Goal: Task Accomplishment & Management: Complete application form

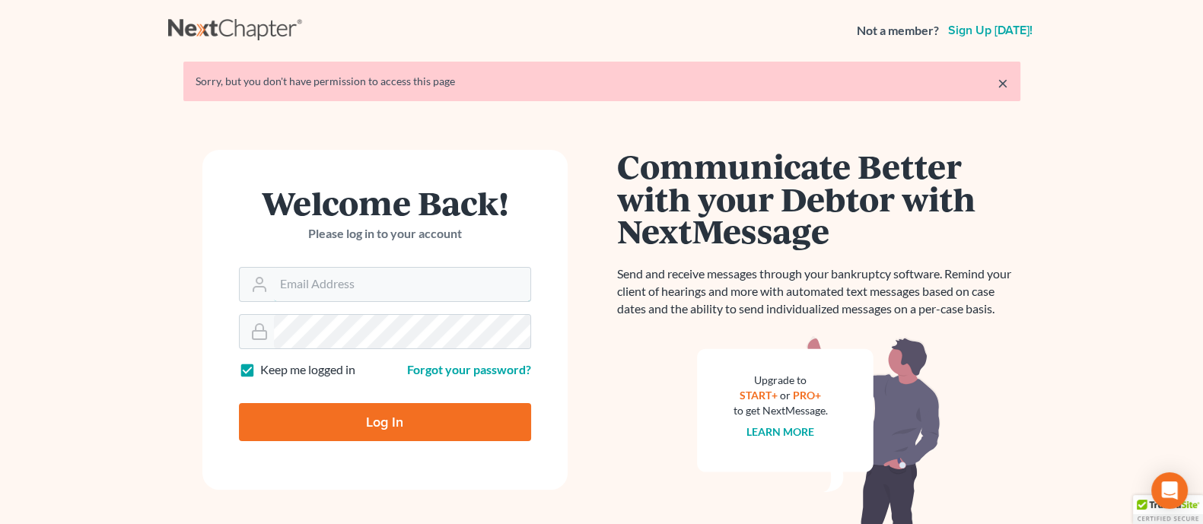
type input "[EMAIL_ADDRESS][DOMAIN_NAME]"
click at [407, 412] on input "Log In" at bounding box center [385, 422] width 292 height 38
type input "Thinking..."
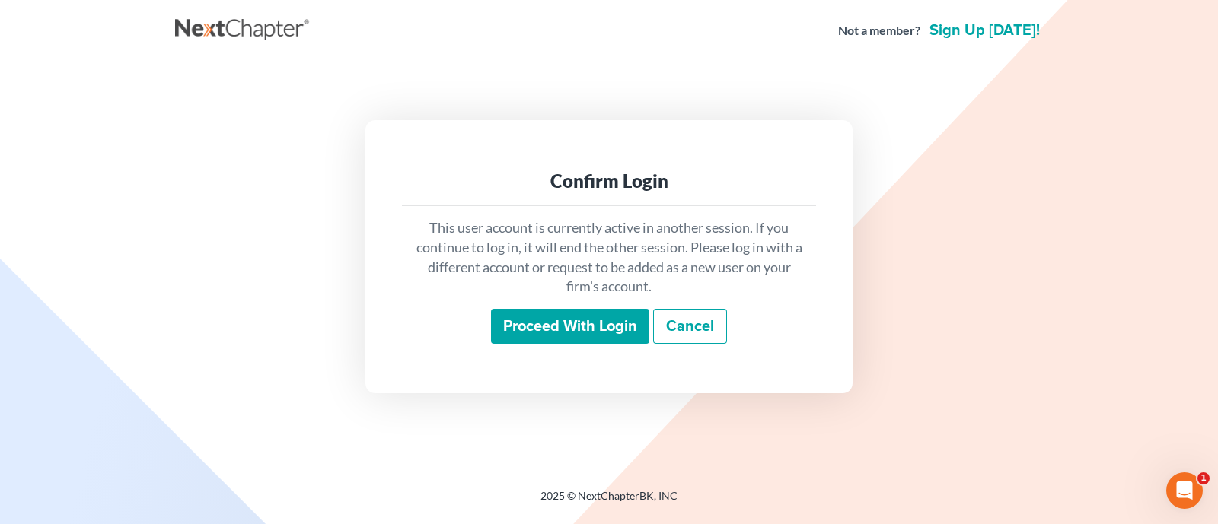
click at [553, 333] on input "Proceed with login" at bounding box center [570, 326] width 158 height 35
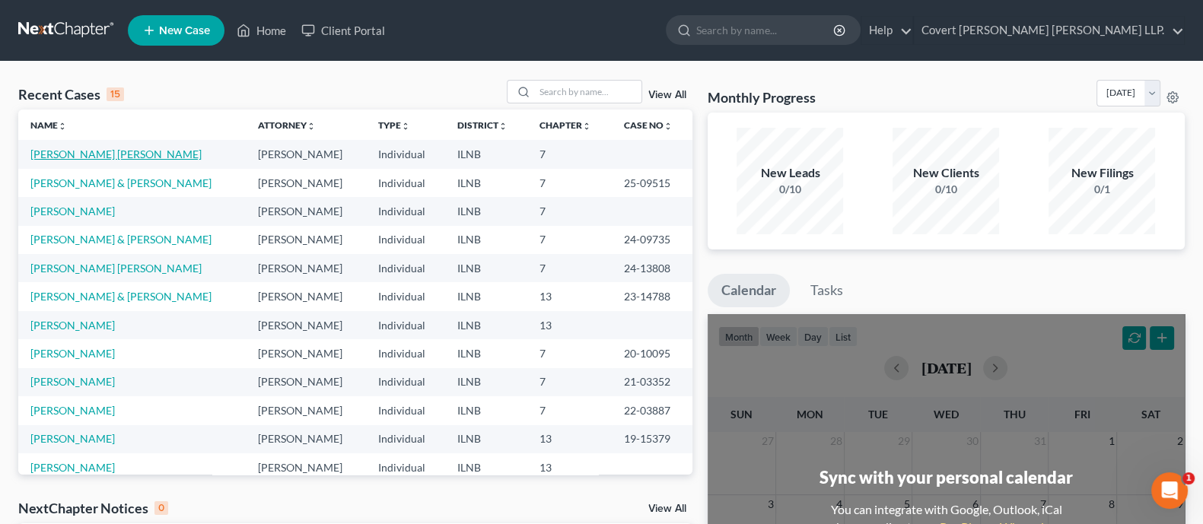
click at [141, 152] on link "Martinez Arocha, Nereyda" at bounding box center [115, 154] width 171 height 13
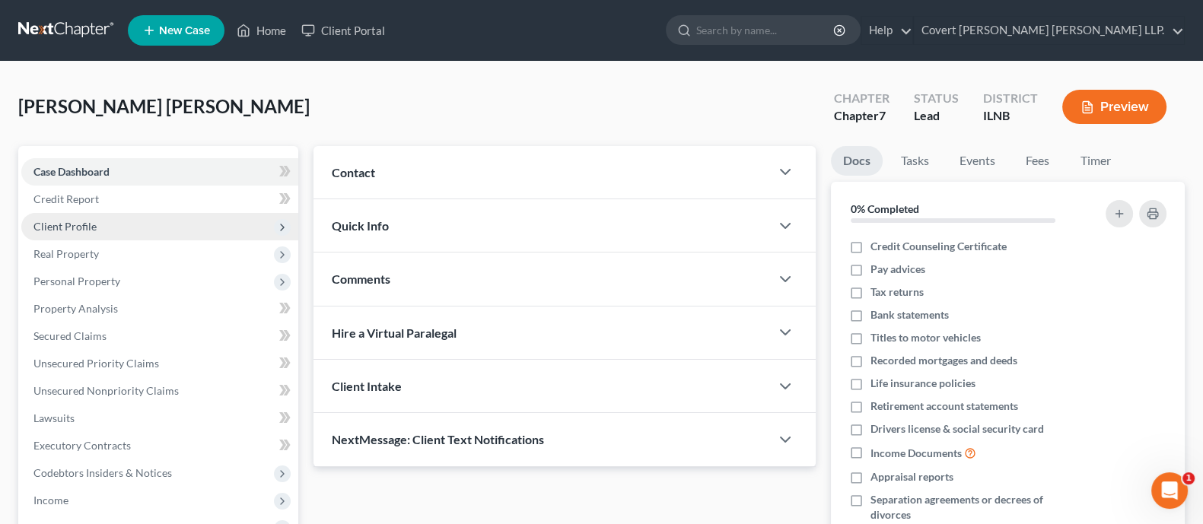
click at [154, 222] on span "Client Profile" at bounding box center [159, 226] width 277 height 27
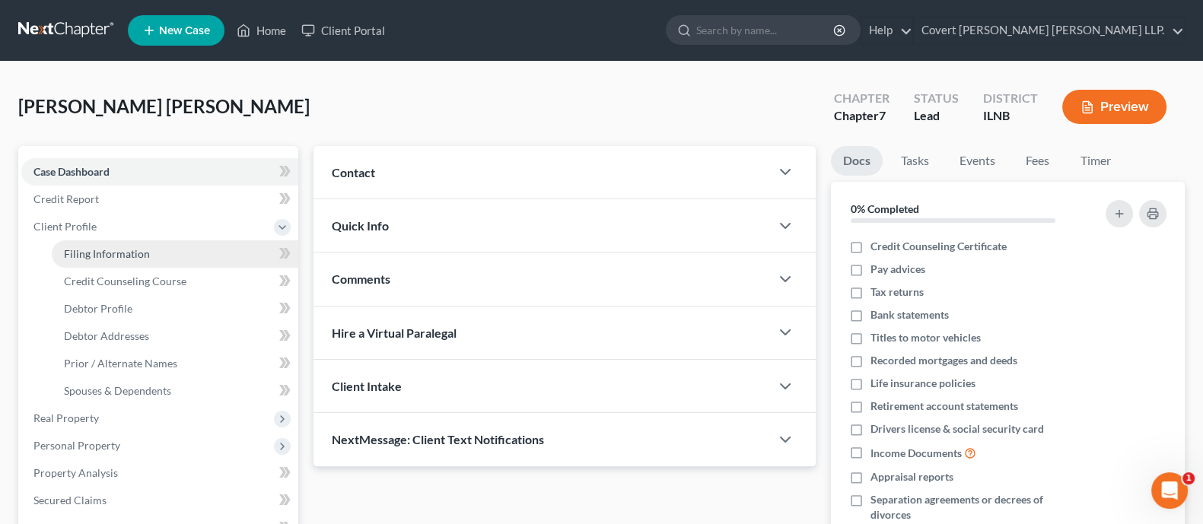
click at [107, 247] on span "Filing Information" at bounding box center [107, 253] width 86 height 13
select select "1"
select select "0"
select select "14"
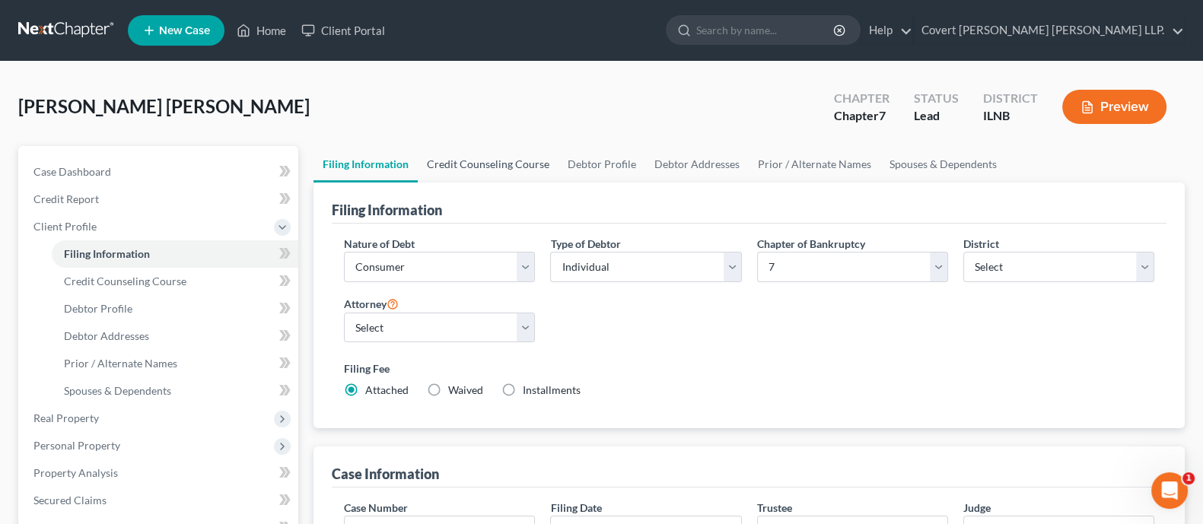
click at [492, 161] on link "Credit Counseling Course" at bounding box center [488, 164] width 141 height 37
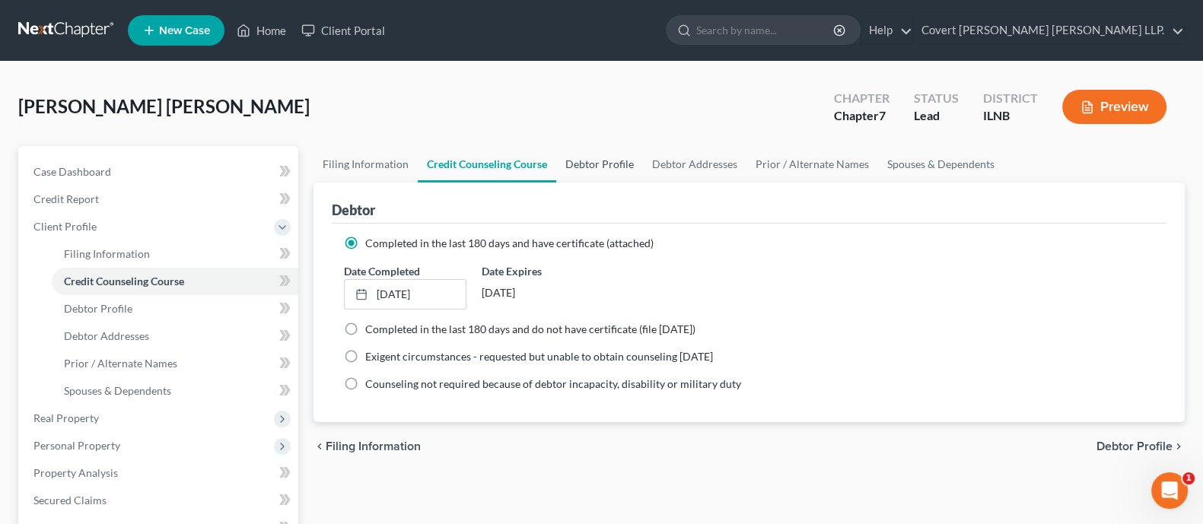
click at [616, 161] on link "Debtor Profile" at bounding box center [599, 164] width 87 height 37
select select "0"
select select "3"
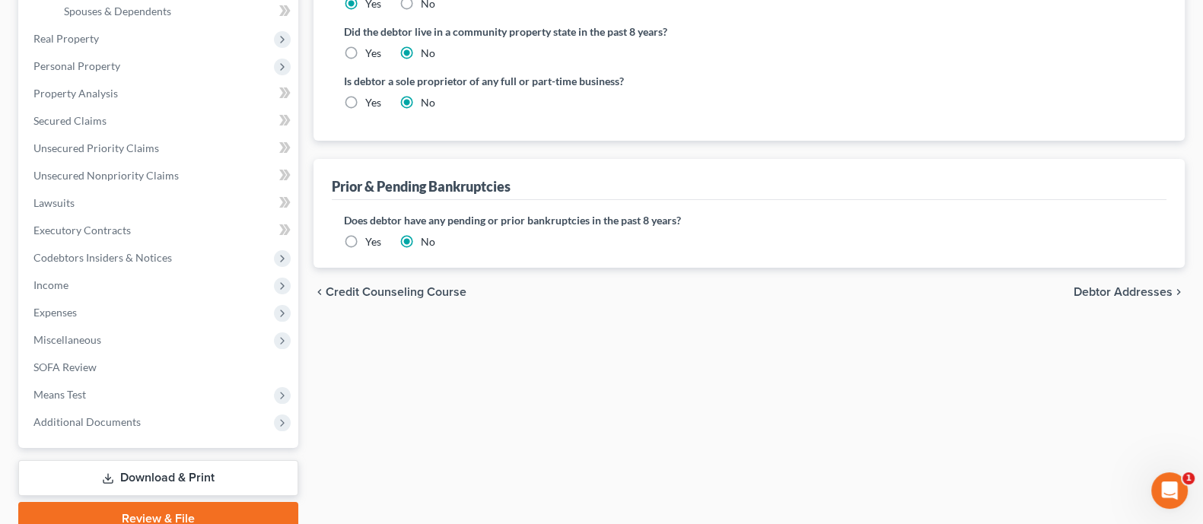
scroll to position [94, 0]
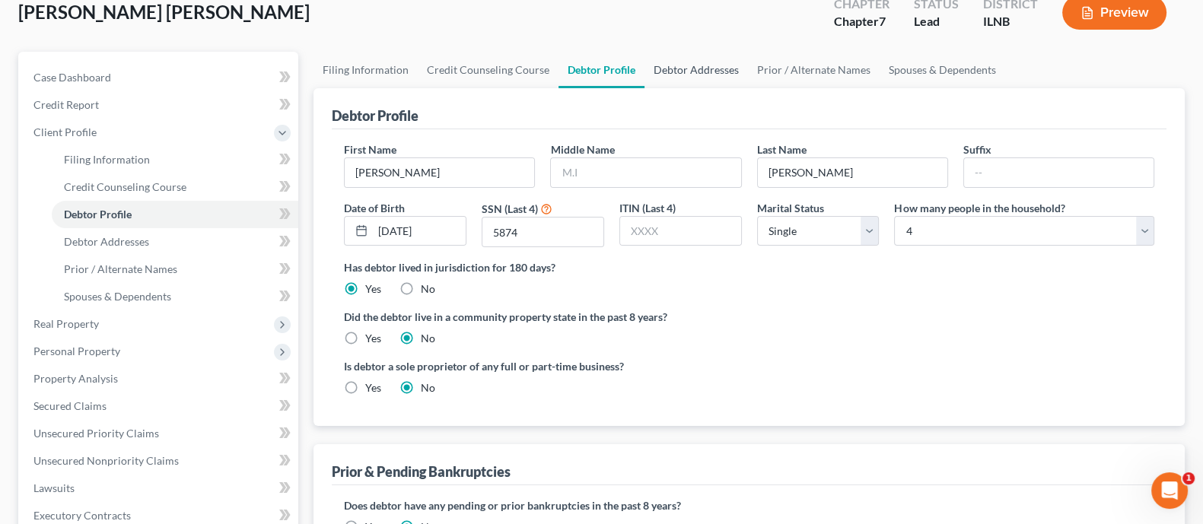
click at [693, 72] on link "Debtor Addresses" at bounding box center [696, 70] width 103 height 37
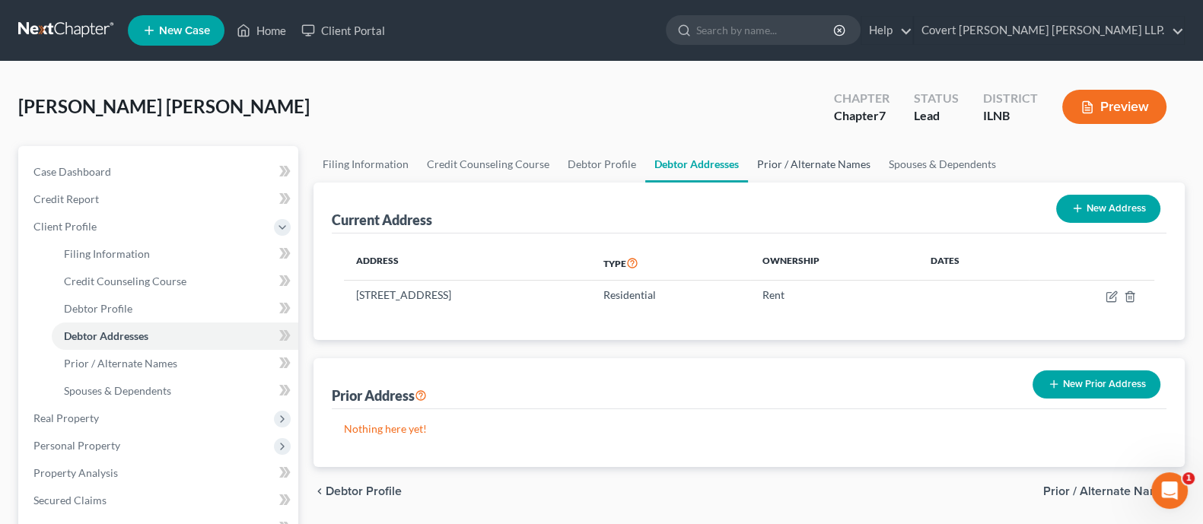
click at [817, 166] on link "Prior / Alternate Names" at bounding box center [814, 164] width 132 height 37
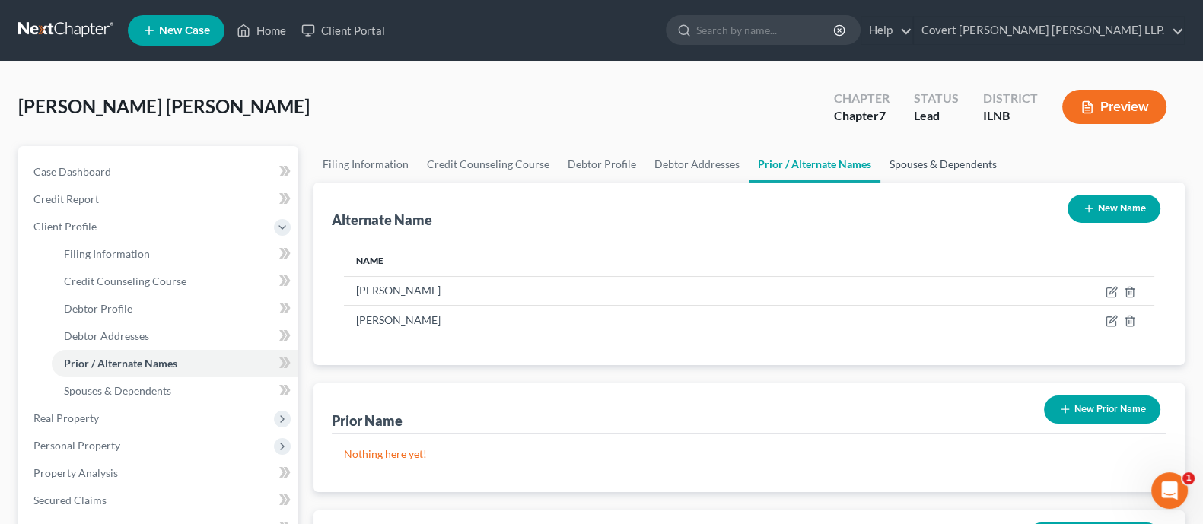
click at [920, 168] on link "Spouses & Dependents" at bounding box center [944, 164] width 126 height 37
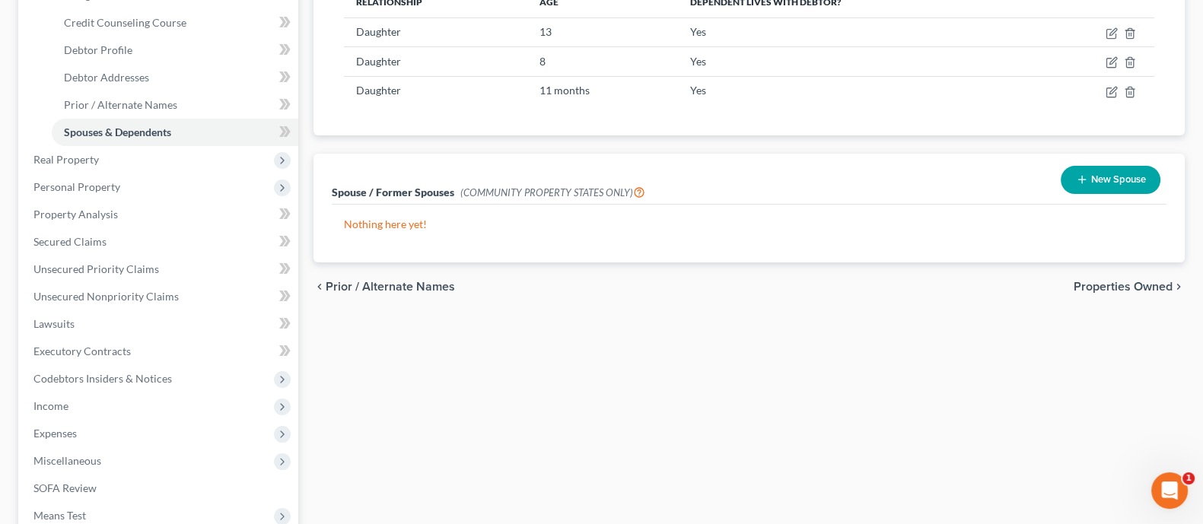
scroll to position [189, 0]
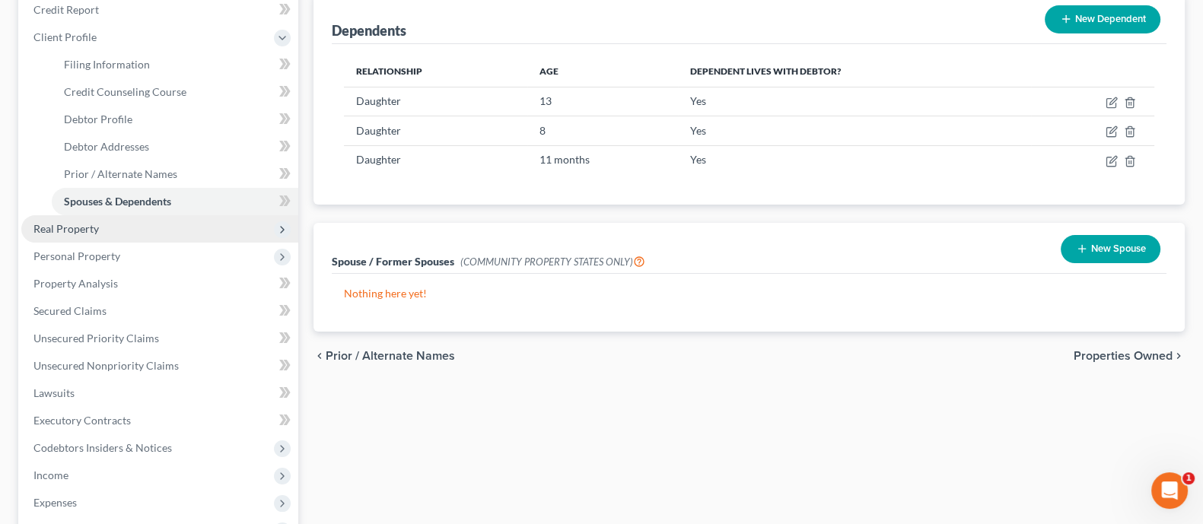
click at [93, 222] on span "Real Property" at bounding box center [65, 228] width 65 height 13
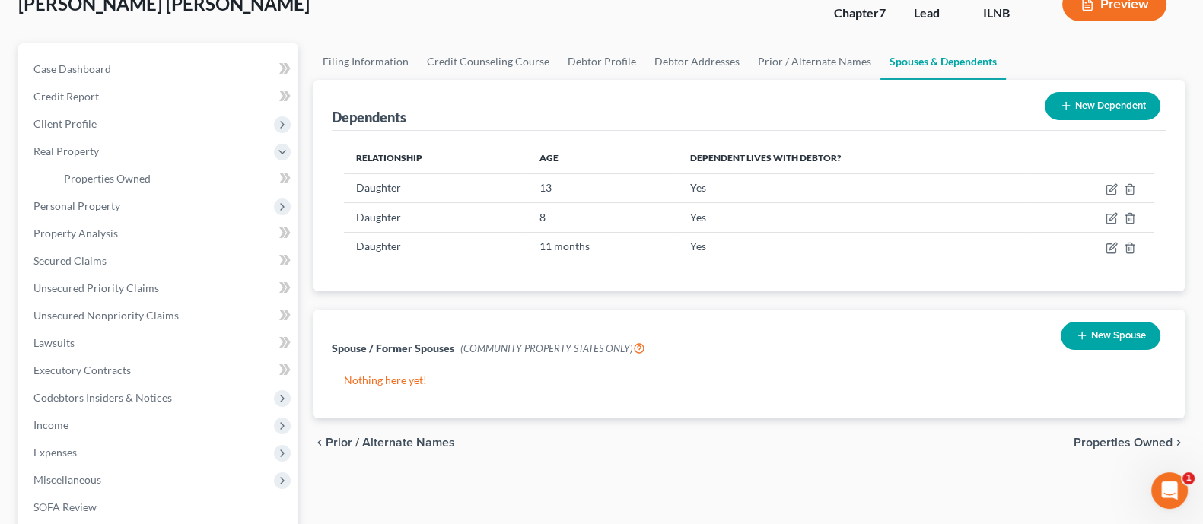
scroll to position [0, 0]
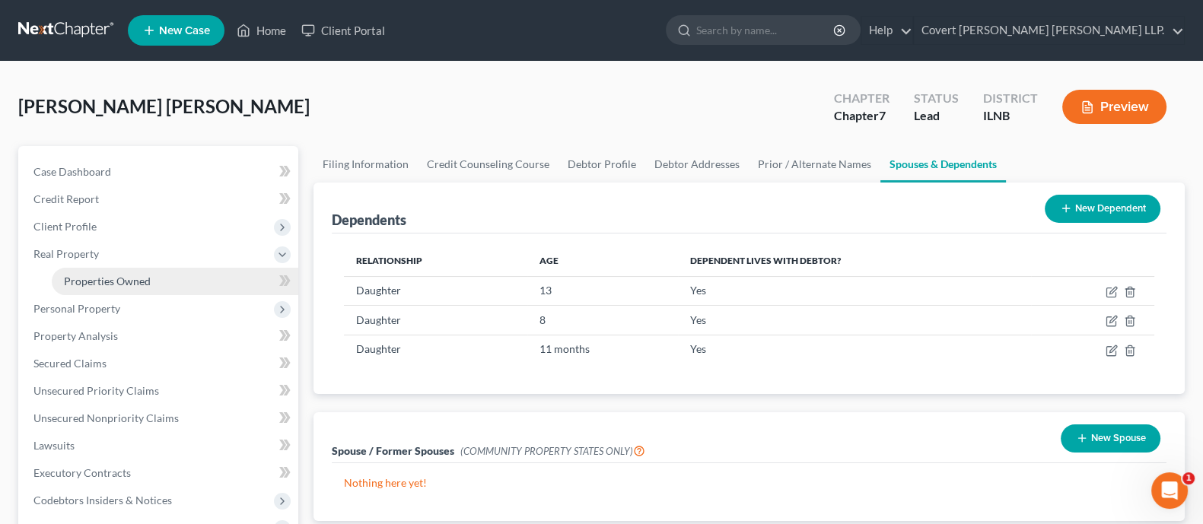
click at [154, 275] on link "Properties Owned" at bounding box center [175, 281] width 247 height 27
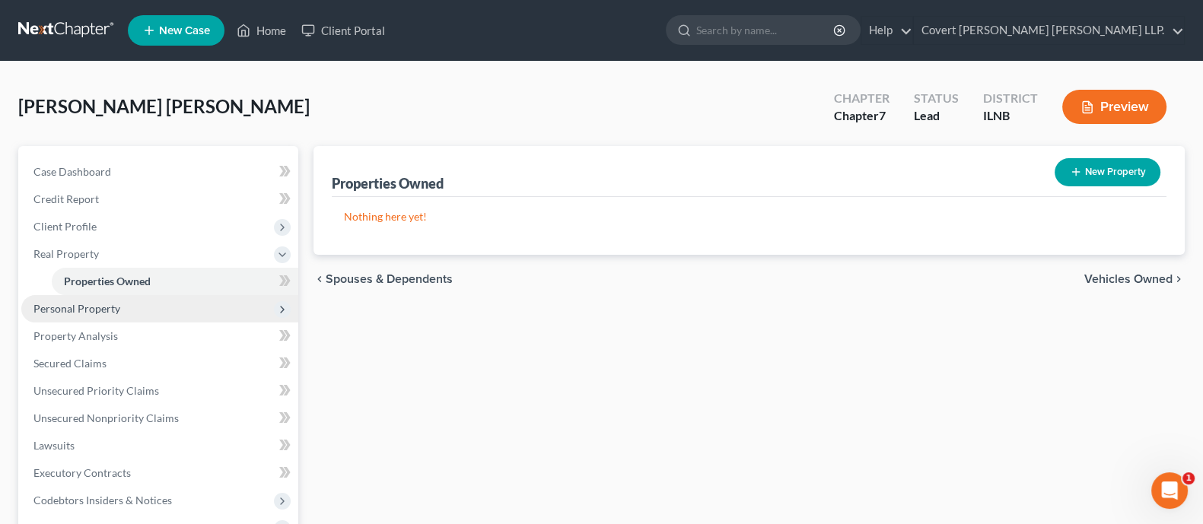
click at [146, 310] on span "Personal Property" at bounding box center [159, 308] width 277 height 27
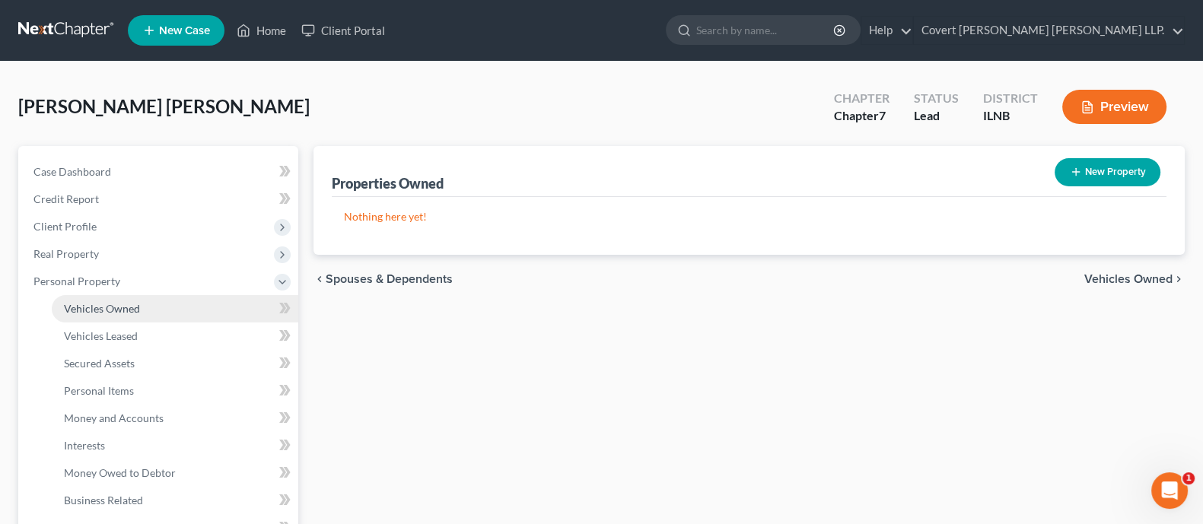
click at [146, 314] on link "Vehicles Owned" at bounding box center [175, 308] width 247 height 27
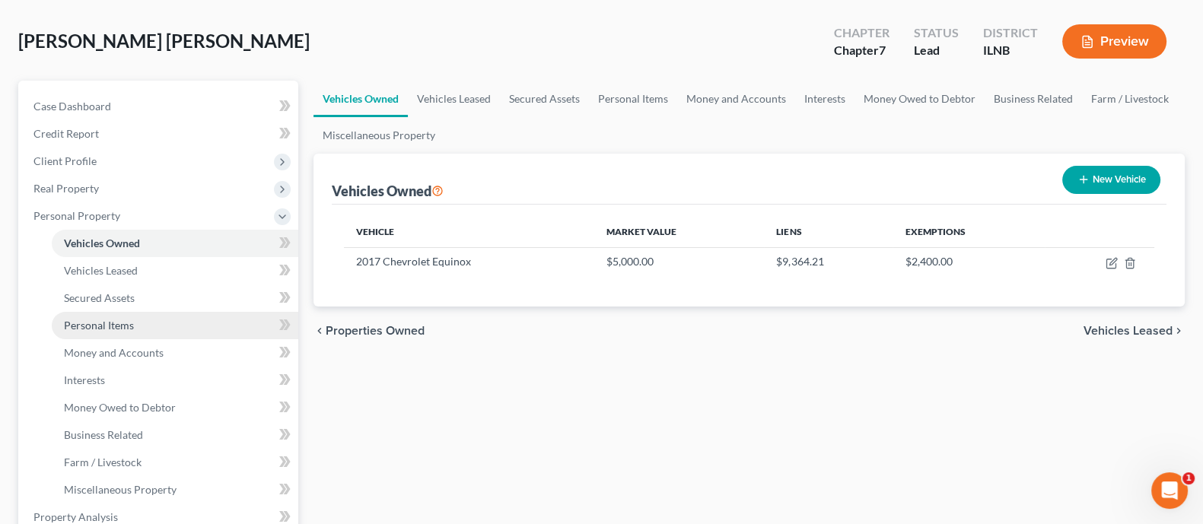
scroll to position [94, 0]
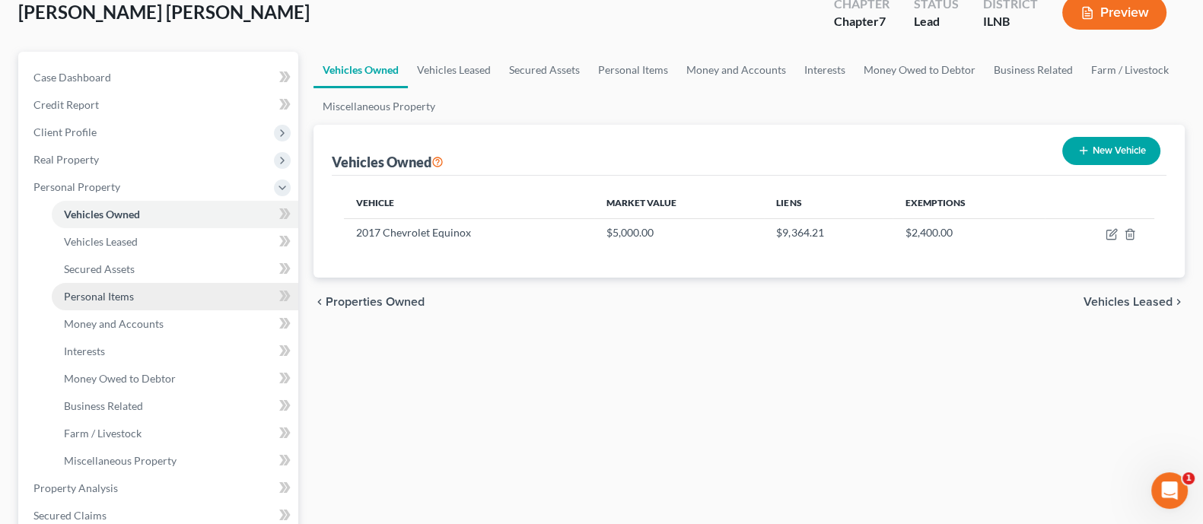
click at [164, 292] on link "Personal Items" at bounding box center [175, 296] width 247 height 27
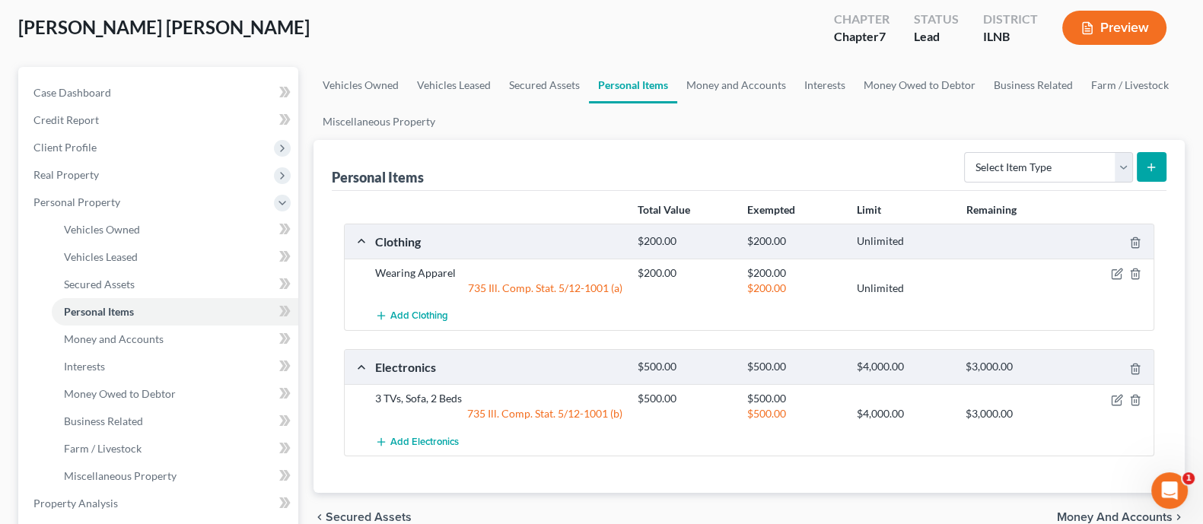
scroll to position [189, 0]
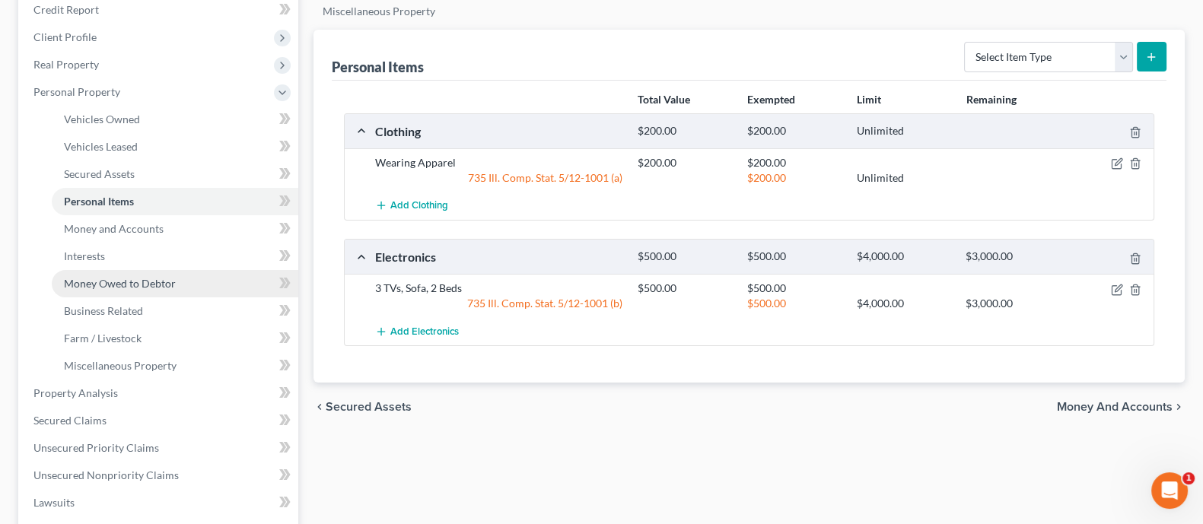
click at [141, 280] on span "Money Owed to Debtor" at bounding box center [120, 283] width 112 height 13
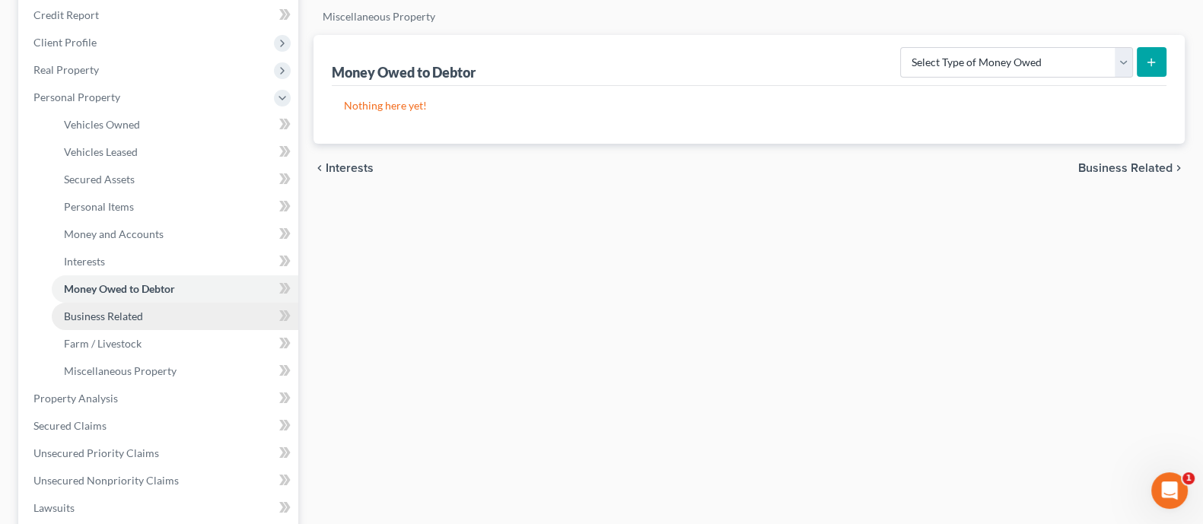
scroll to position [189, 0]
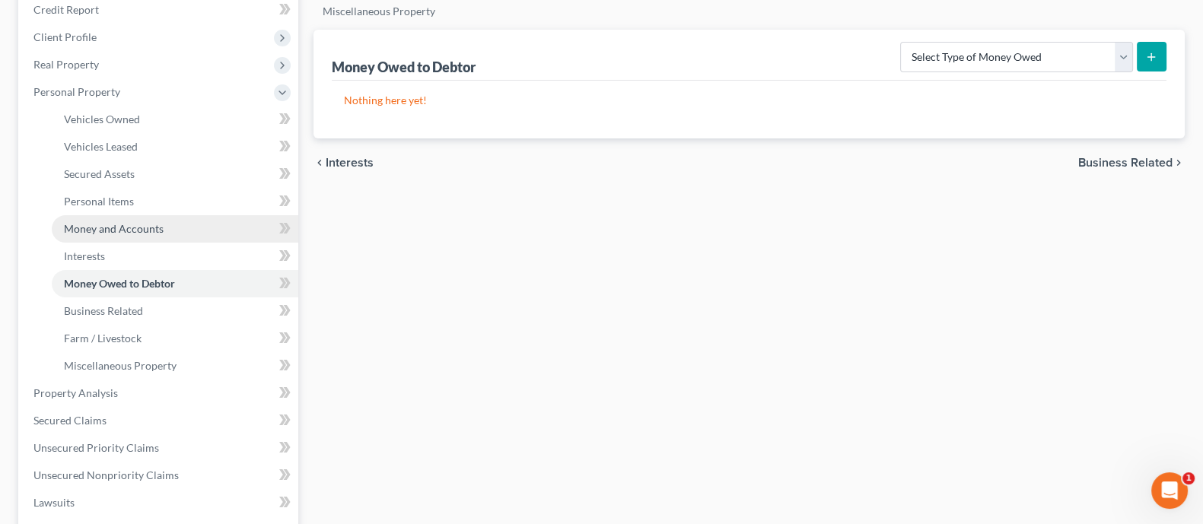
click at [142, 223] on span "Money and Accounts" at bounding box center [114, 228] width 100 height 13
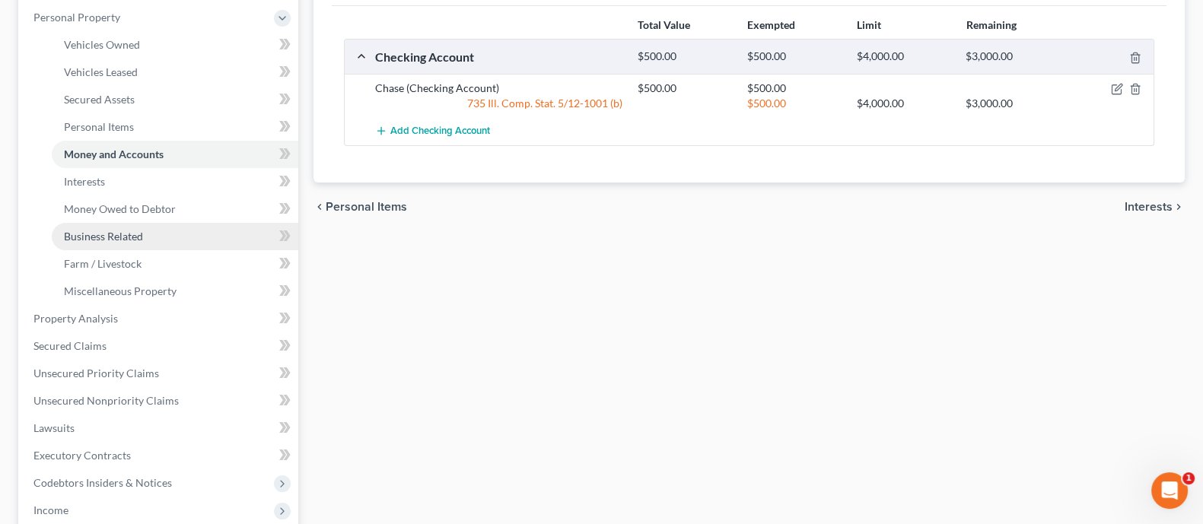
scroll to position [380, 0]
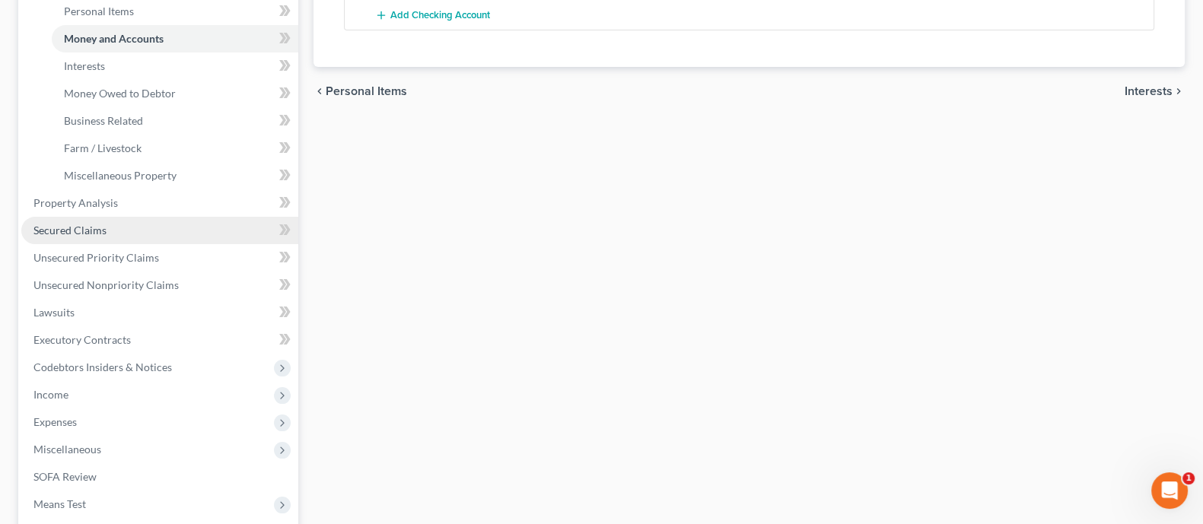
click at [123, 238] on link "Secured Claims" at bounding box center [159, 230] width 277 height 27
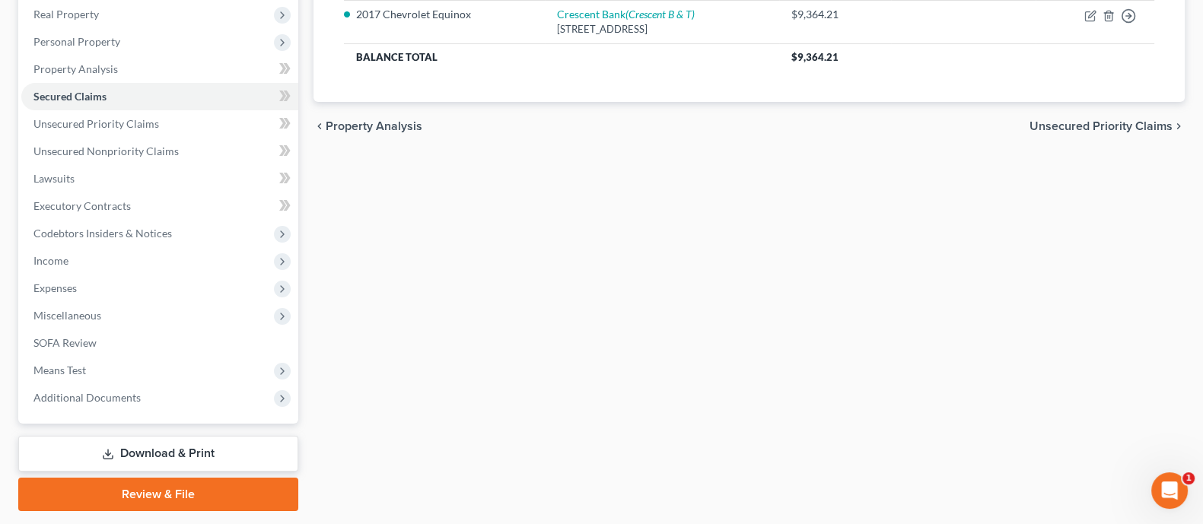
scroll to position [283, 0]
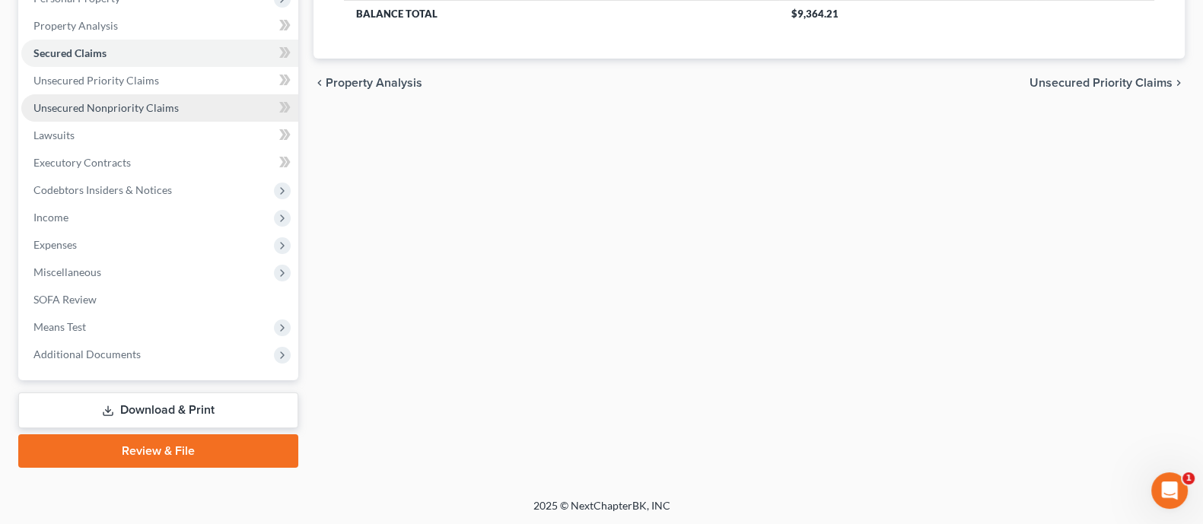
click at [151, 113] on link "Unsecured Nonpriority Claims" at bounding box center [159, 107] width 277 height 27
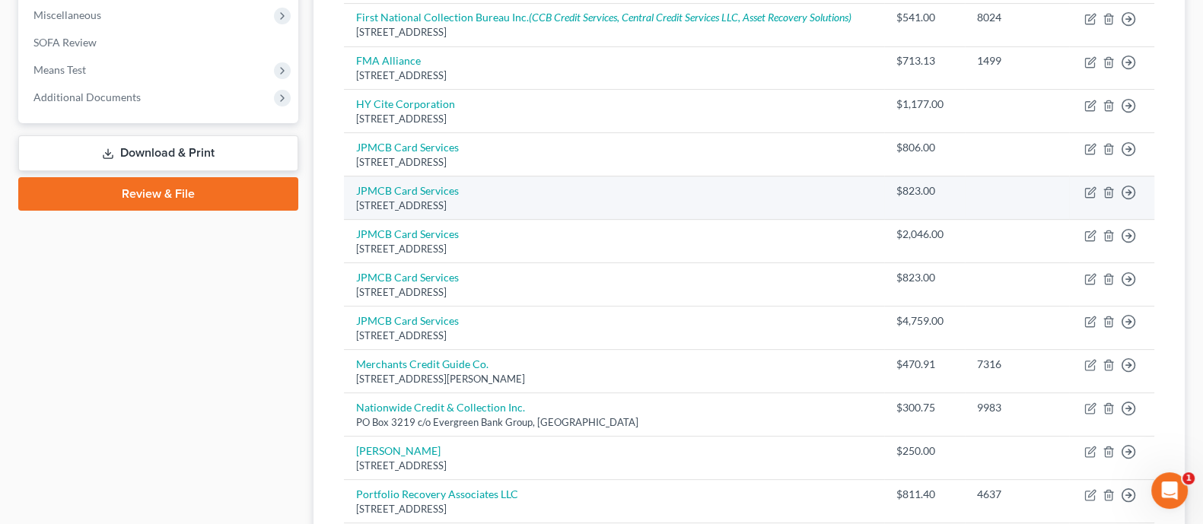
scroll to position [207, 0]
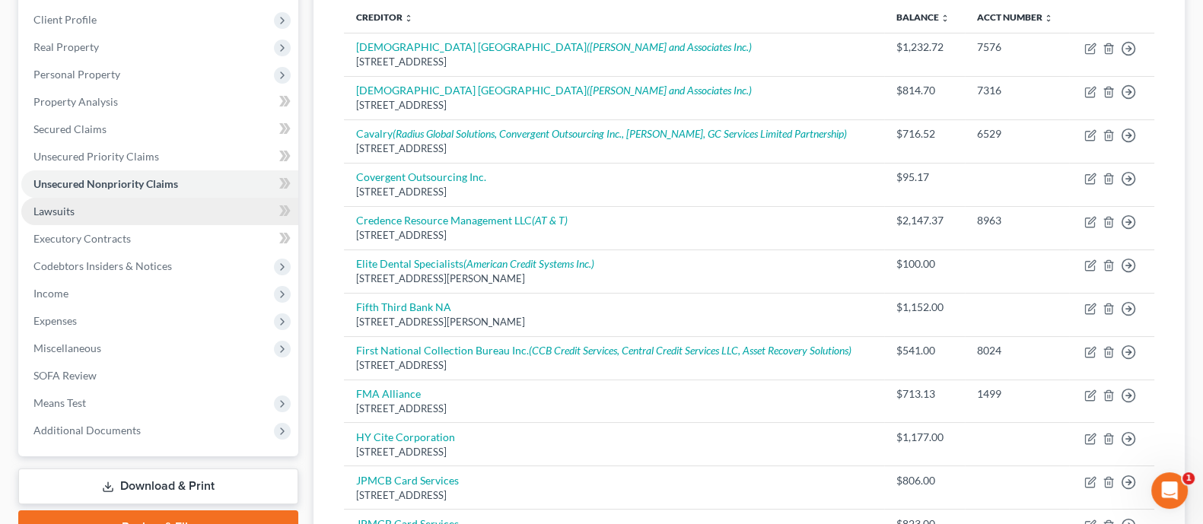
click at [58, 211] on span "Lawsuits" at bounding box center [53, 211] width 41 height 13
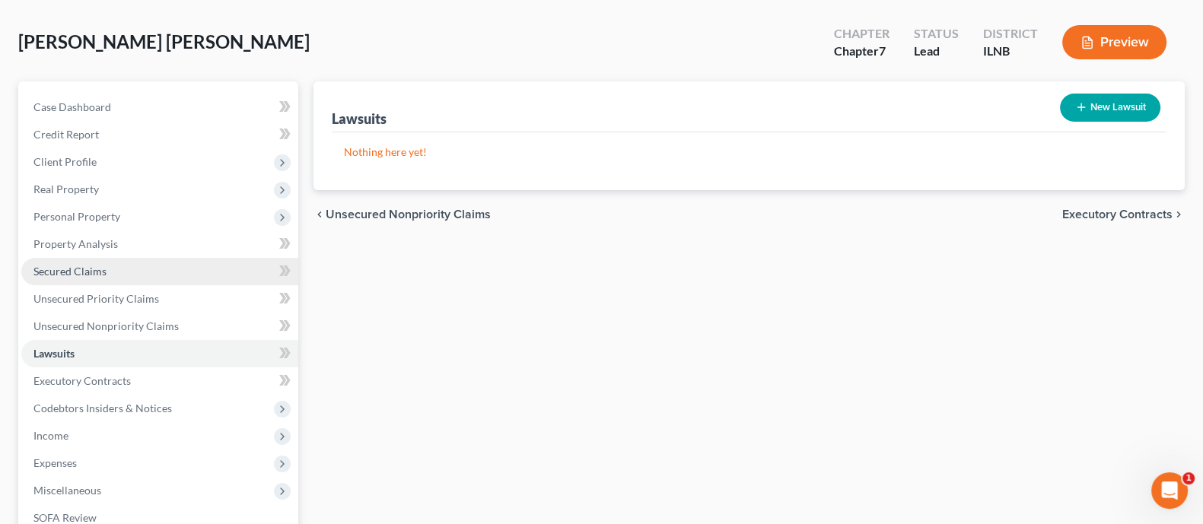
scroll to position [94, 0]
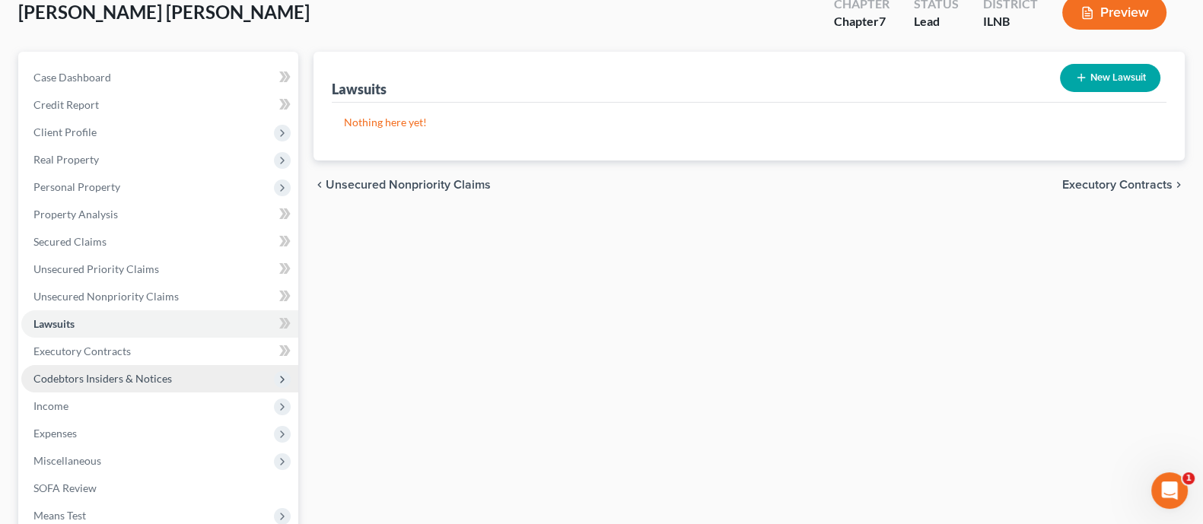
click at [110, 376] on span "Codebtors Insiders & Notices" at bounding box center [102, 378] width 139 height 13
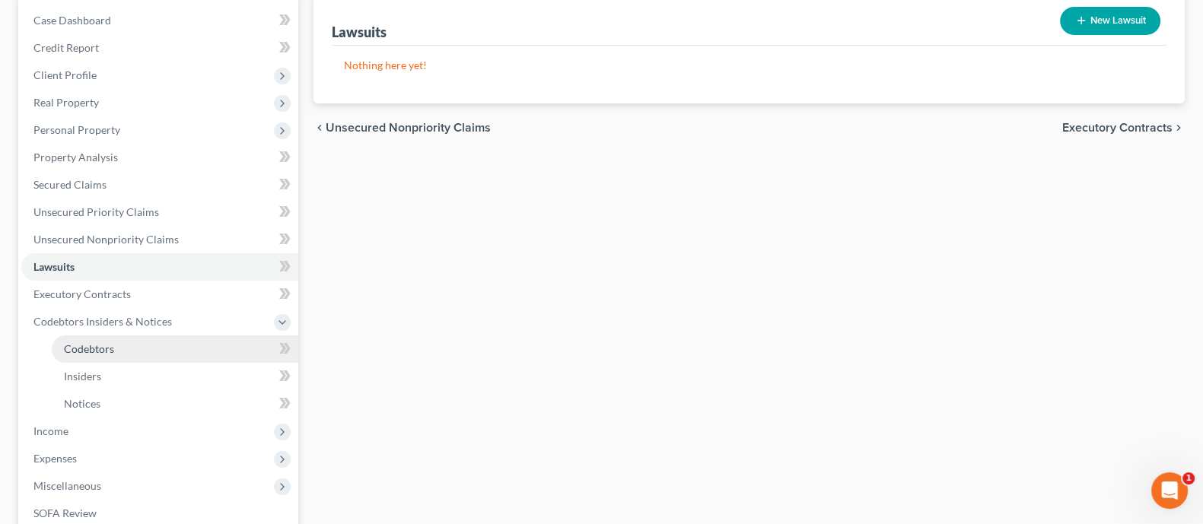
scroll to position [189, 0]
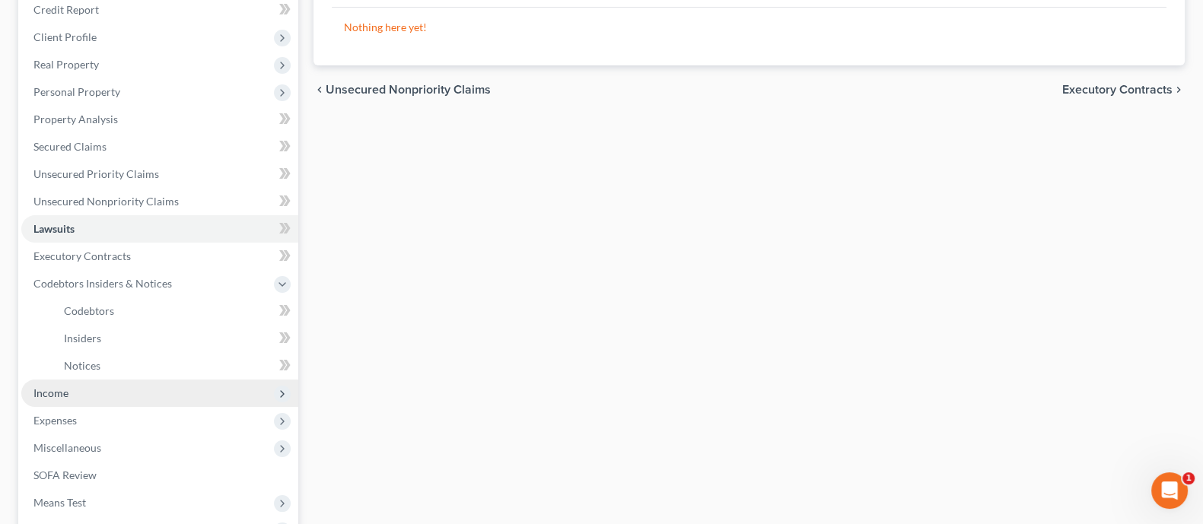
click at [160, 387] on span "Income" at bounding box center [159, 393] width 277 height 27
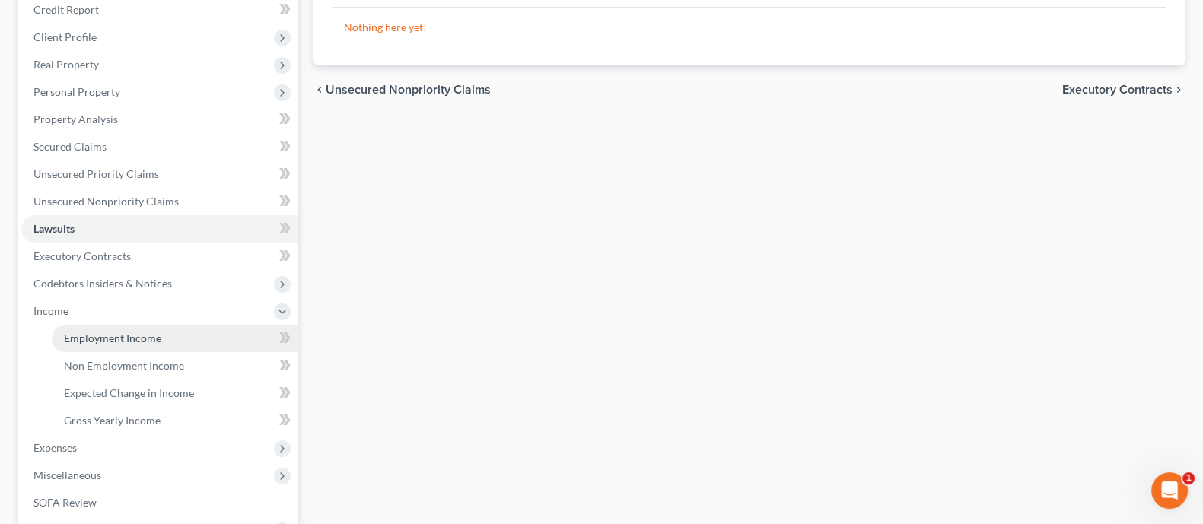
click at [153, 336] on span "Employment Income" at bounding box center [112, 338] width 97 height 13
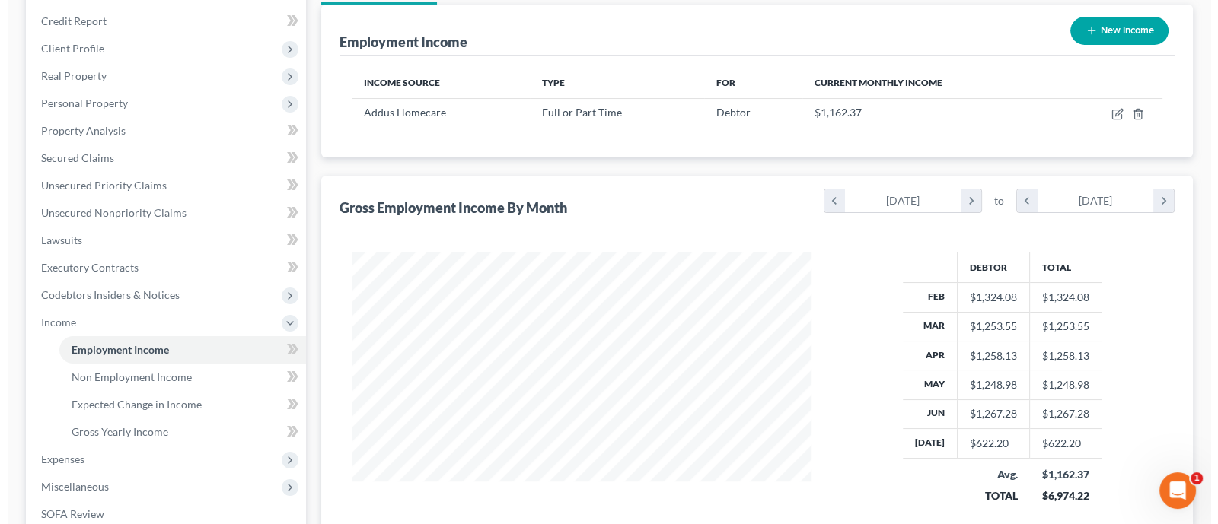
scroll to position [94, 0]
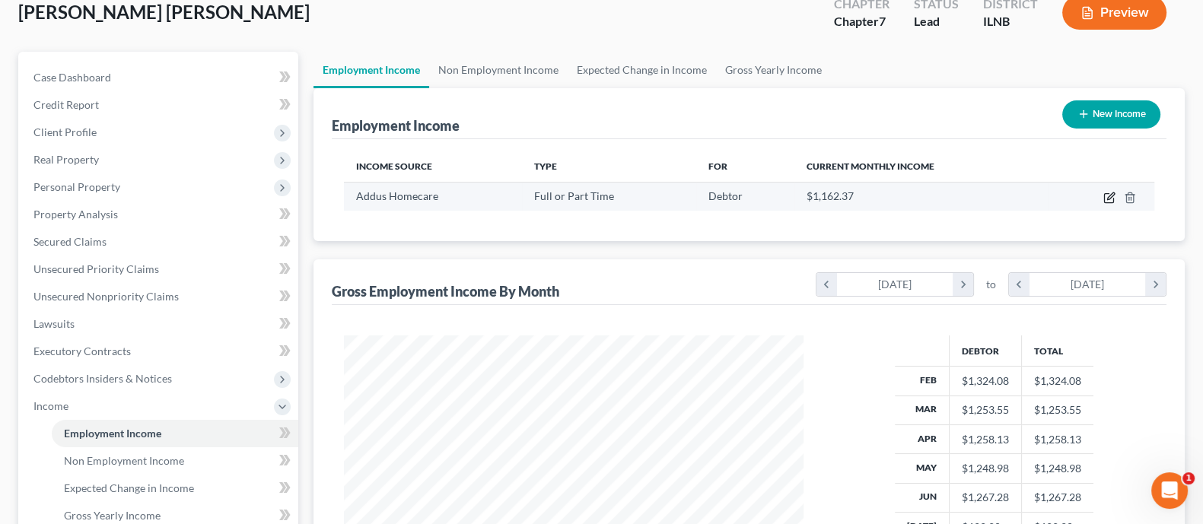
click at [1108, 194] on icon "button" at bounding box center [1108, 198] width 9 height 9
select select "0"
select select "14"
select select "0"
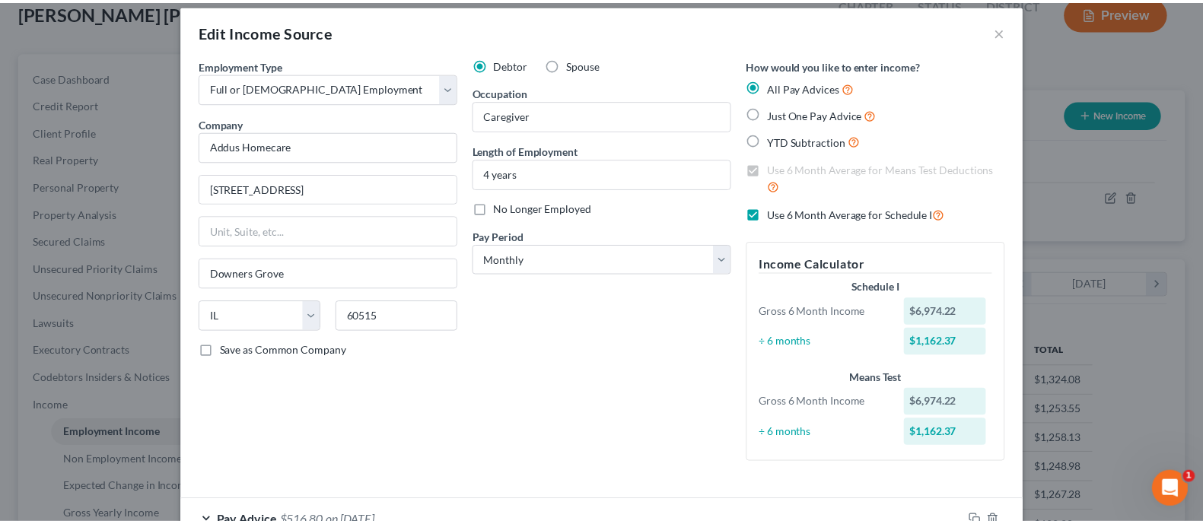
scroll to position [0, 0]
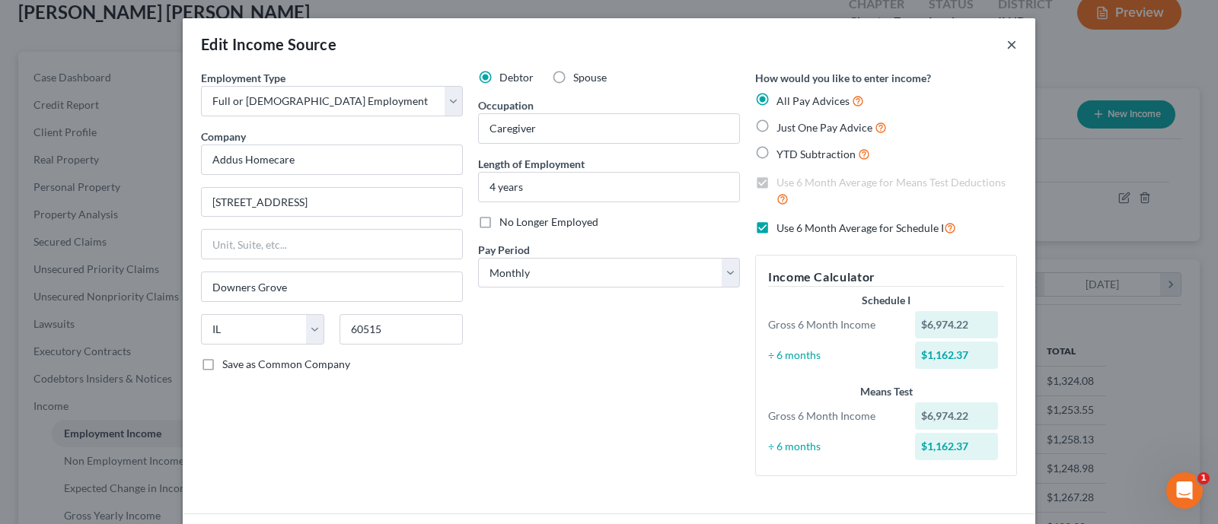
click at [1006, 45] on button "×" at bounding box center [1011, 44] width 11 height 18
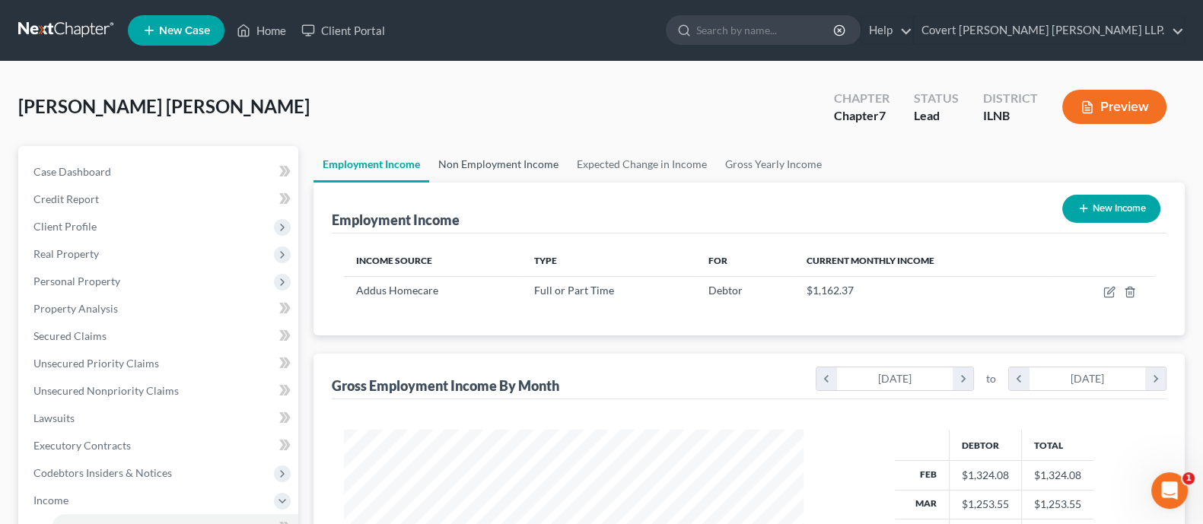
click at [524, 158] on link "Non Employment Income" at bounding box center [498, 164] width 139 height 37
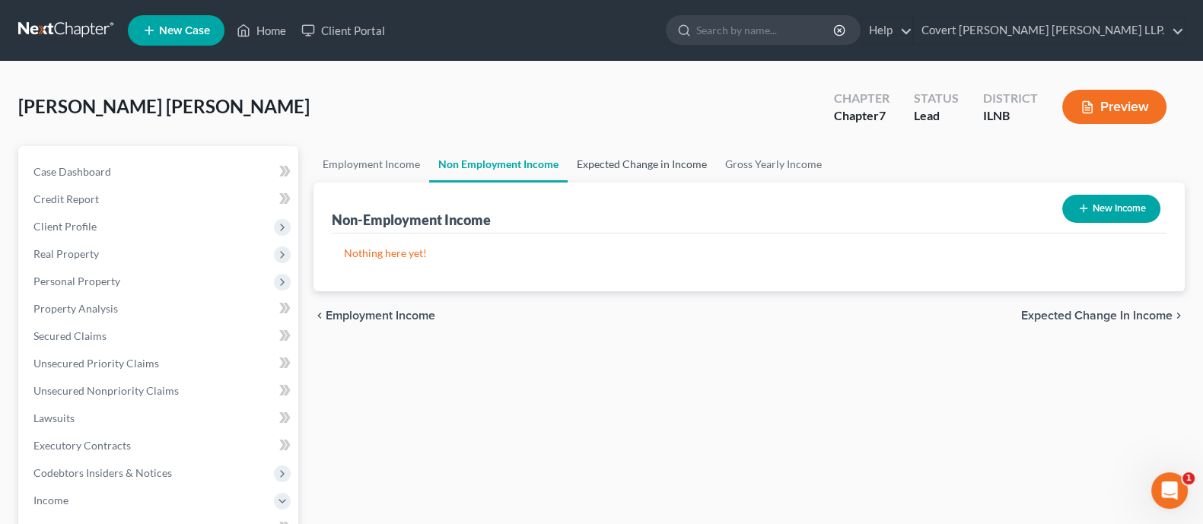
click at [629, 167] on link "Expected Change in Income" at bounding box center [642, 164] width 148 height 37
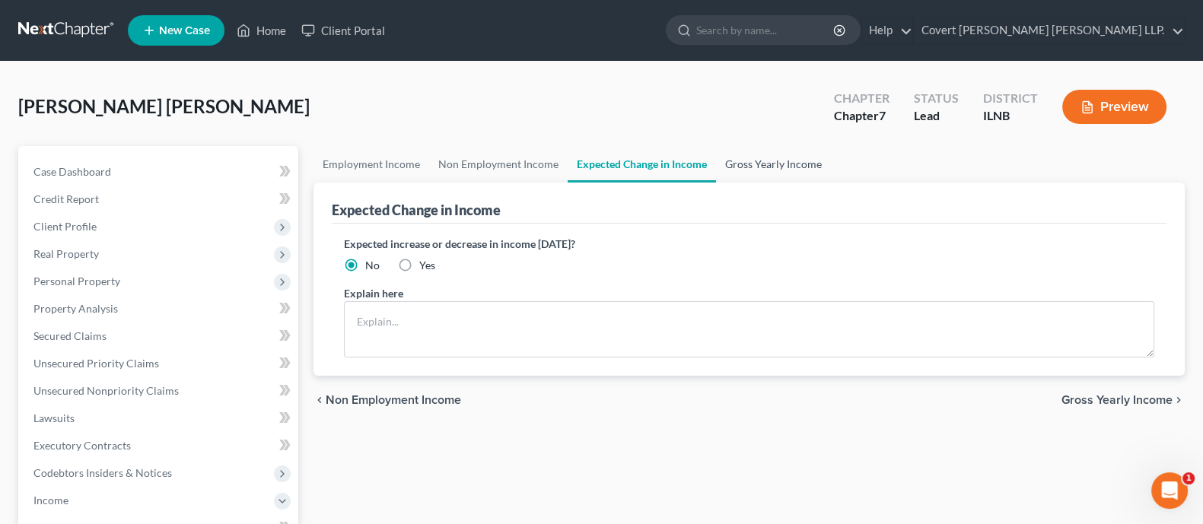
click at [762, 167] on link "Gross Yearly Income" at bounding box center [773, 164] width 115 height 37
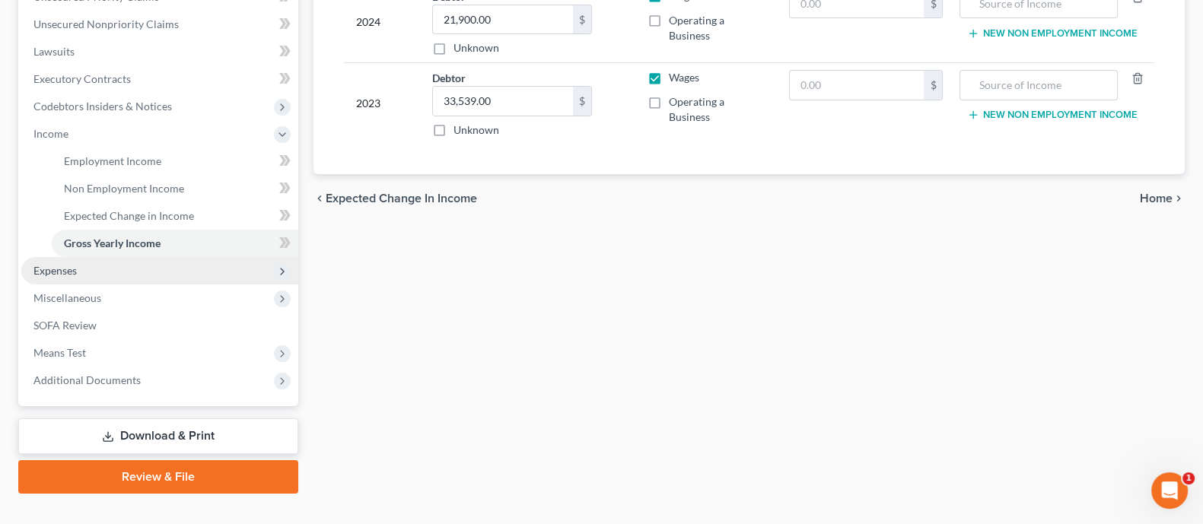
scroll to position [392, 0]
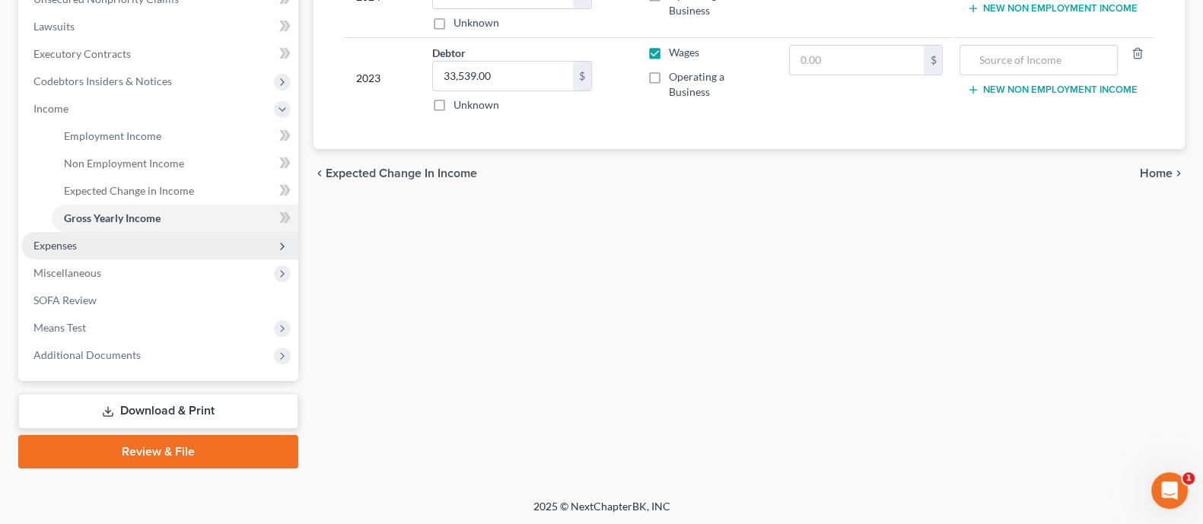
click at [107, 255] on span "Expenses" at bounding box center [159, 245] width 277 height 27
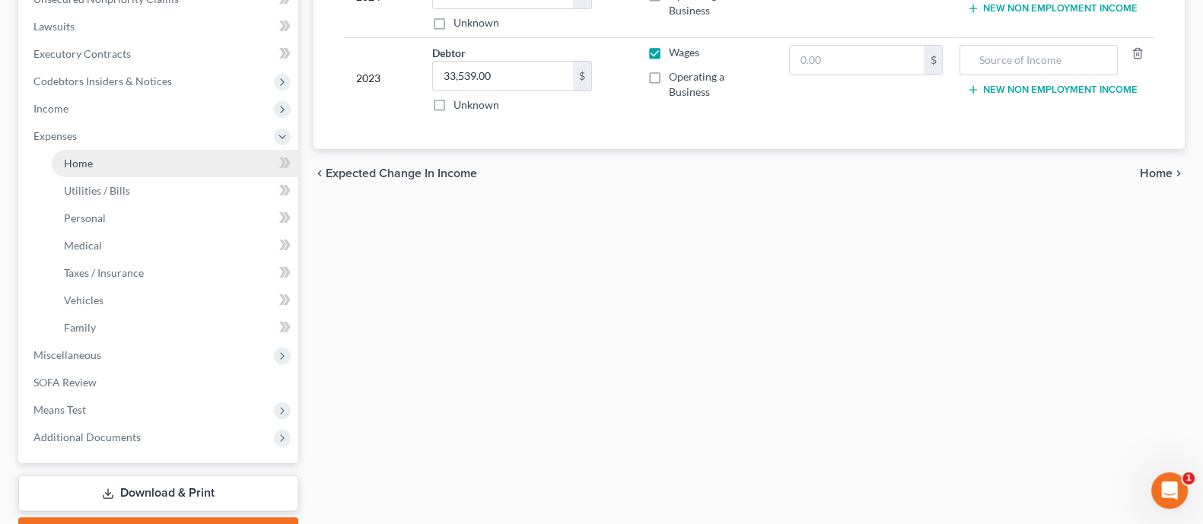
click at [113, 158] on link "Home" at bounding box center [175, 163] width 247 height 27
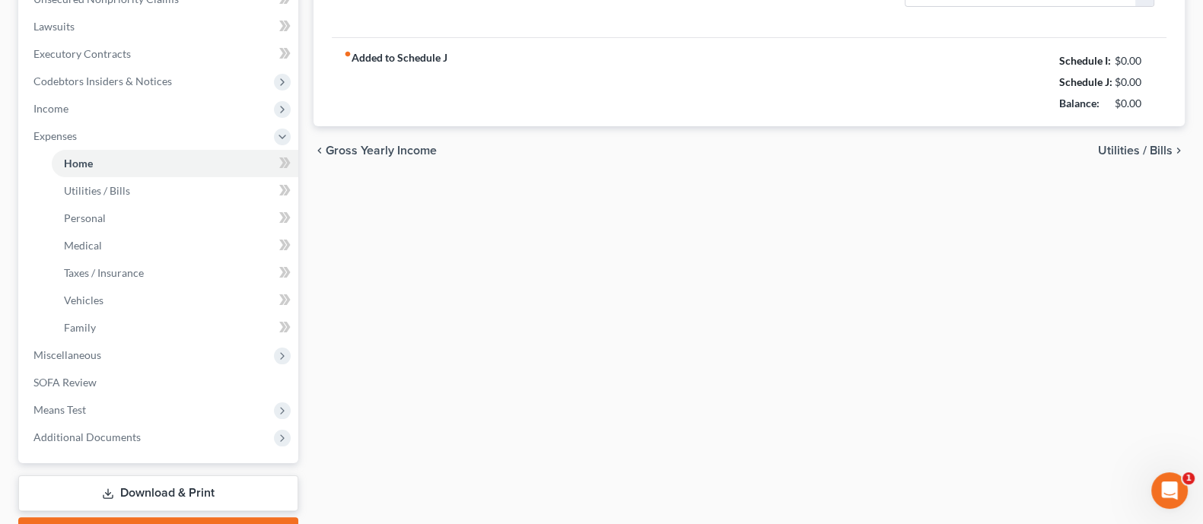
type input "300.00"
type input "0.00"
radio input "true"
type input "0.00"
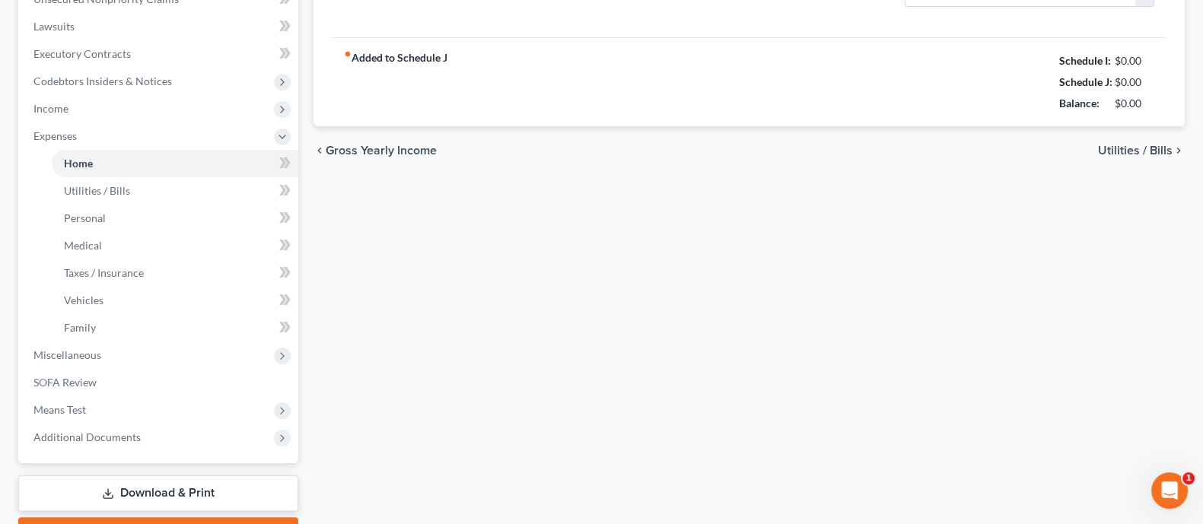
type input "0.00"
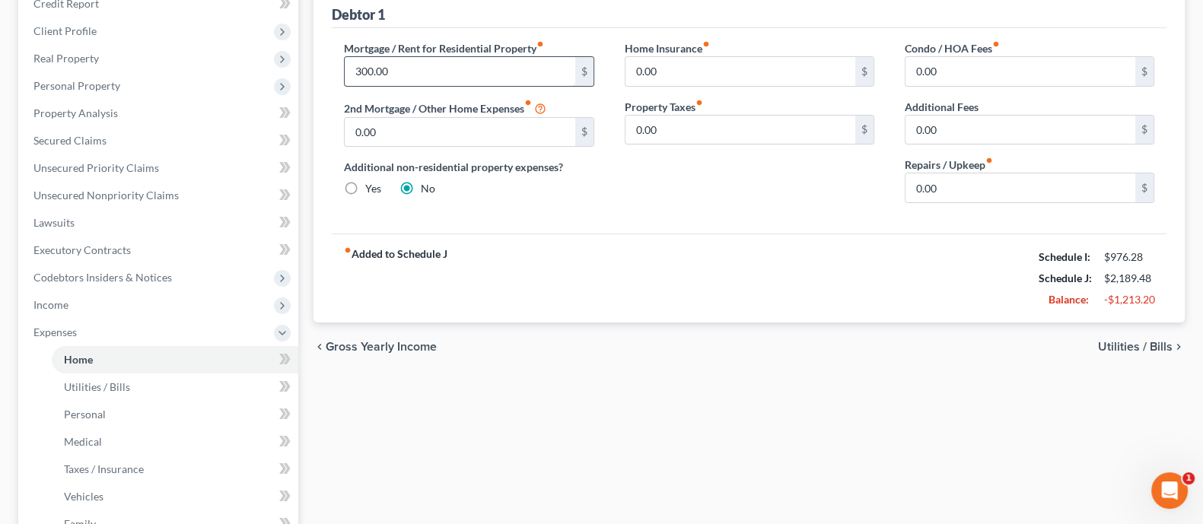
scroll to position [285, 0]
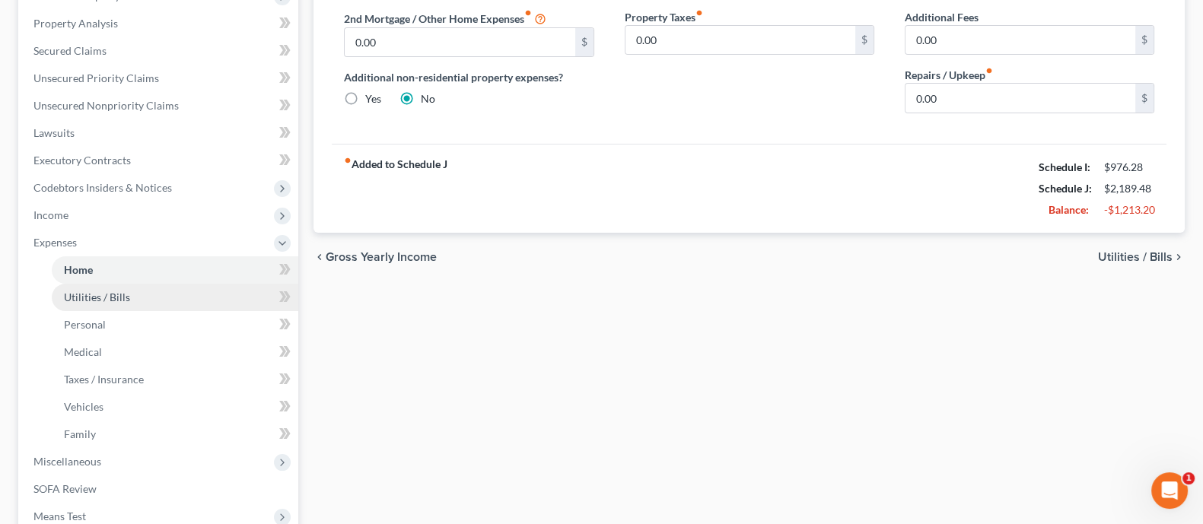
click at [137, 303] on link "Utilities / Bills" at bounding box center [175, 297] width 247 height 27
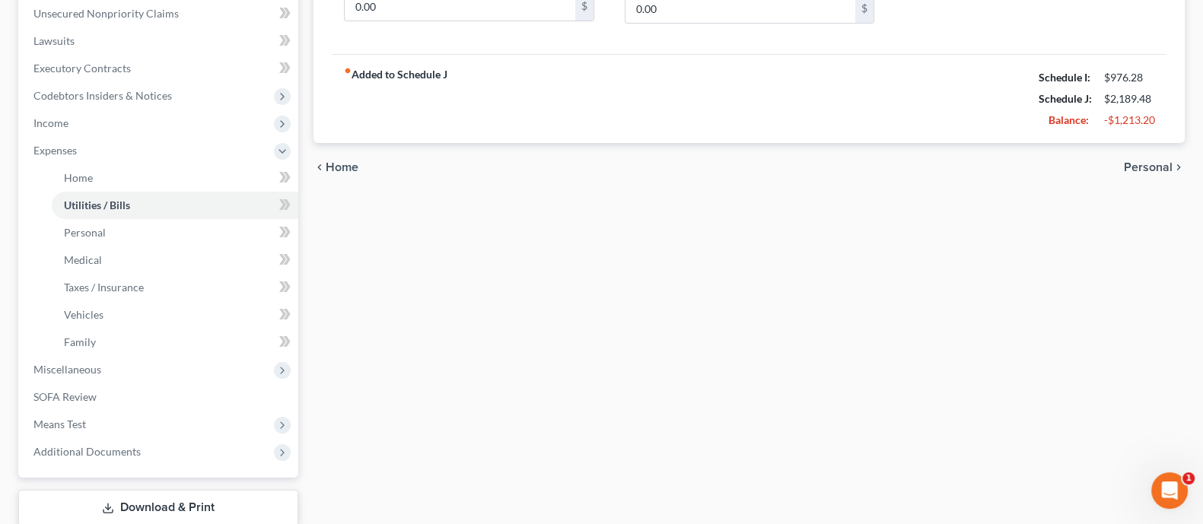
scroll to position [380, 0]
click at [110, 234] on link "Personal" at bounding box center [175, 230] width 247 height 27
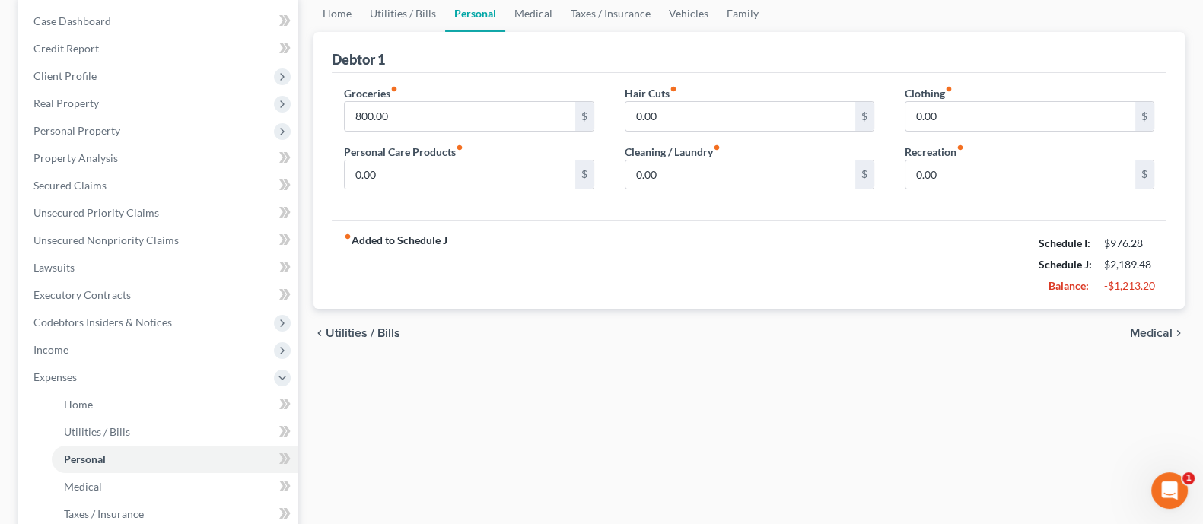
scroll to position [285, 0]
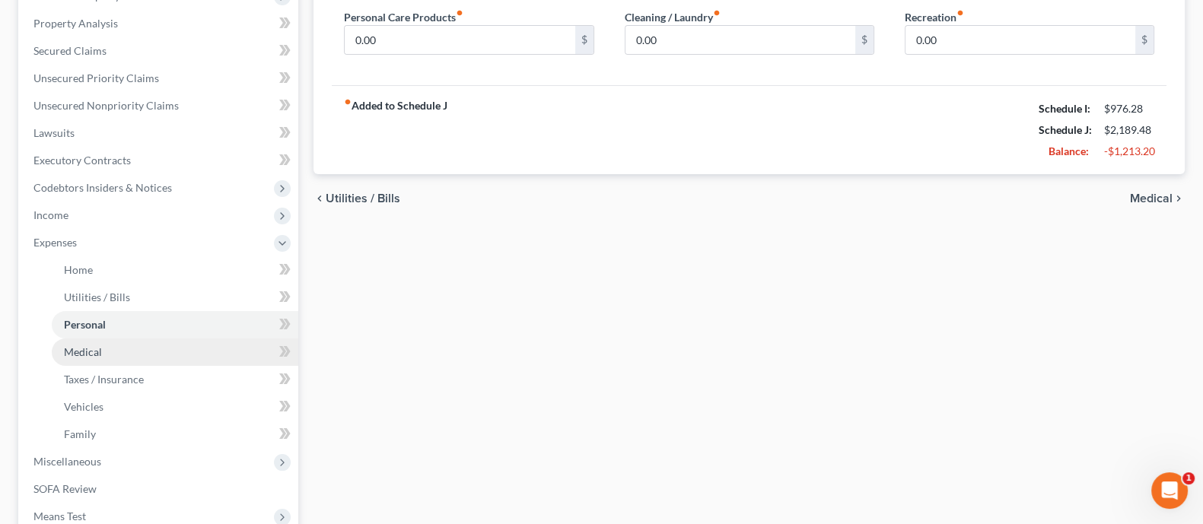
click at [138, 355] on link "Medical" at bounding box center [175, 352] width 247 height 27
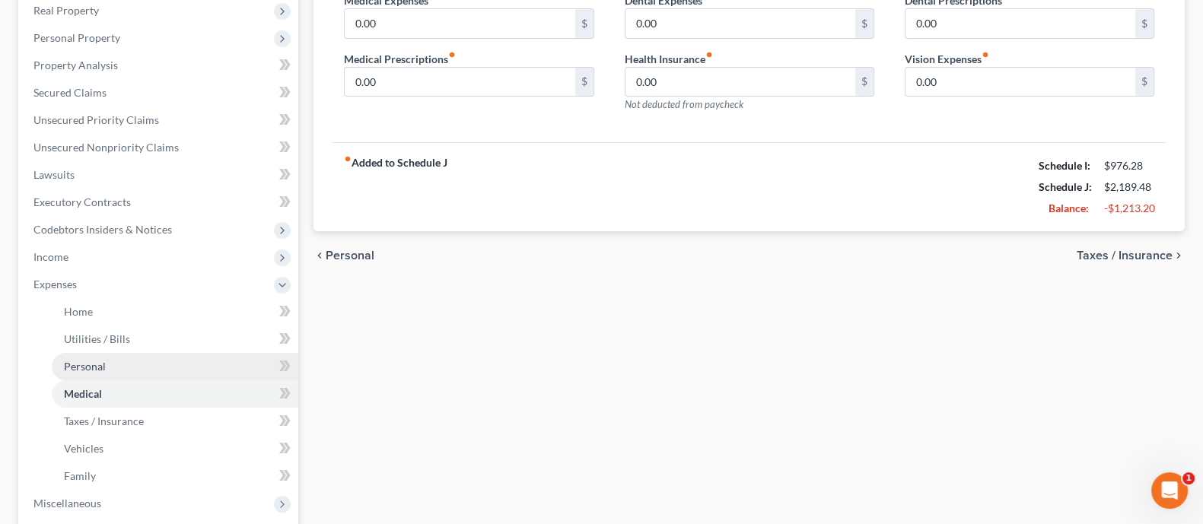
scroll to position [285, 0]
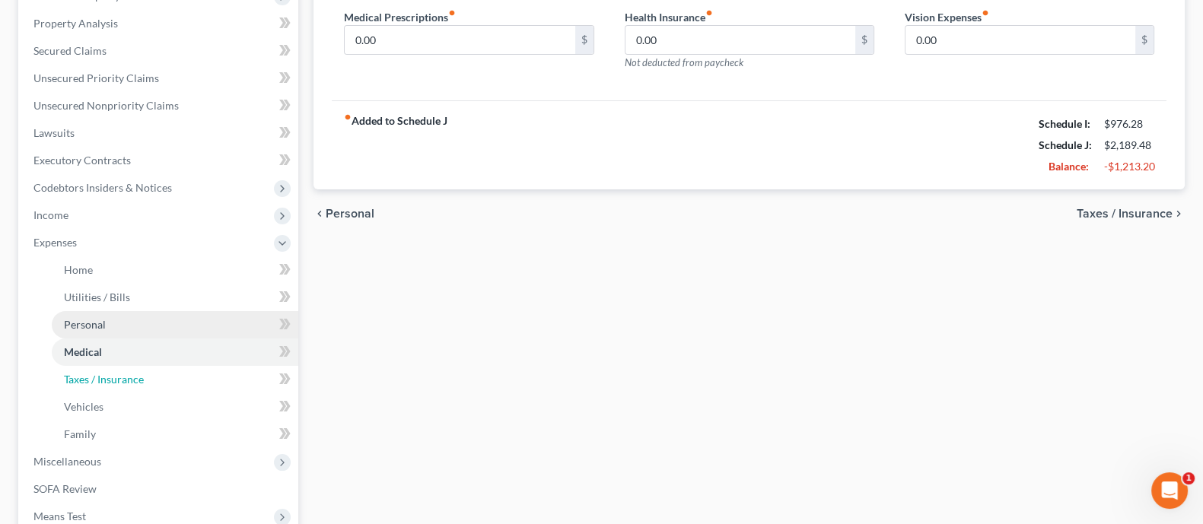
drag, startPoint x: 119, startPoint y: 382, endPoint x: 203, endPoint y: 336, distance: 96.0
click at [120, 382] on span "Taxes / Insurance" at bounding box center [104, 379] width 80 height 13
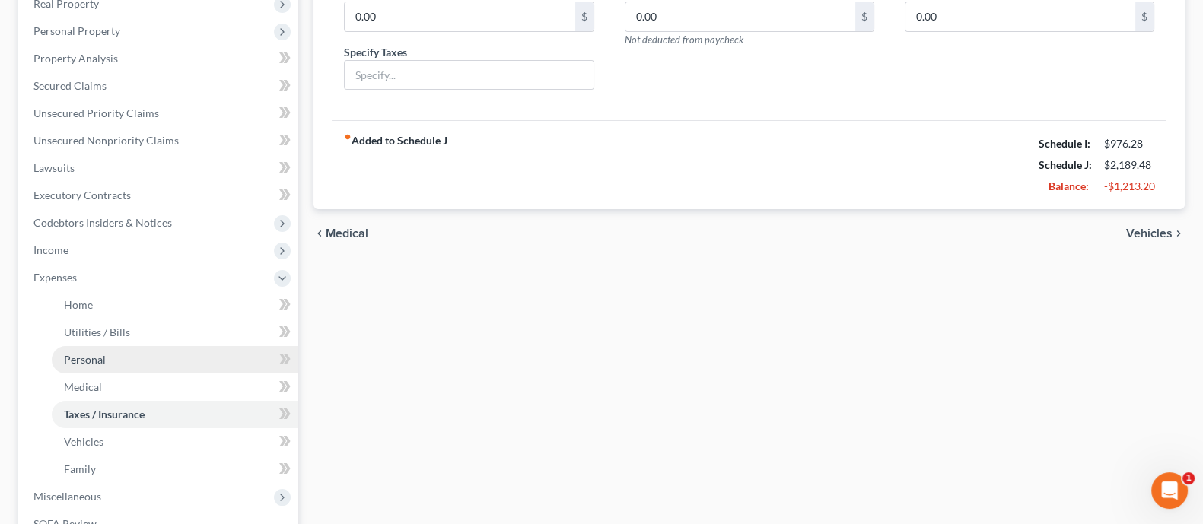
scroll to position [285, 0]
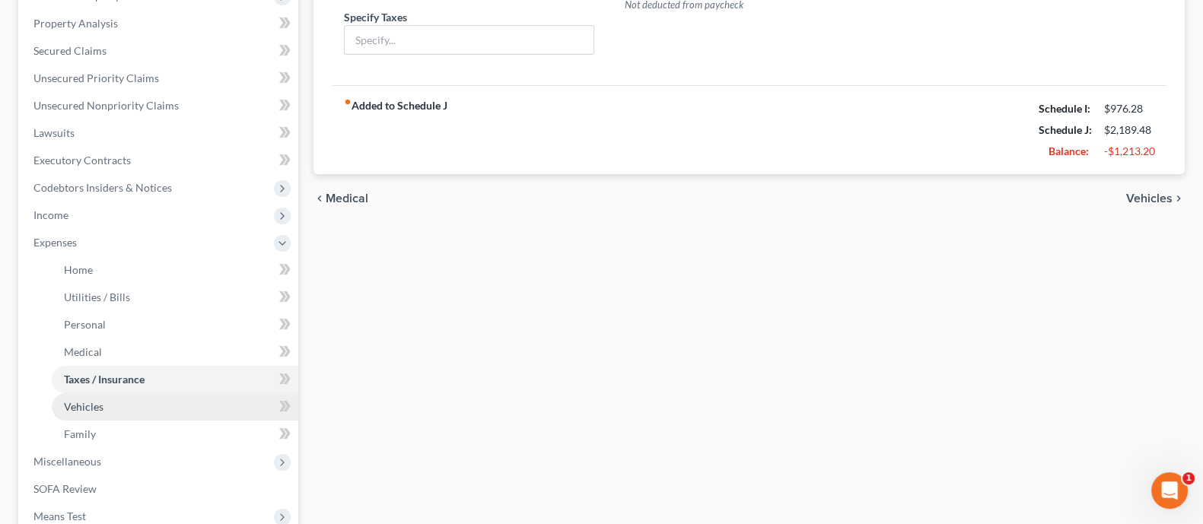
click at [175, 408] on link "Vehicles" at bounding box center [175, 406] width 247 height 27
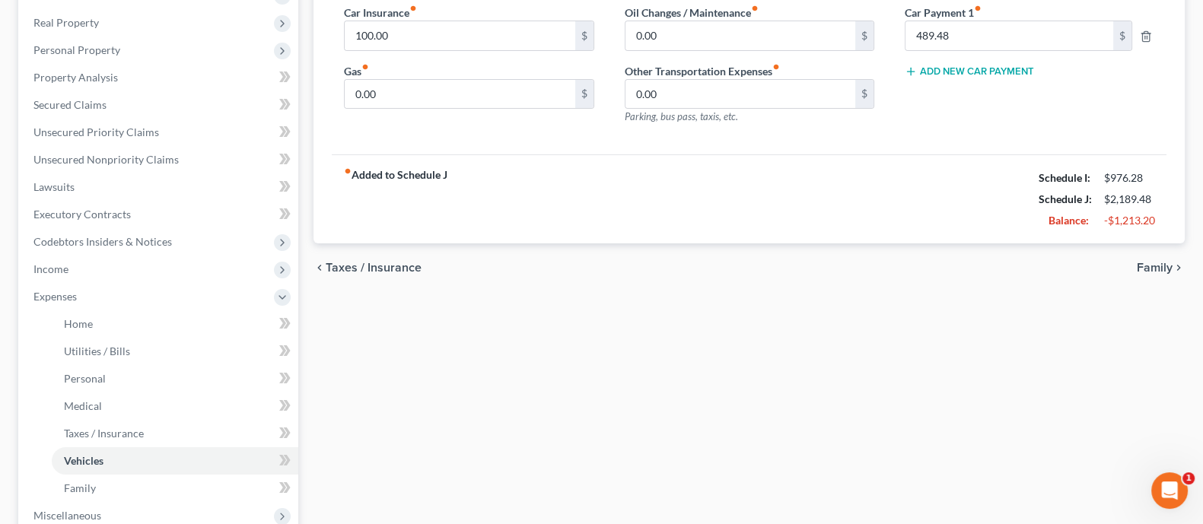
scroll to position [285, 0]
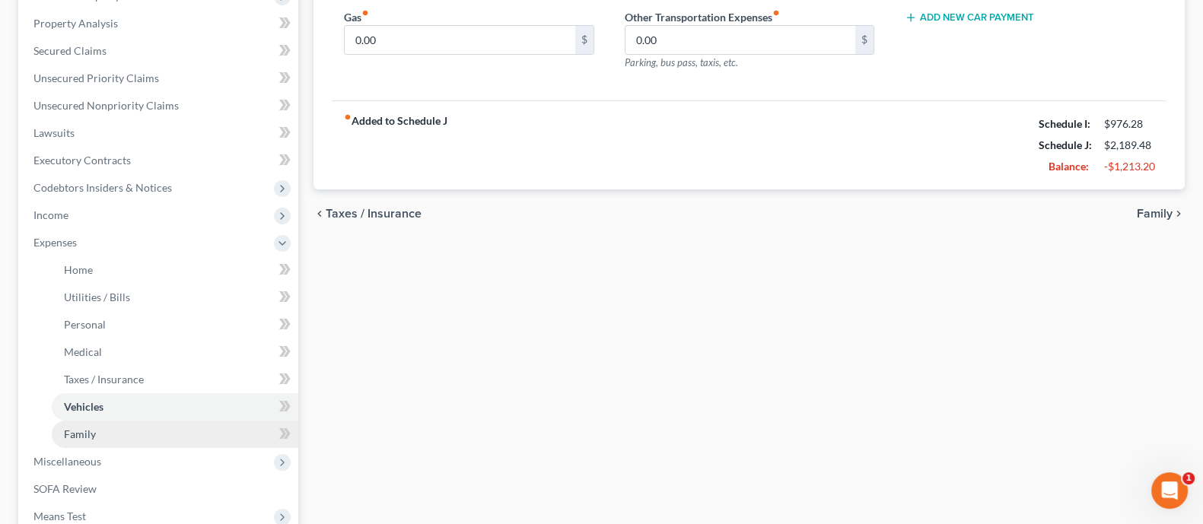
click at [105, 435] on link "Family" at bounding box center [175, 434] width 247 height 27
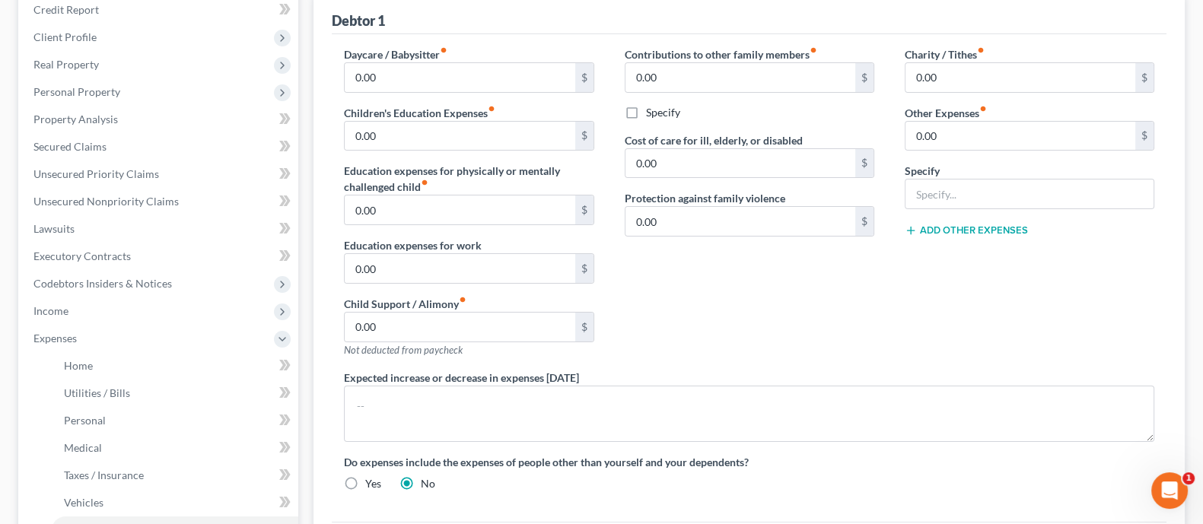
scroll to position [380, 0]
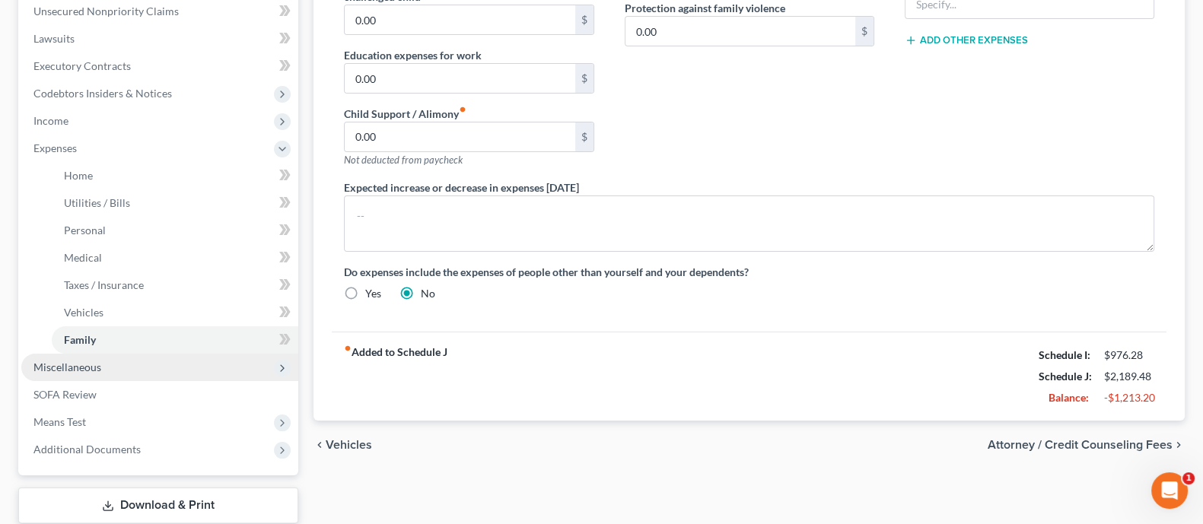
click at [108, 371] on span "Miscellaneous" at bounding box center [159, 367] width 277 height 27
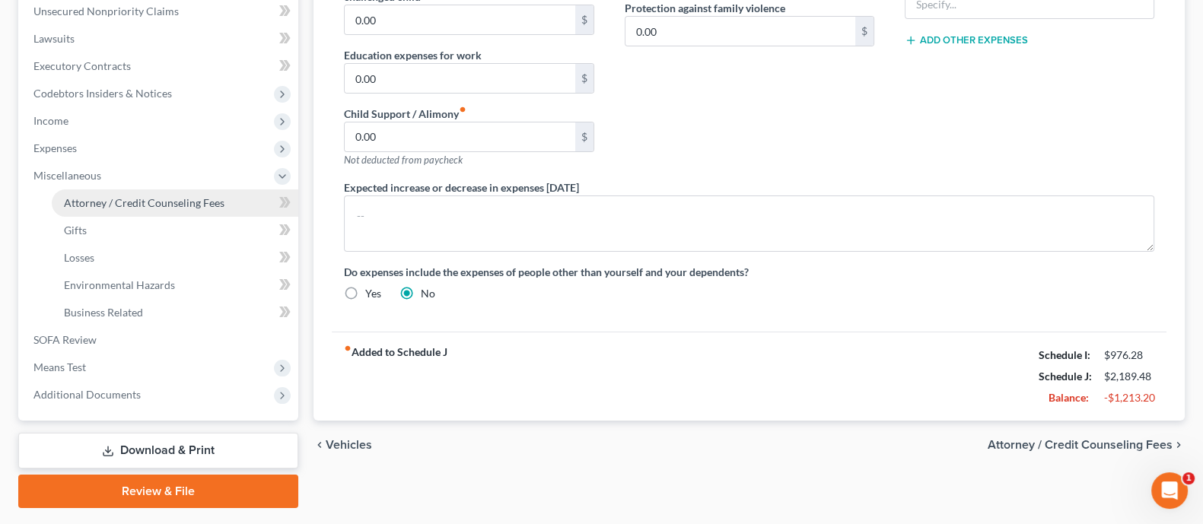
click at [183, 200] on span "Attorney / Credit Counseling Fees" at bounding box center [144, 202] width 161 height 13
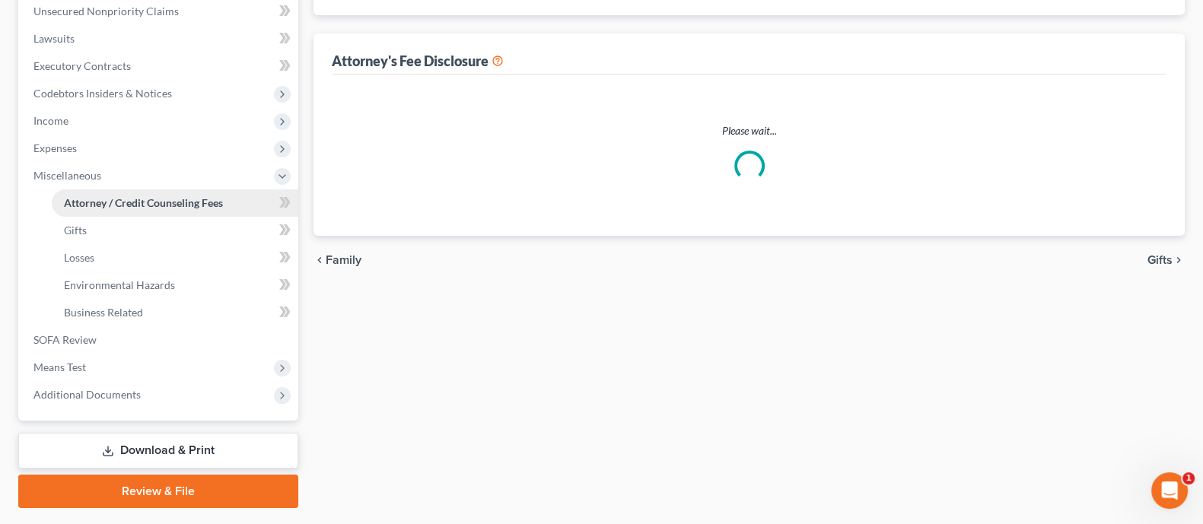
scroll to position [144, 0]
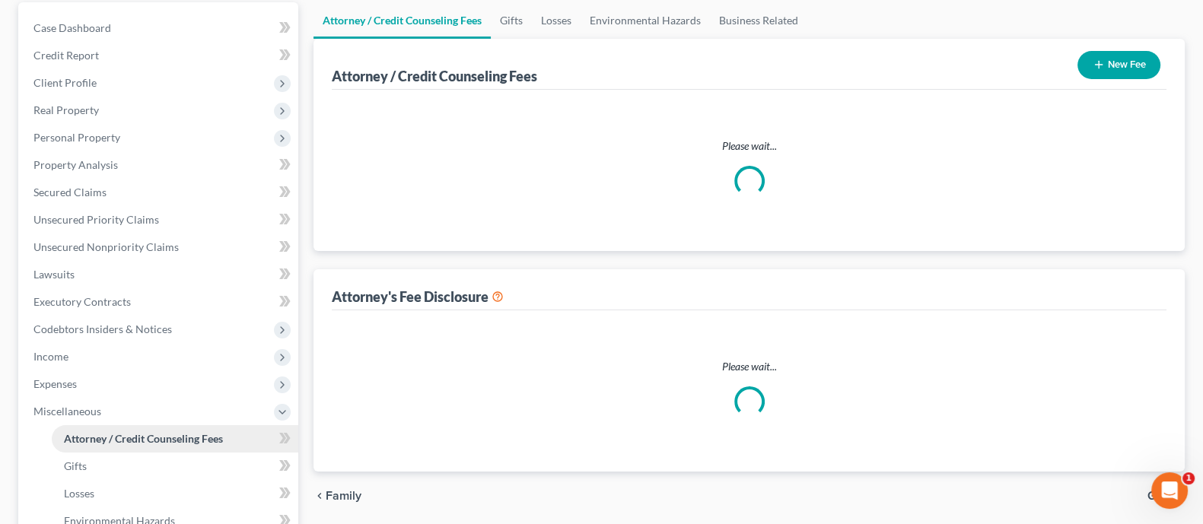
select select "0"
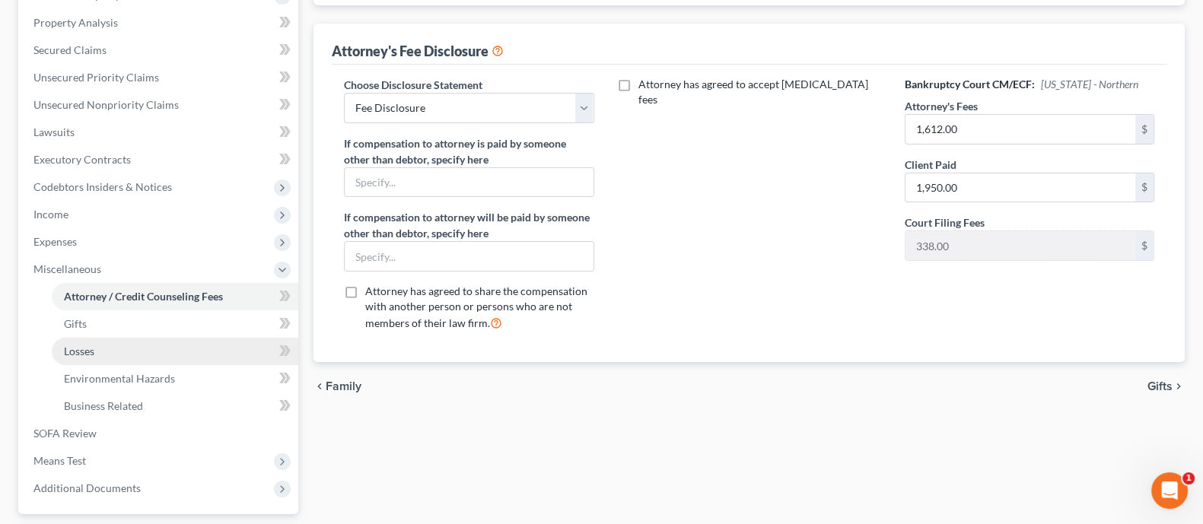
scroll to position [380, 0]
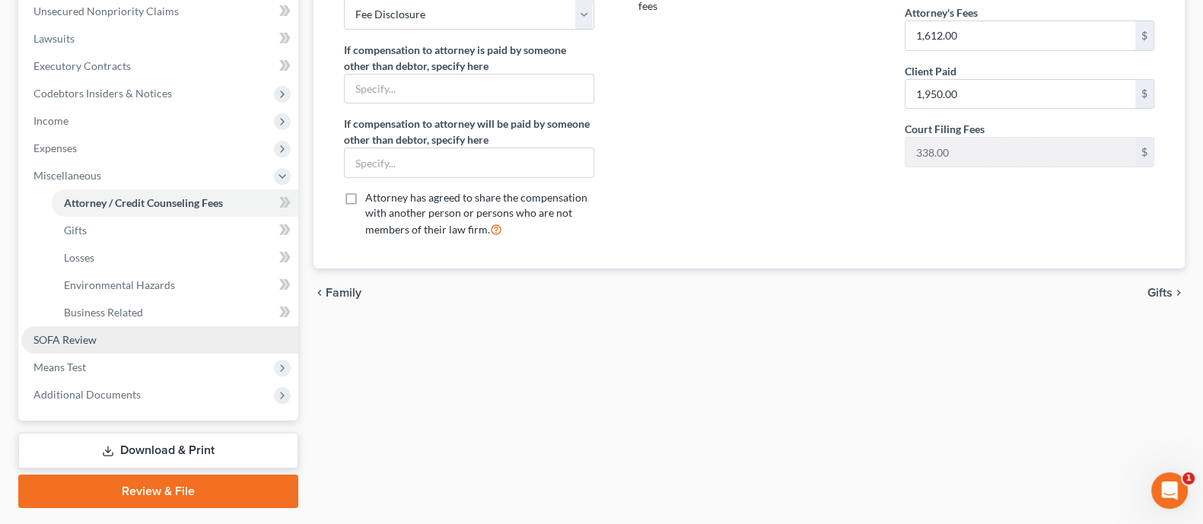
click at [122, 329] on link "SOFA Review" at bounding box center [159, 339] width 277 height 27
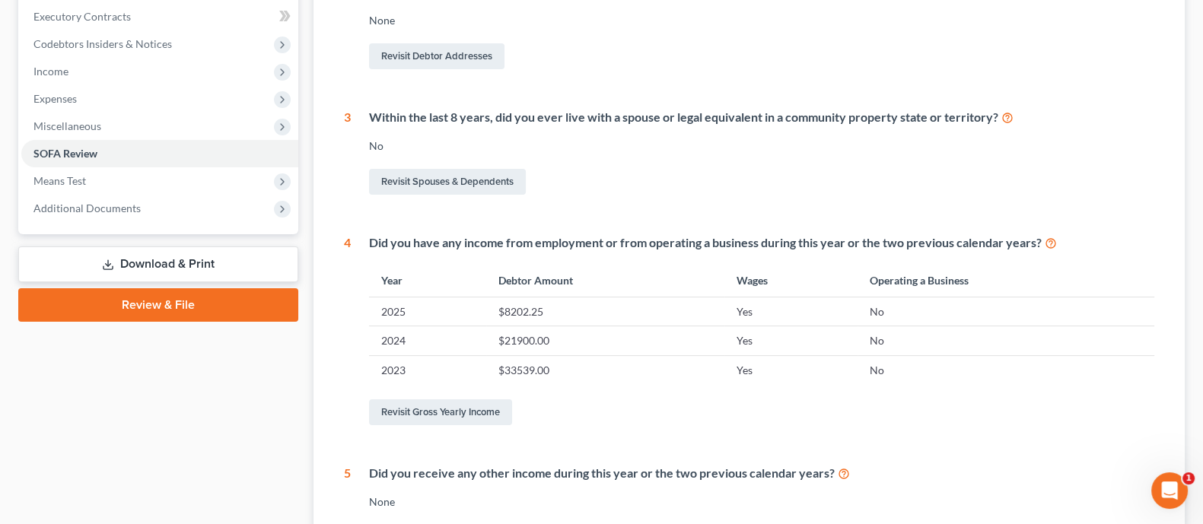
scroll to position [428, 0]
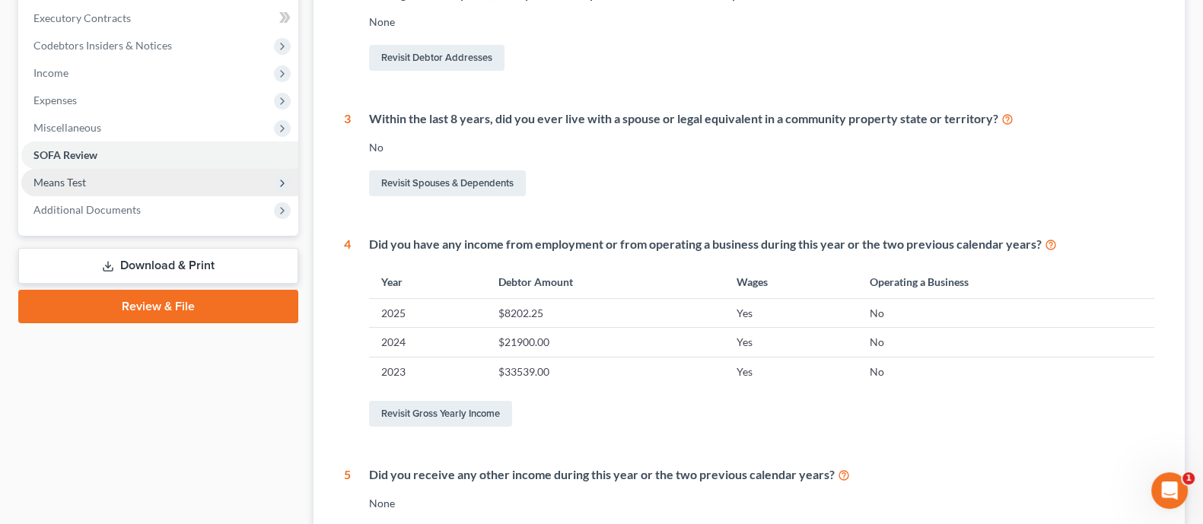
click at [149, 173] on span "Means Test" at bounding box center [159, 182] width 277 height 27
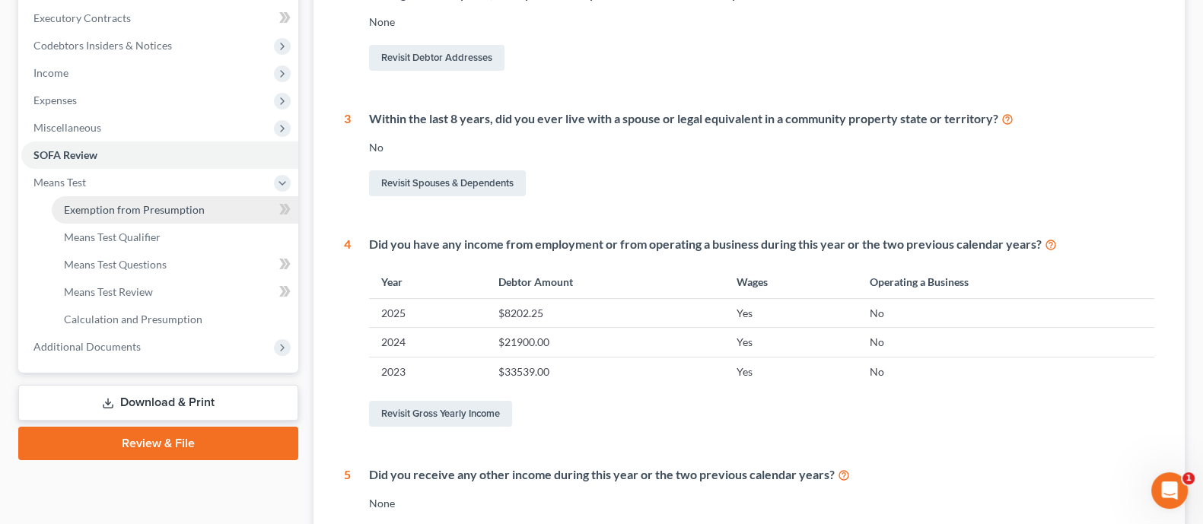
click at [204, 209] on link "Exemption from Presumption" at bounding box center [175, 209] width 247 height 27
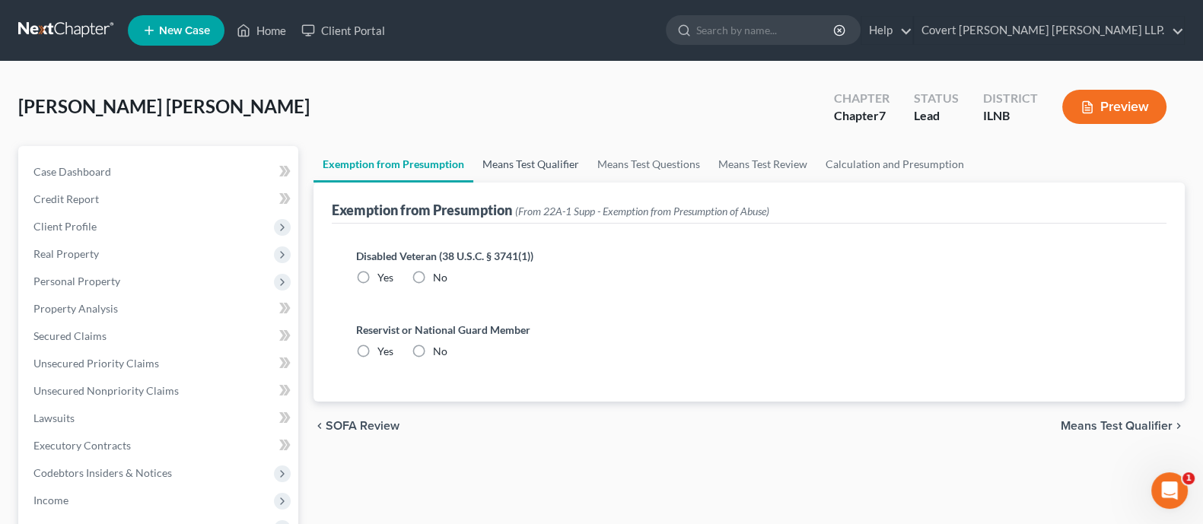
click at [527, 165] on link "Means Test Qualifier" at bounding box center [530, 164] width 115 height 37
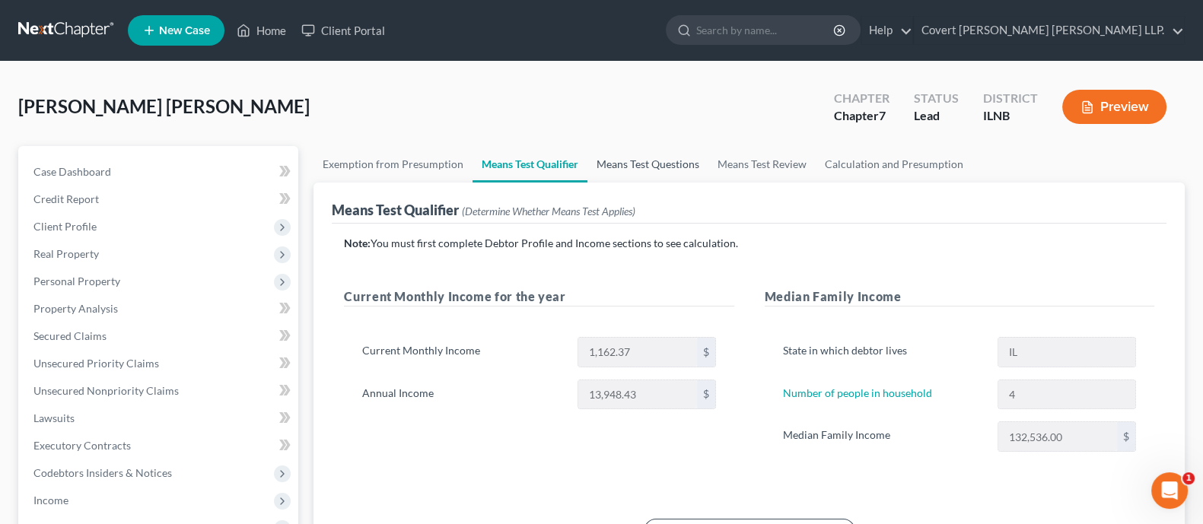
click at [655, 163] on link "Means Test Questions" at bounding box center [648, 164] width 121 height 37
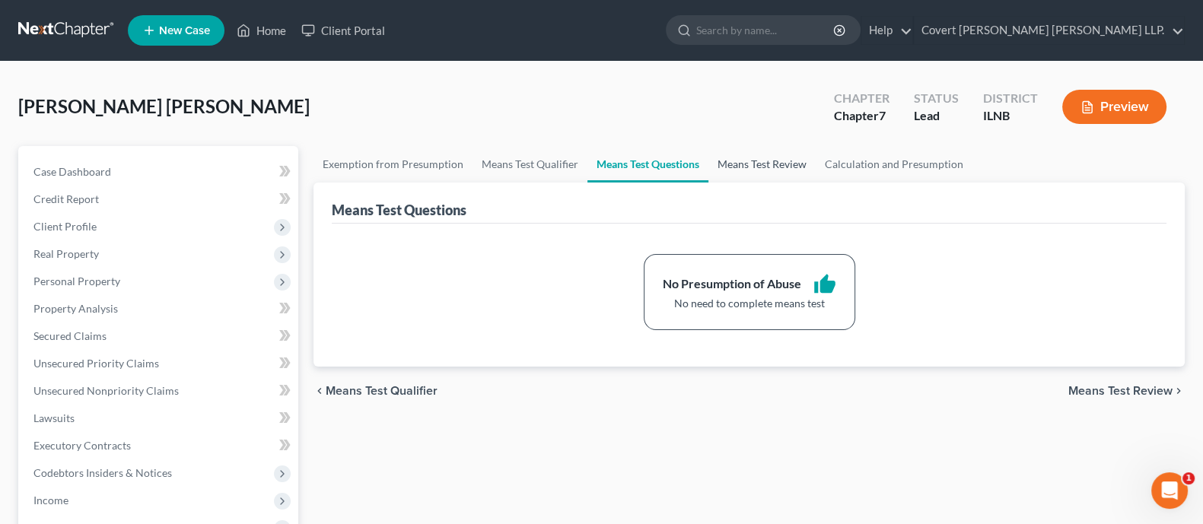
click at [750, 161] on link "Means Test Review" at bounding box center [762, 164] width 107 height 37
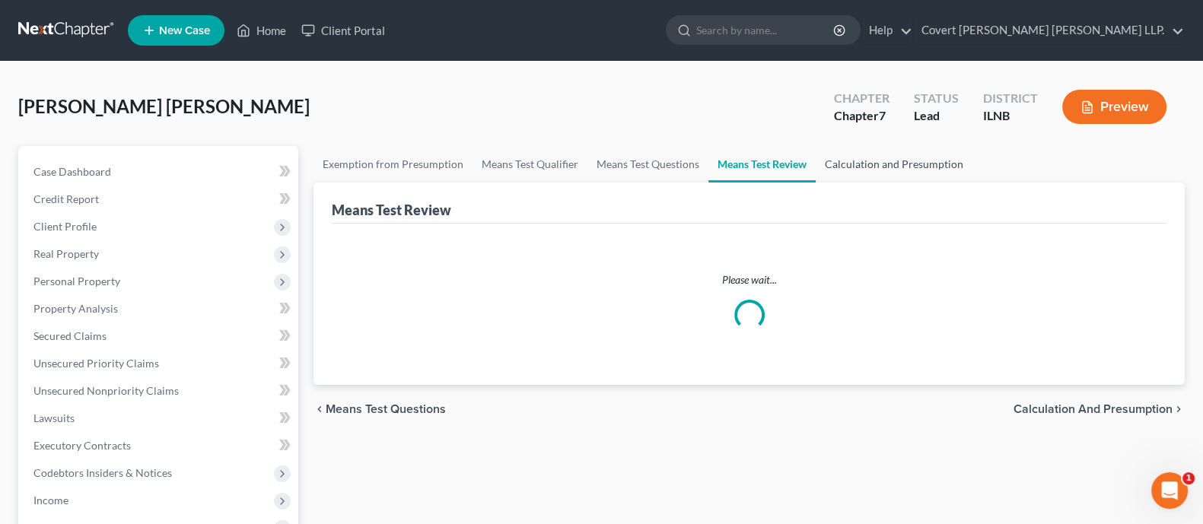
click at [871, 160] on link "Calculation and Presumption" at bounding box center [894, 164] width 157 height 37
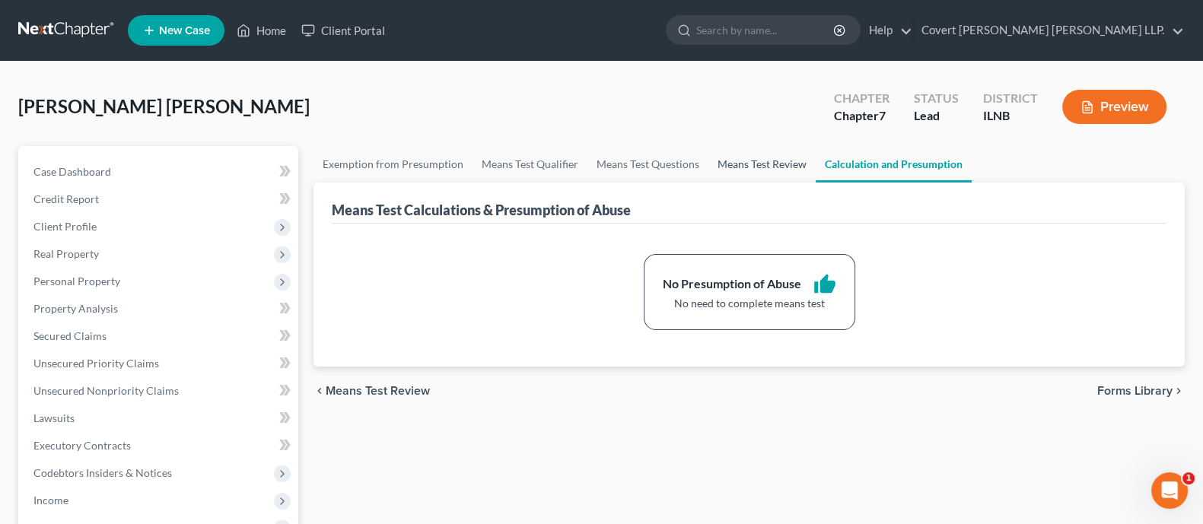
click at [750, 161] on link "Means Test Review" at bounding box center [762, 164] width 107 height 37
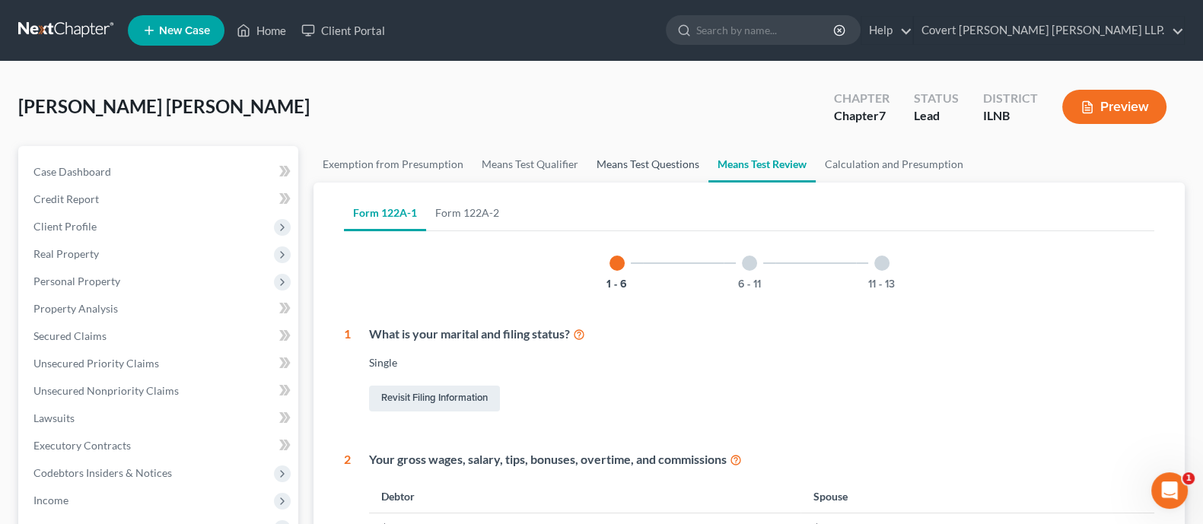
click at [624, 161] on link "Means Test Questions" at bounding box center [648, 164] width 121 height 37
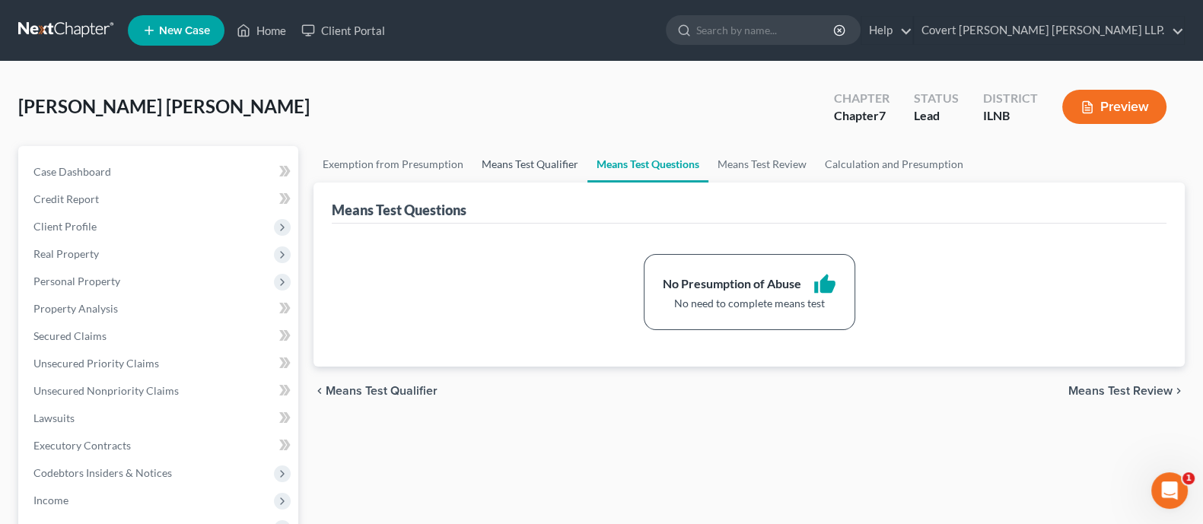
click at [526, 161] on link "Means Test Qualifier" at bounding box center [530, 164] width 115 height 37
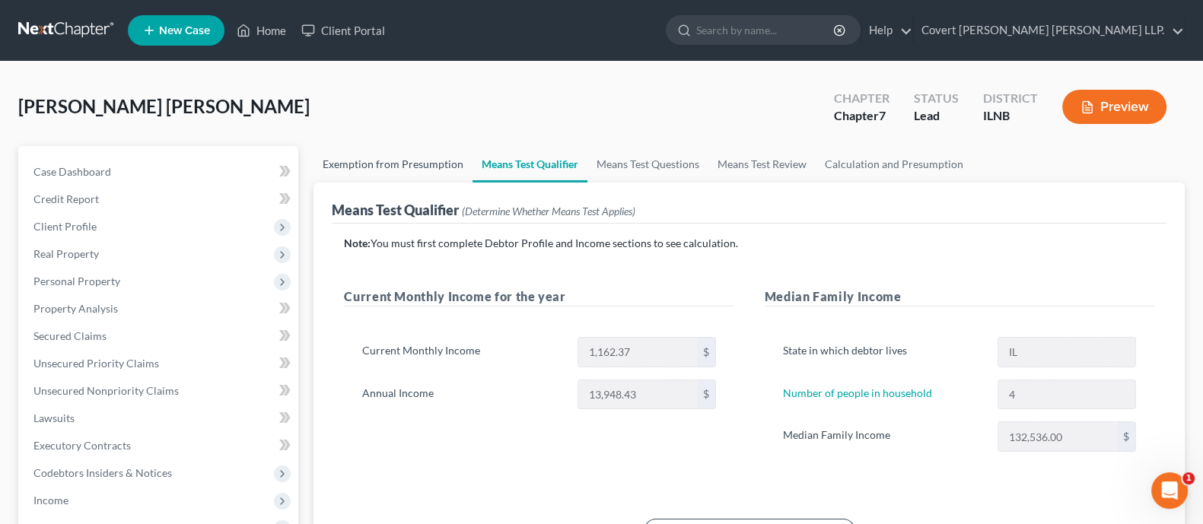
click at [320, 161] on link "Exemption from Presumption" at bounding box center [393, 164] width 159 height 37
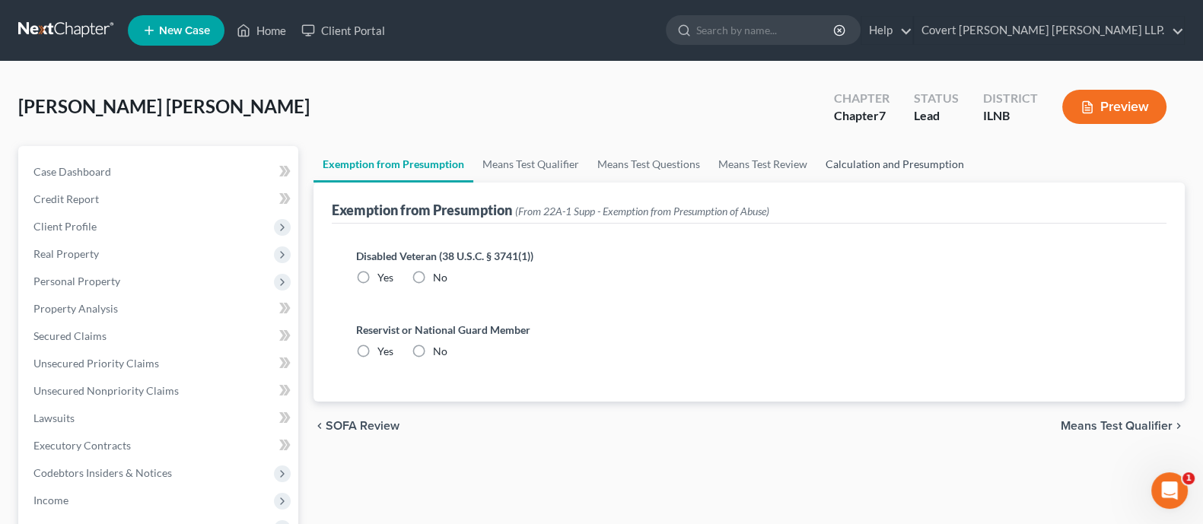
click at [883, 162] on link "Calculation and Presumption" at bounding box center [895, 164] width 157 height 37
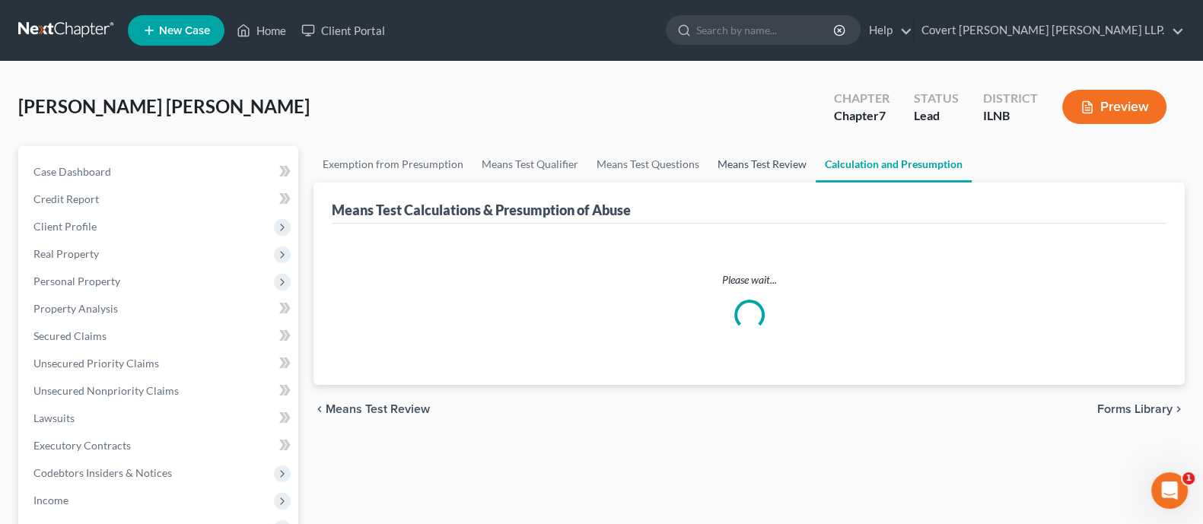
click at [771, 156] on link "Means Test Review" at bounding box center [762, 164] width 107 height 37
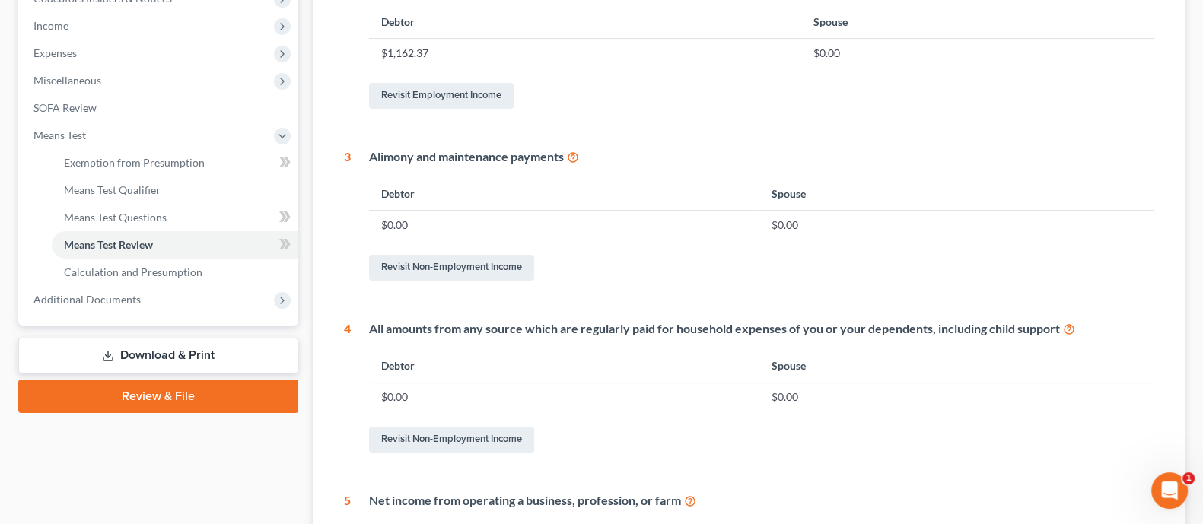
scroll to position [476, 0]
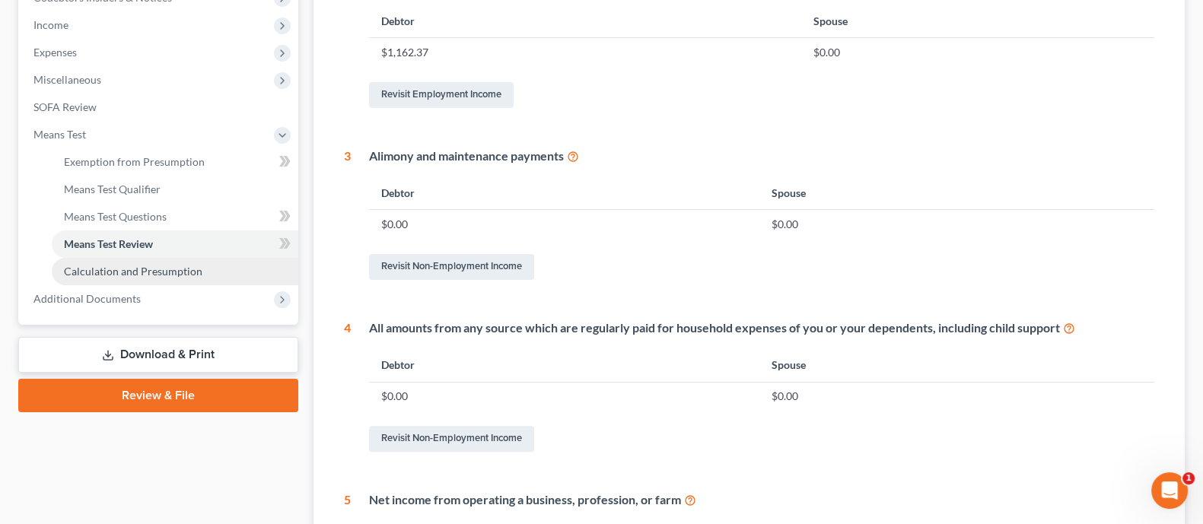
click at [146, 275] on span "Calculation and Presumption" at bounding box center [133, 271] width 139 height 13
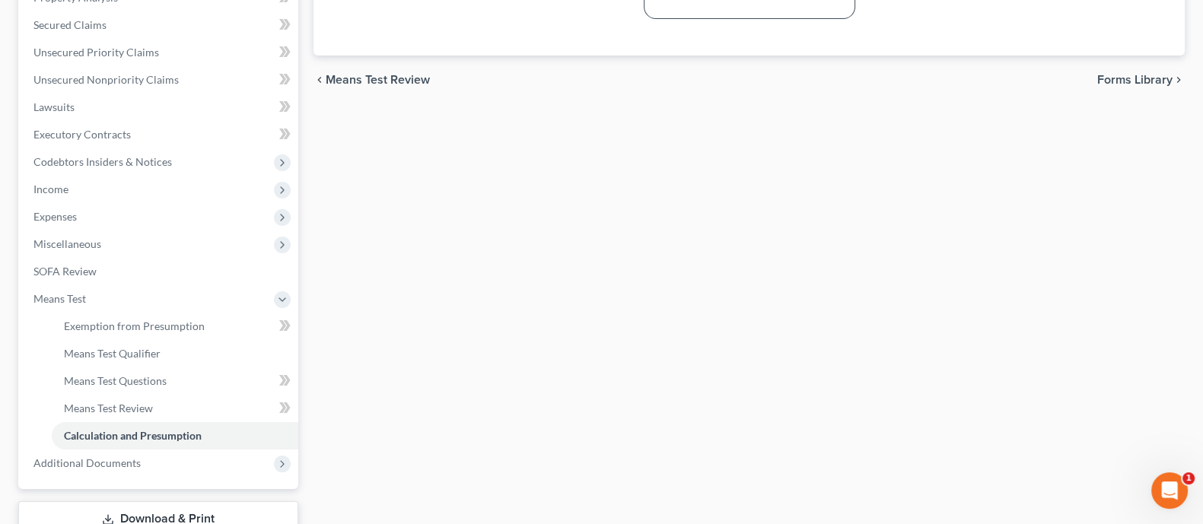
scroll to position [419, 0]
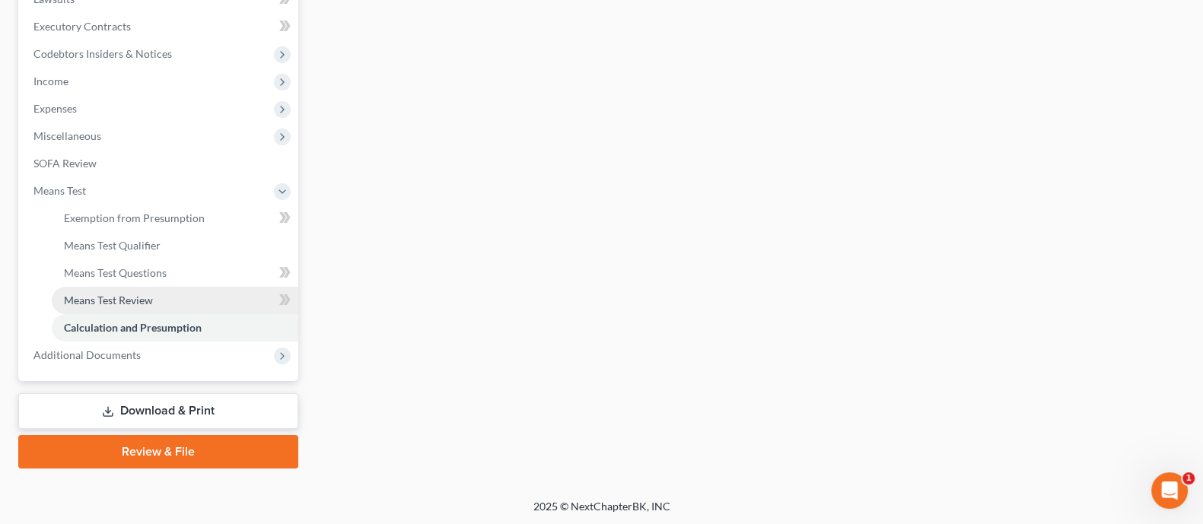
click at [156, 290] on link "Means Test Review" at bounding box center [175, 300] width 247 height 27
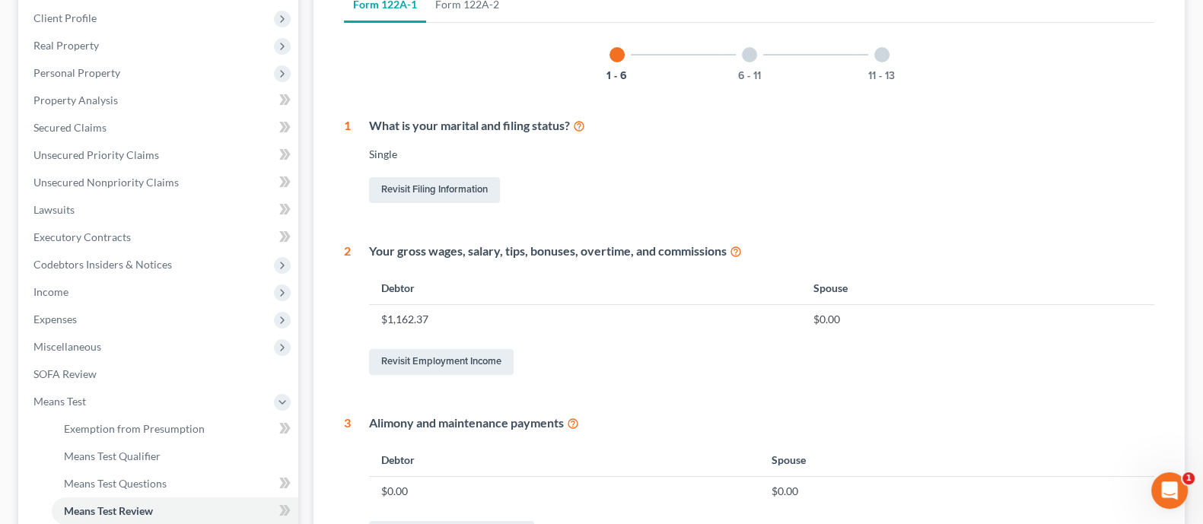
scroll to position [380, 0]
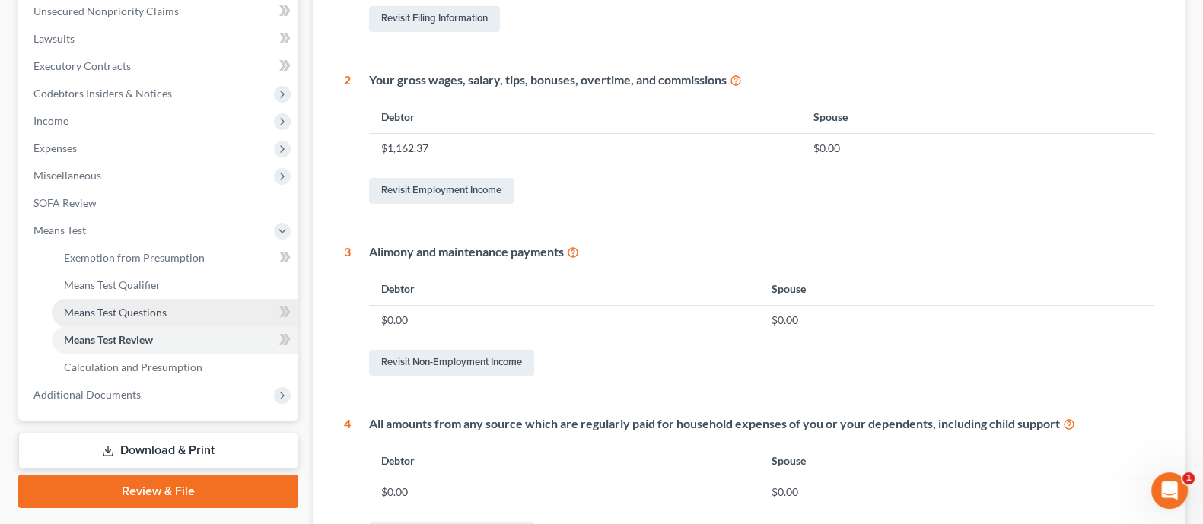
click at [194, 306] on link "Means Test Questions" at bounding box center [175, 312] width 247 height 27
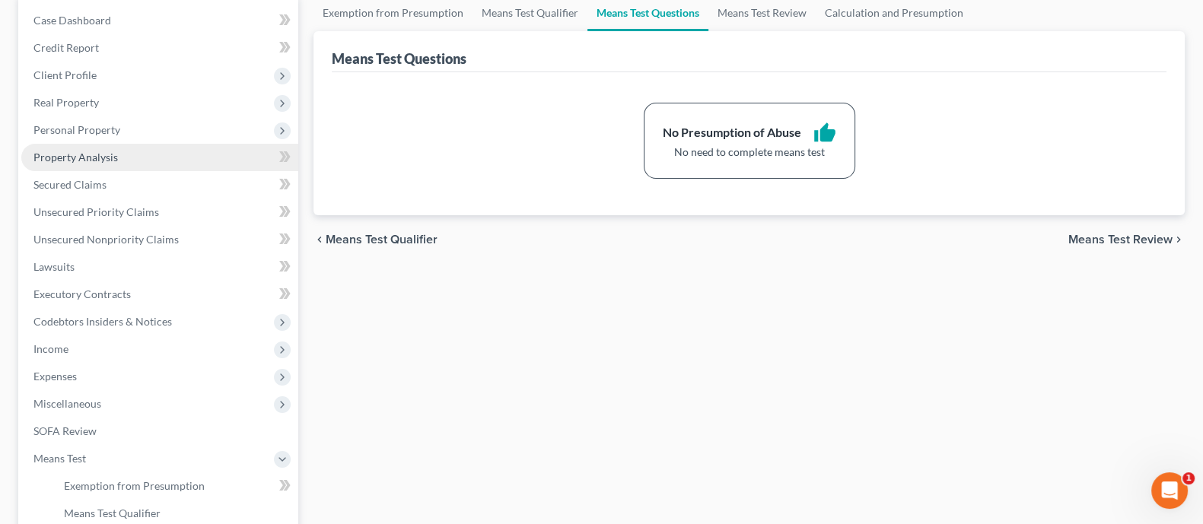
scroll to position [380, 0]
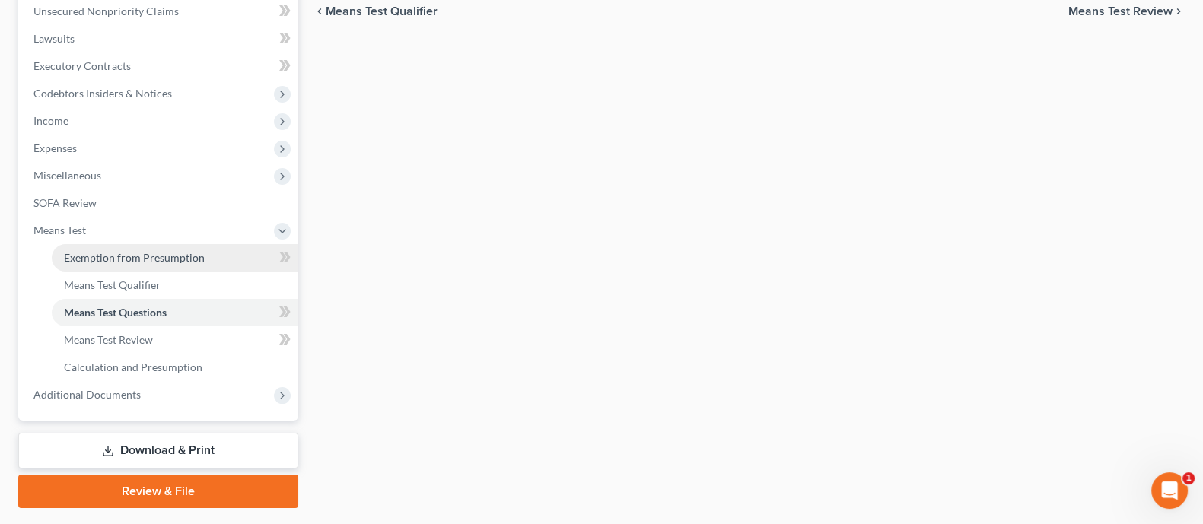
click at [167, 257] on span "Exemption from Presumption" at bounding box center [134, 257] width 141 height 13
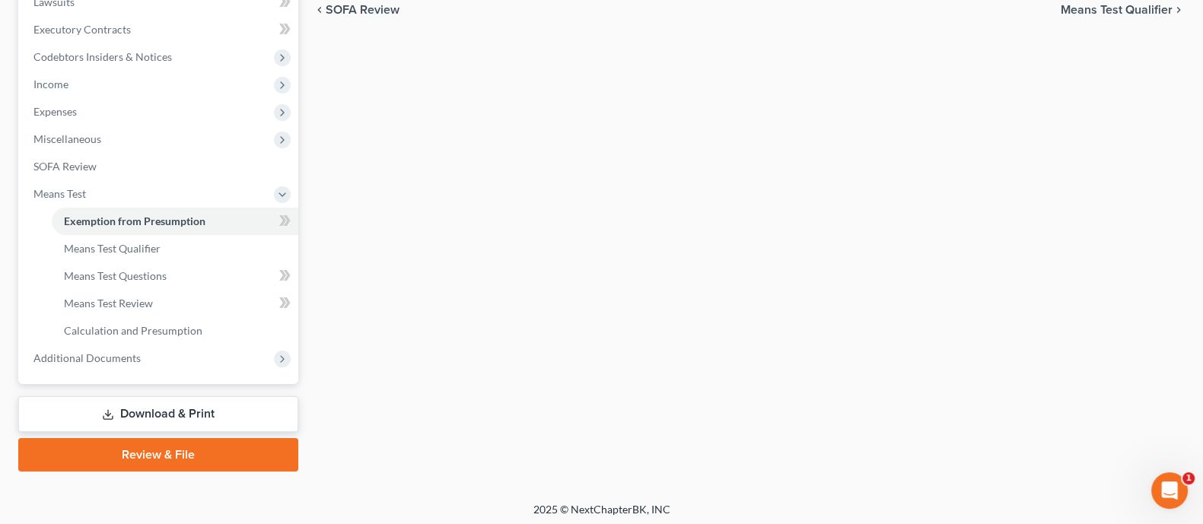
scroll to position [419, 0]
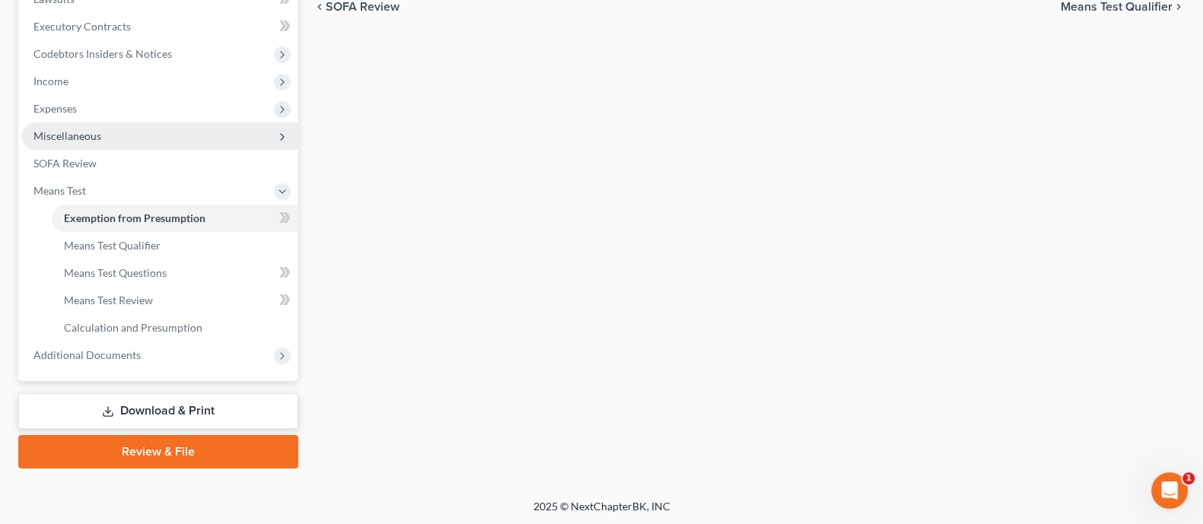
click at [100, 129] on span "Miscellaneous" at bounding box center [159, 136] width 277 height 27
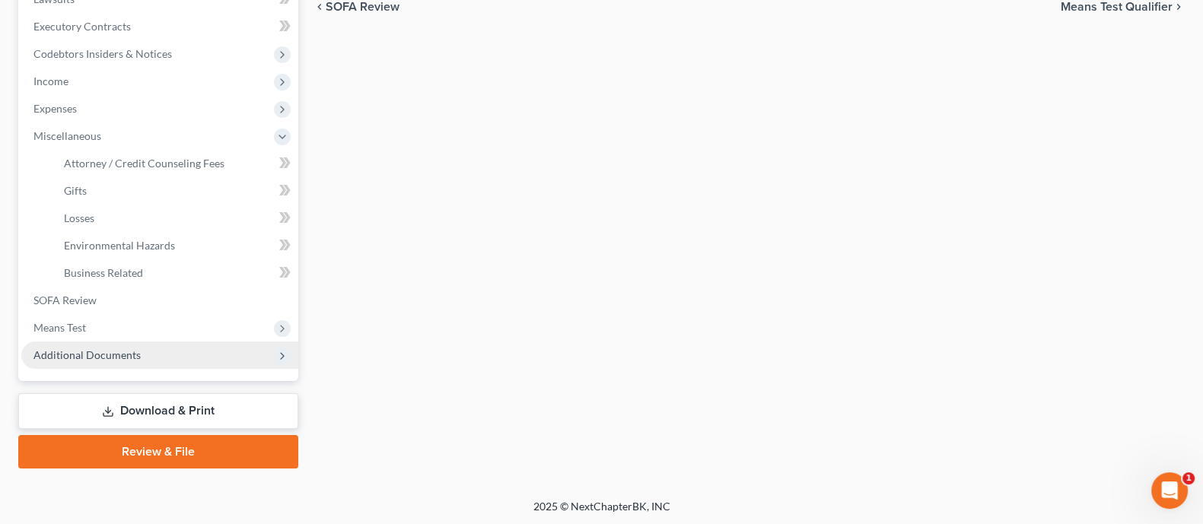
click at [141, 349] on span "Additional Documents" at bounding box center [159, 355] width 277 height 27
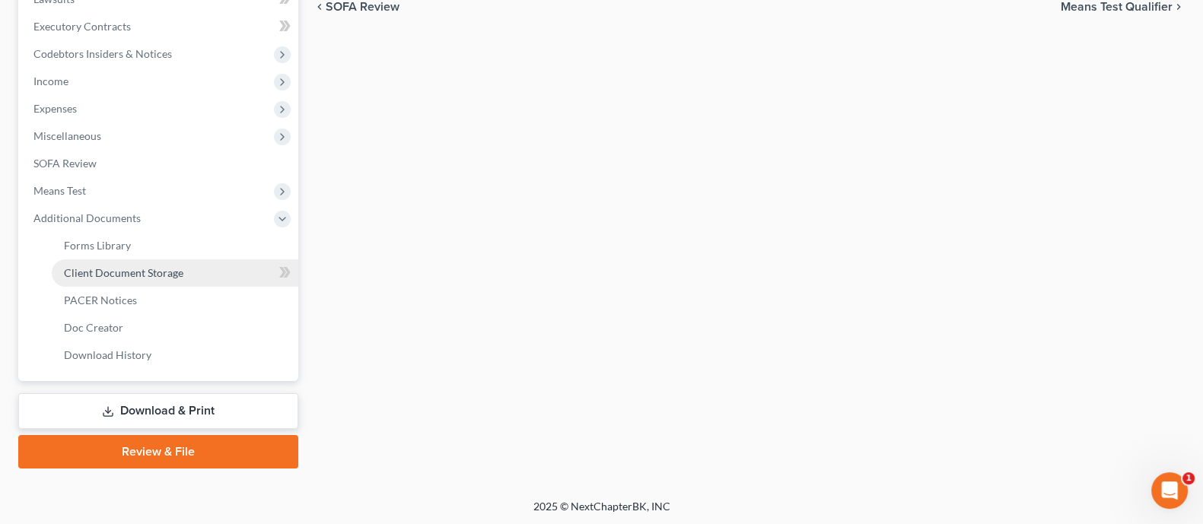
click at [167, 281] on link "Client Document Storage" at bounding box center [175, 273] width 247 height 27
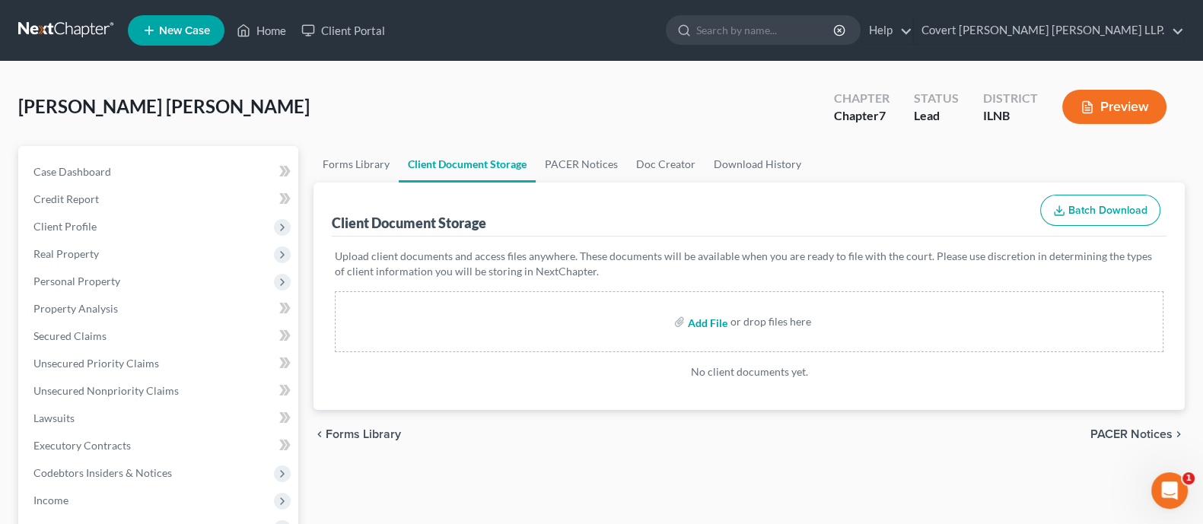
click at [700, 321] on input "file" at bounding box center [706, 321] width 37 height 27
click at [353, 160] on link "Forms Library" at bounding box center [356, 164] width 85 height 37
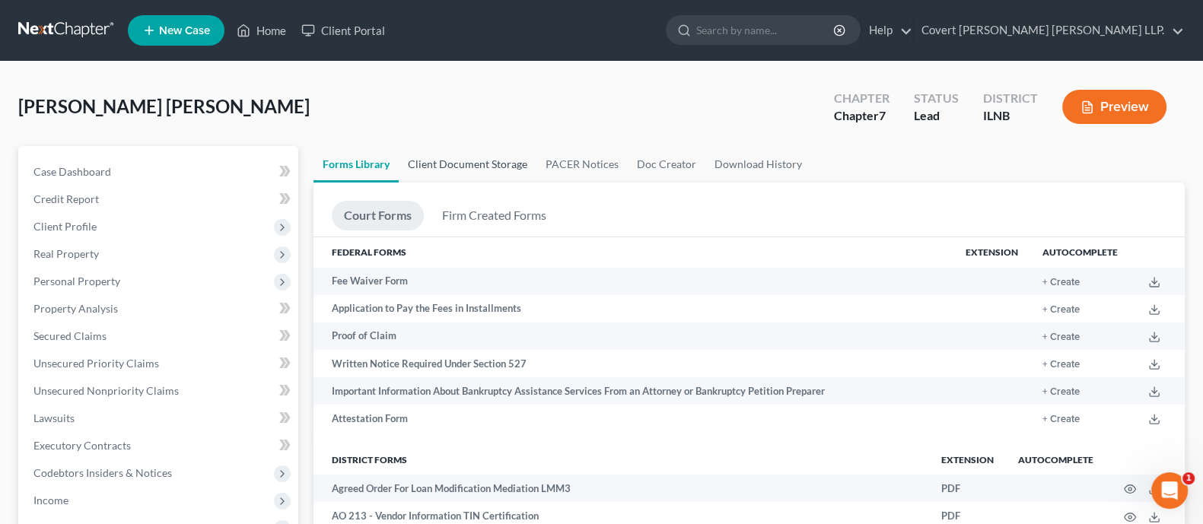
click at [445, 161] on link "Client Document Storage" at bounding box center [468, 164] width 138 height 37
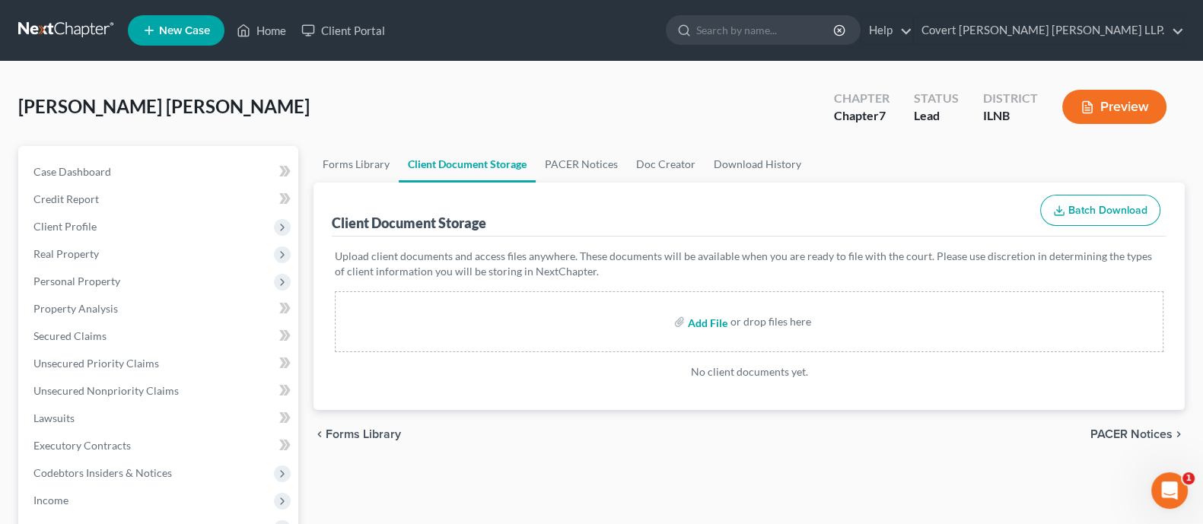
click at [704, 323] on input "file" at bounding box center [706, 321] width 37 height 27
type input "C:\fakepath\SS Statement Signed.pdf"
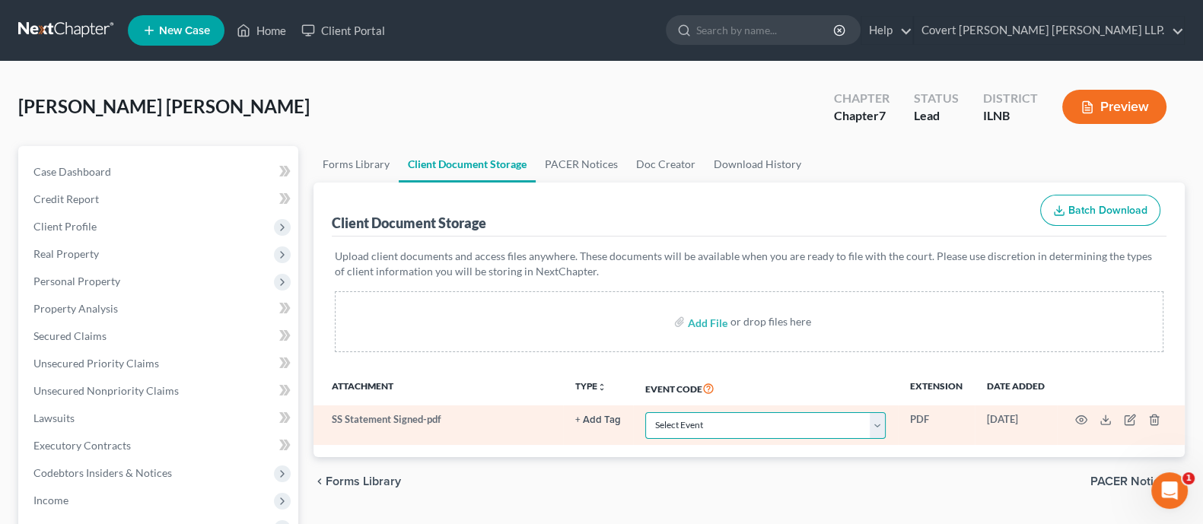
click at [769, 421] on select "Select Event Certificate of Credit Counseling Chapter 13 Calculation of Your Di…" at bounding box center [765, 425] width 240 height 27
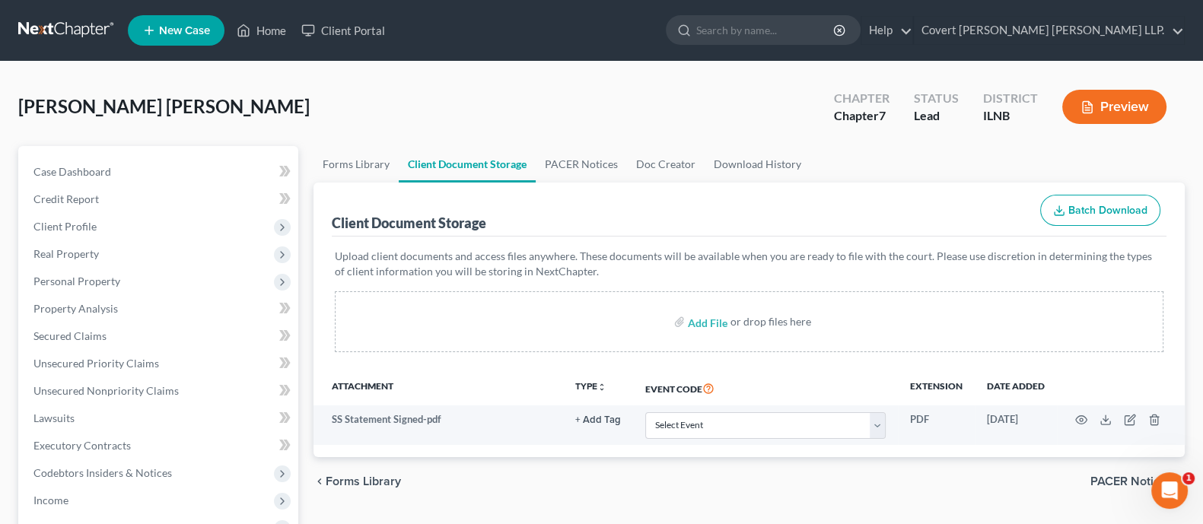
click at [498, 314] on div "Add File or drop files here" at bounding box center [749, 321] width 829 height 61
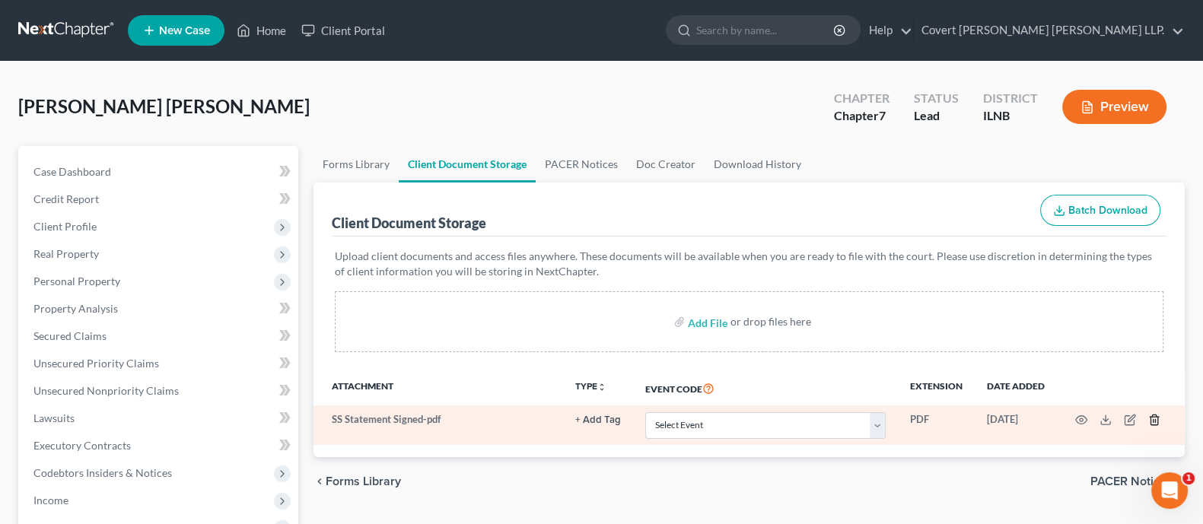
click at [1154, 422] on line "button" at bounding box center [1154, 421] width 0 height 3
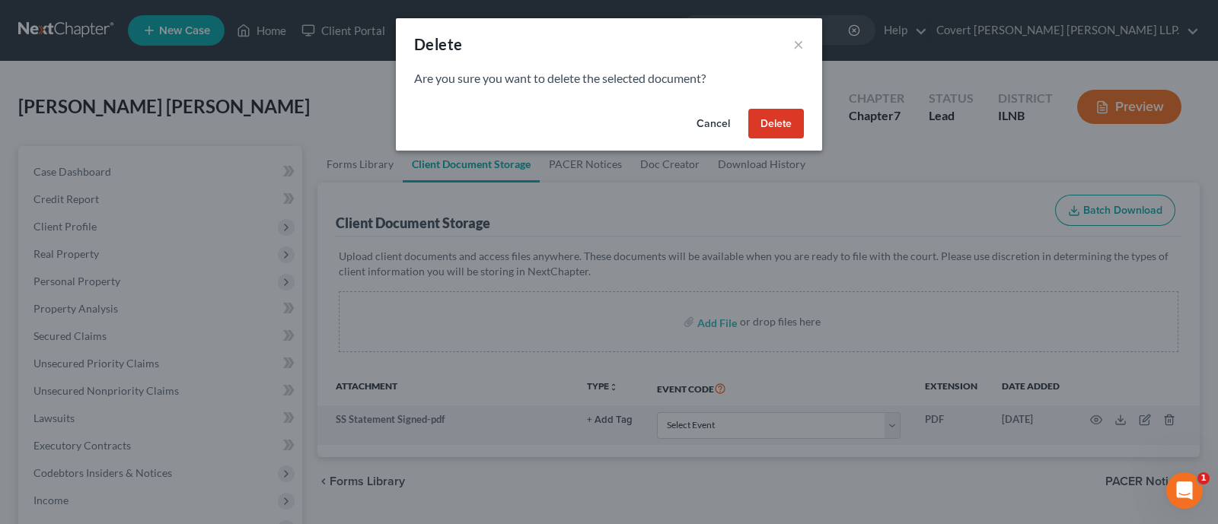
click at [789, 112] on button "Delete" at bounding box center [776, 124] width 56 height 30
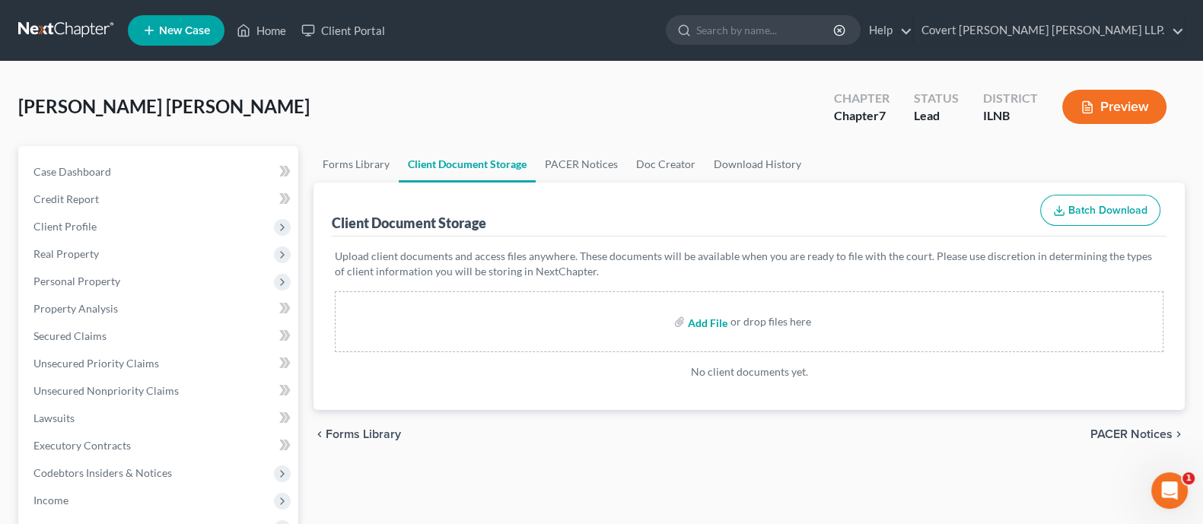
click at [715, 323] on input "file" at bounding box center [706, 321] width 37 height 27
type input "C:\fakepath\Certificate Counseling.pdf"
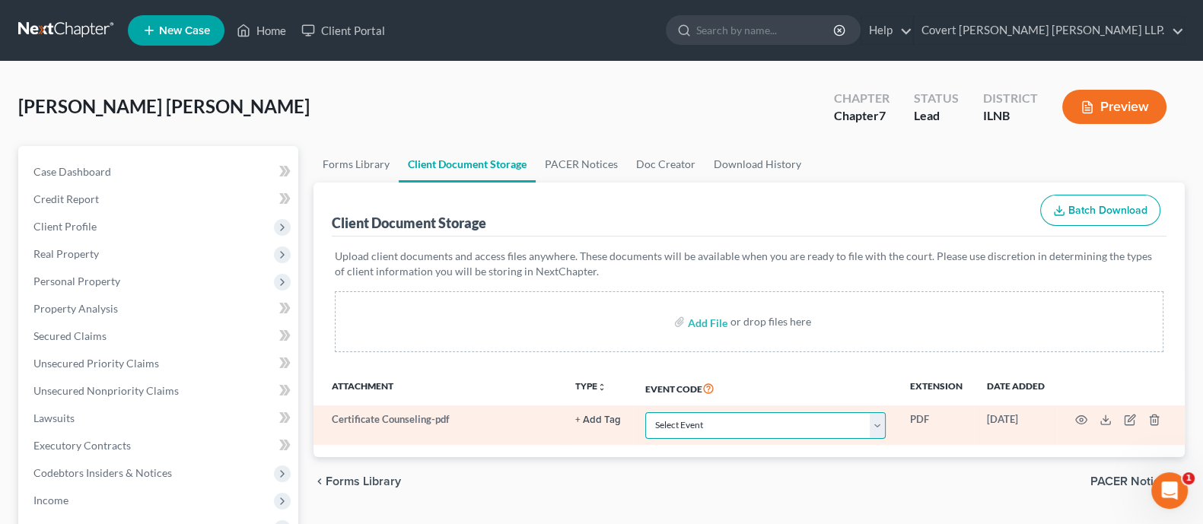
click at [780, 425] on select "Select Event Certificate of Credit Counseling Chapter 13 Calculation of Your Di…" at bounding box center [765, 425] width 240 height 27
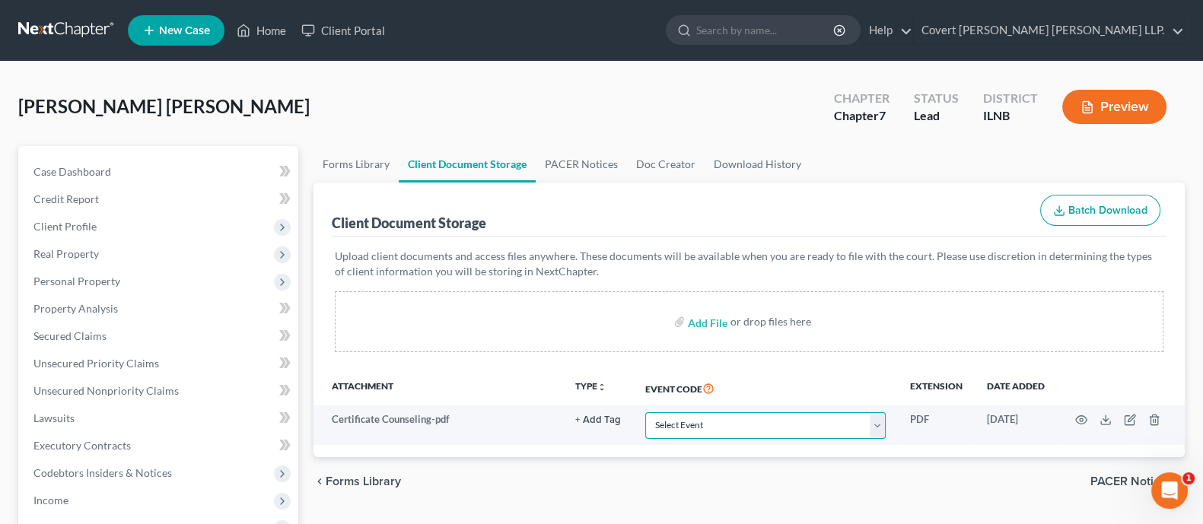
select select "0"
click at [645, 412] on select "Select Event Certificate of Credit Counseling Chapter 13 Calculation of Your Di…" at bounding box center [765, 425] width 240 height 27
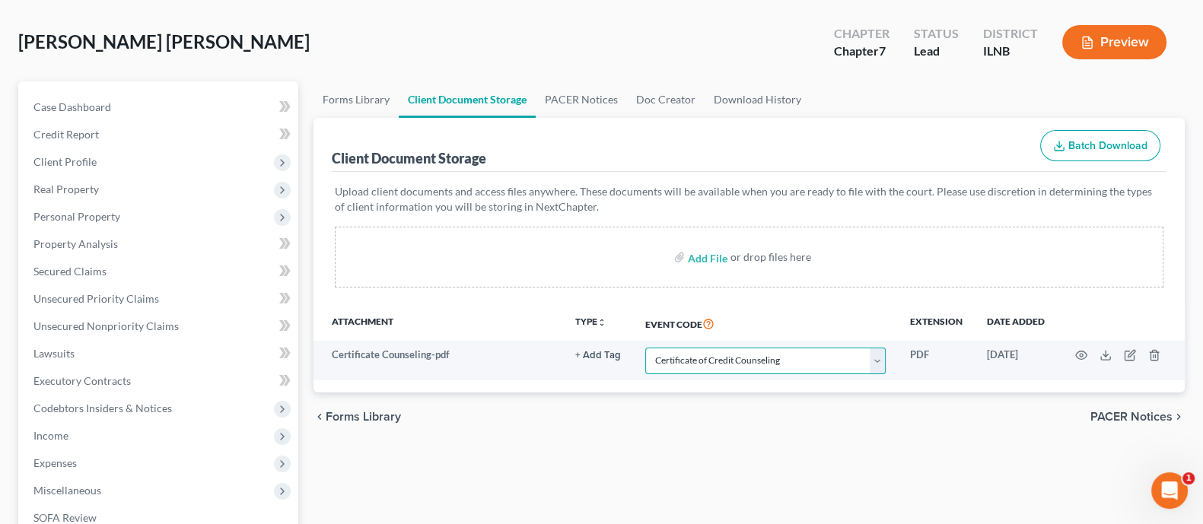
scroll to position [94, 0]
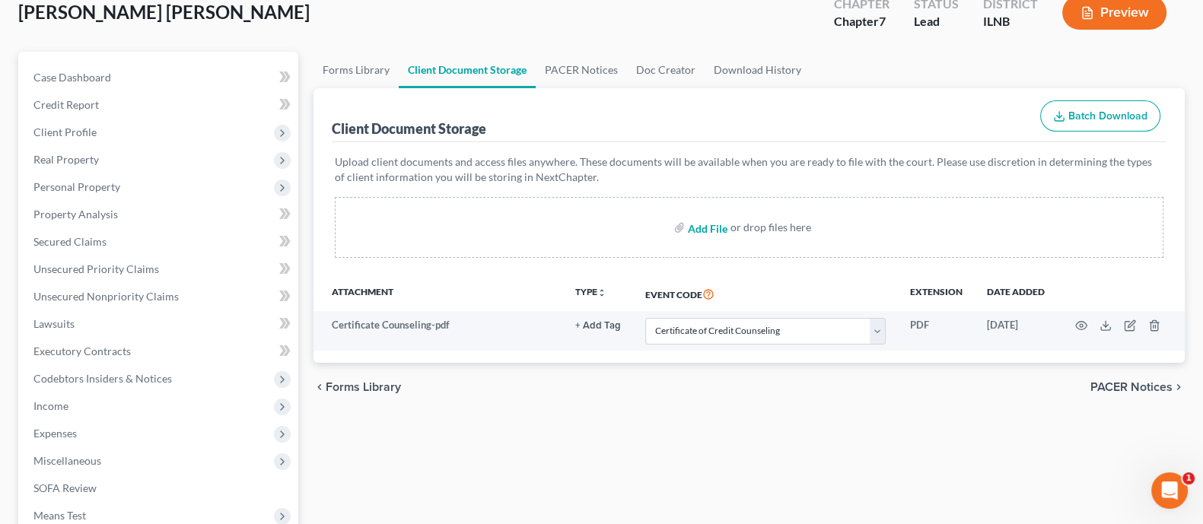
click at [702, 225] on input "file" at bounding box center [706, 227] width 37 height 27
type input "C:\fakepath\RETAINER Signed.pdf"
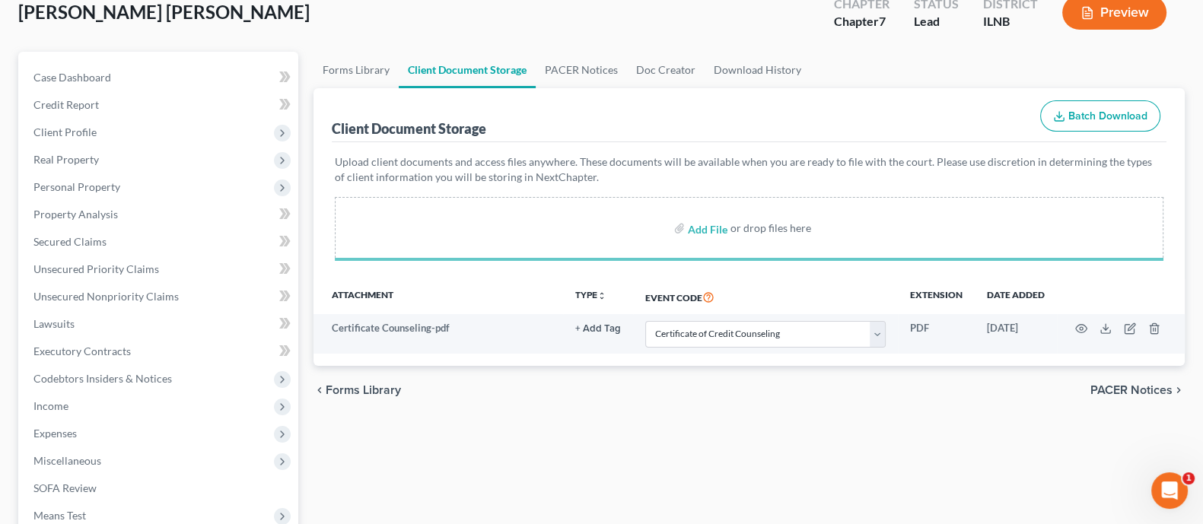
select select "0"
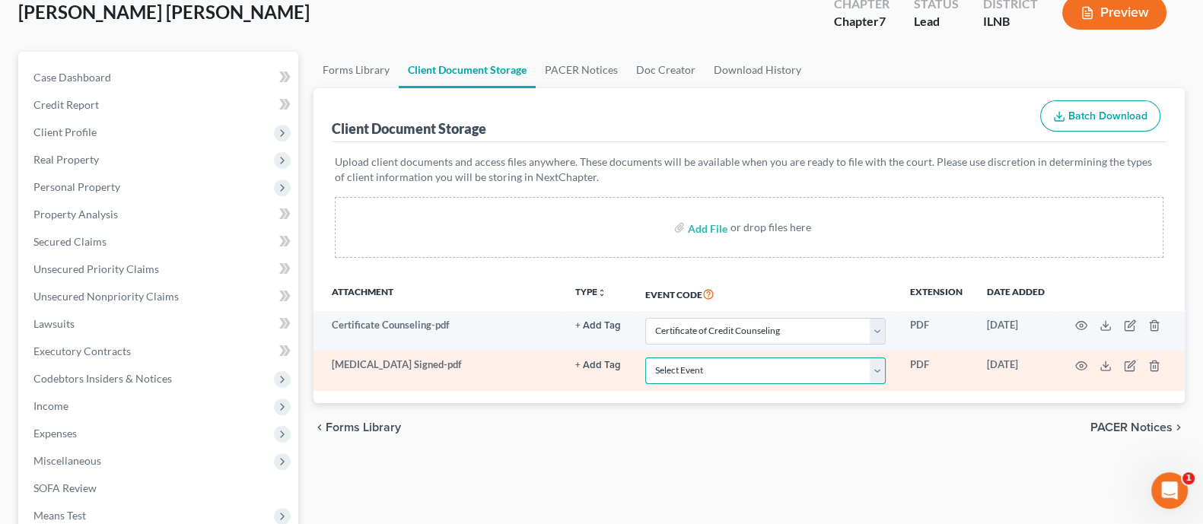
click at [728, 363] on select "Select Event Certificate of Credit Counseling Chapter 13 Calculation of Your Di…" at bounding box center [765, 371] width 240 height 27
select select "6"
click at [645, 358] on select "Select Event Certificate of Credit Counseling Chapter 13 Calculation of Your Di…" at bounding box center [765, 371] width 240 height 27
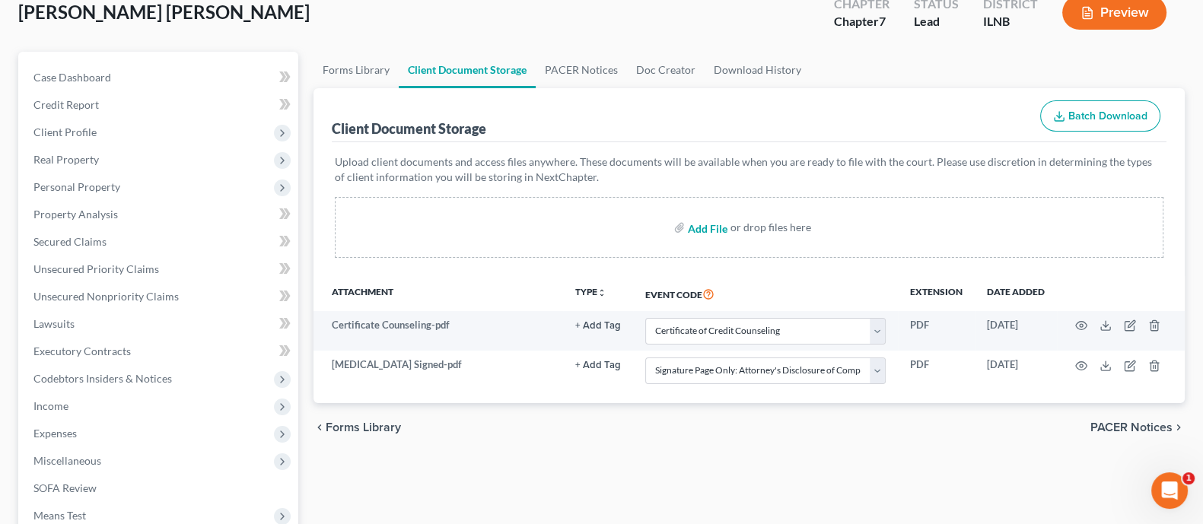
click at [708, 228] on input "file" at bounding box center [706, 227] width 37 height 27
type input "C:\fakepath\Signature Pages .pdf"
select select "0"
select select "6"
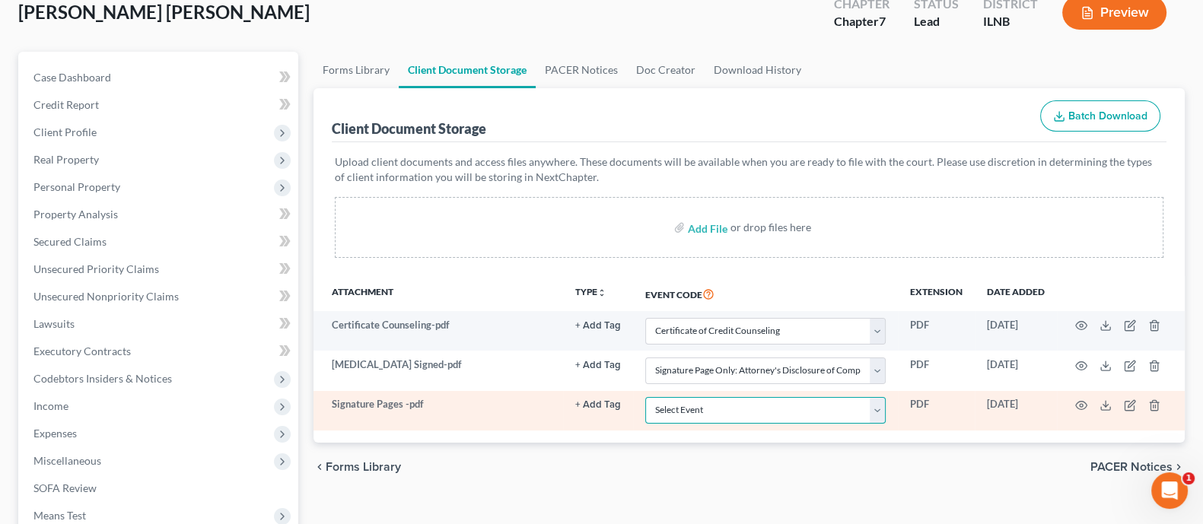
click at [760, 398] on select "Select Event Certificate of Credit Counseling Chapter 13 Calculation of Your Di…" at bounding box center [765, 410] width 240 height 27
select select "11"
click at [645, 397] on select "Select Event Certificate of Credit Counseling Chapter 13 Calculation of Your Di…" at bounding box center [765, 410] width 240 height 27
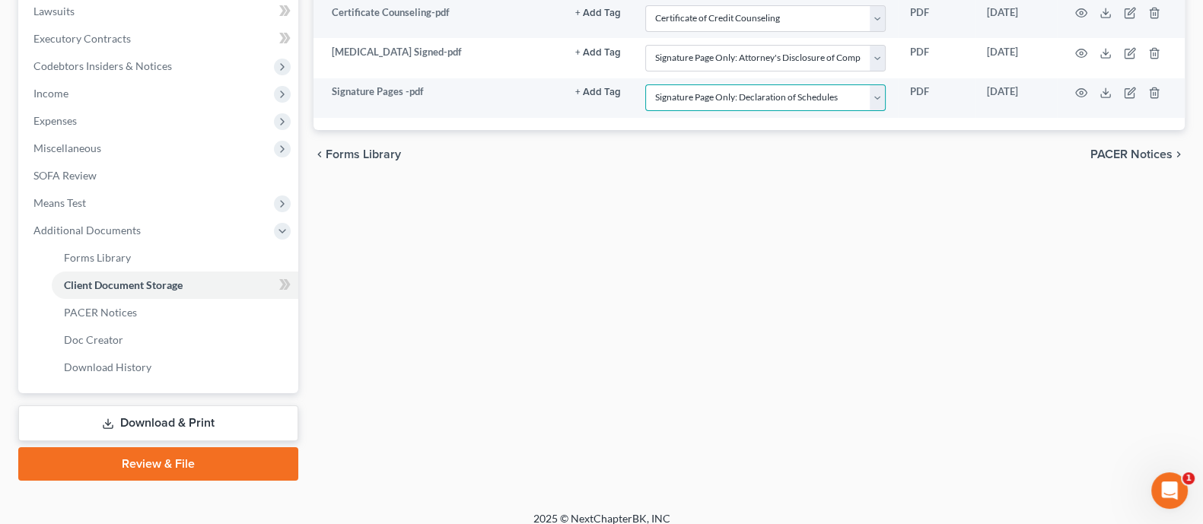
scroll to position [419, 0]
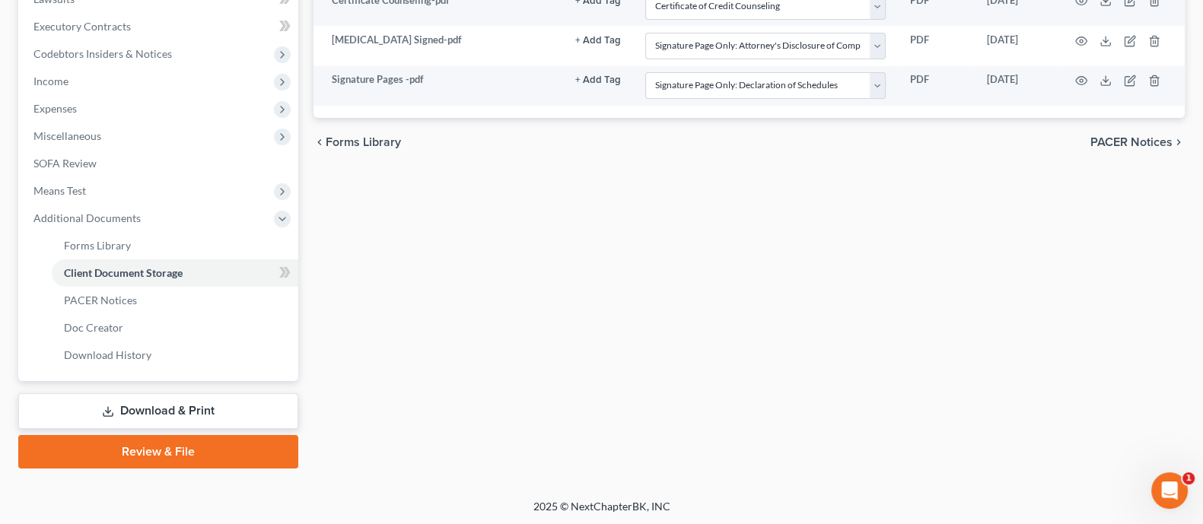
click at [247, 452] on link "Review & File" at bounding box center [158, 451] width 280 height 33
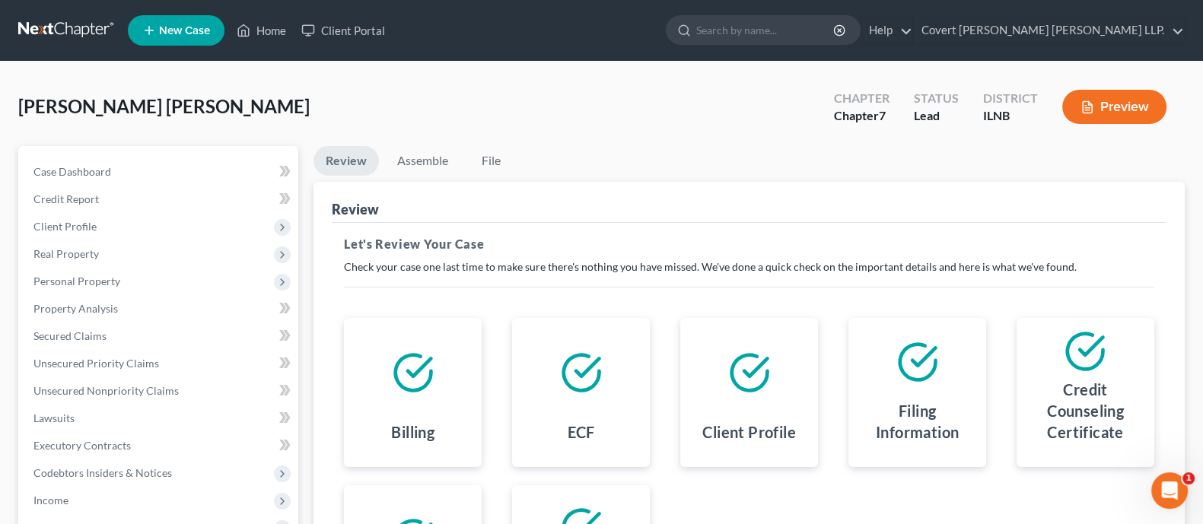
click at [1126, 97] on button "Preview" at bounding box center [1114, 107] width 104 height 34
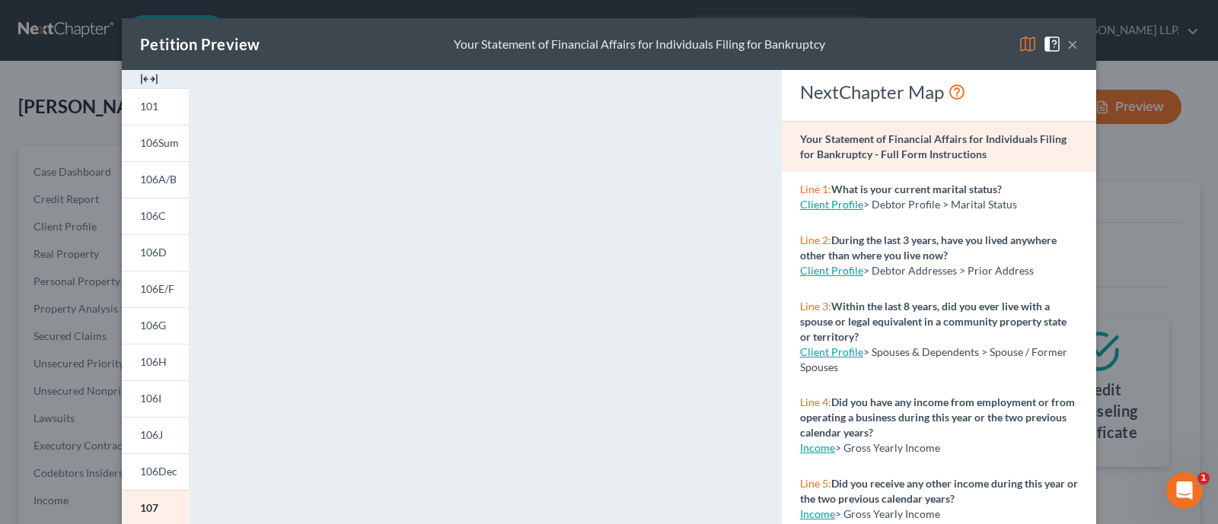
click at [1080, 49] on div "Petition Preview Your Statement of Financial Affairs for Individuals Filing for…" at bounding box center [609, 44] width 974 height 52
click at [1067, 38] on button "×" at bounding box center [1072, 44] width 11 height 18
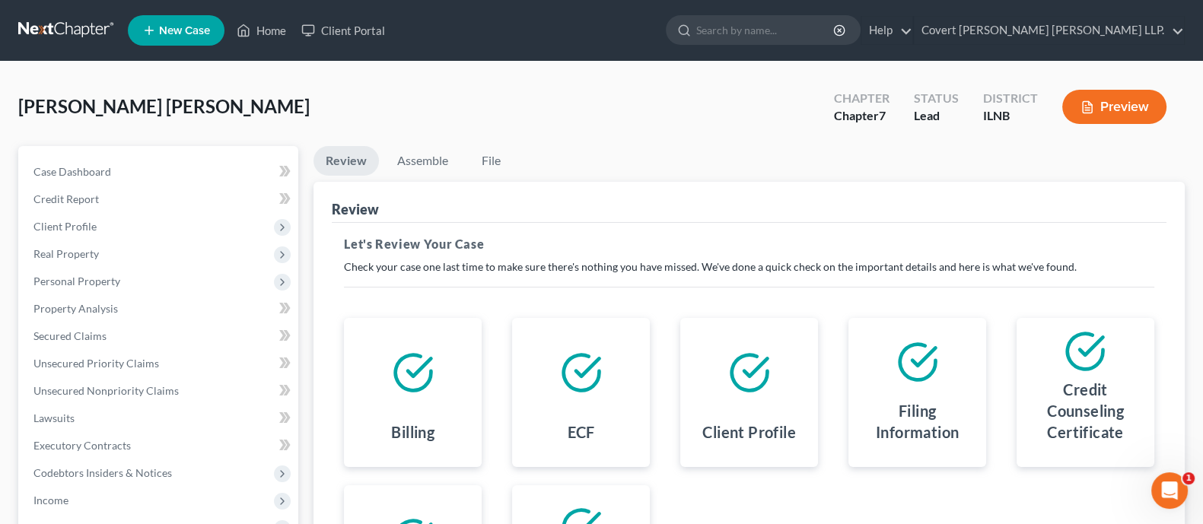
click at [1116, 110] on button "Preview" at bounding box center [1114, 107] width 104 height 34
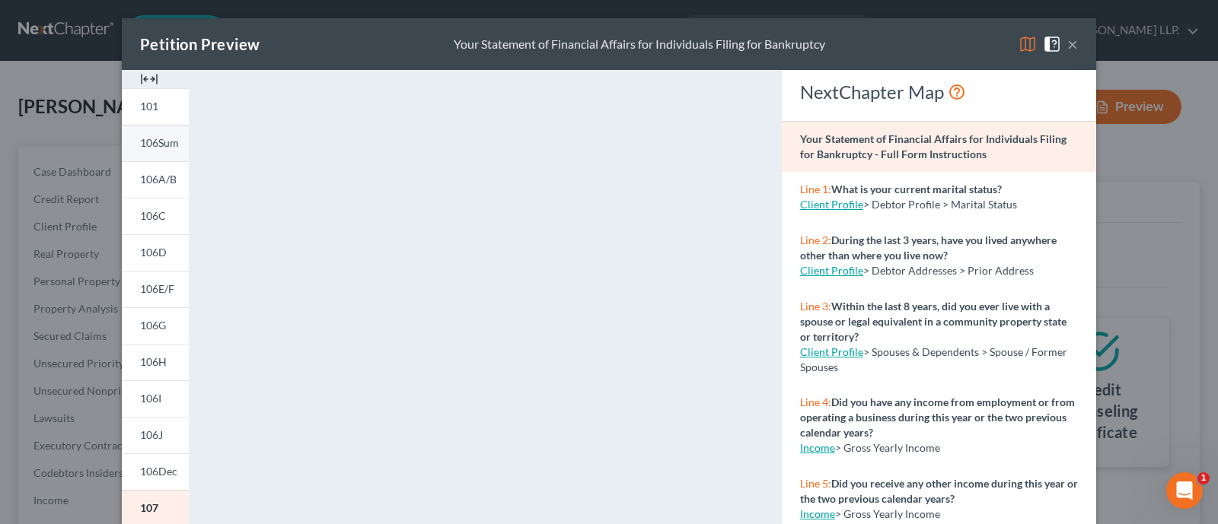
click at [149, 135] on link "106Sum" at bounding box center [155, 143] width 67 height 37
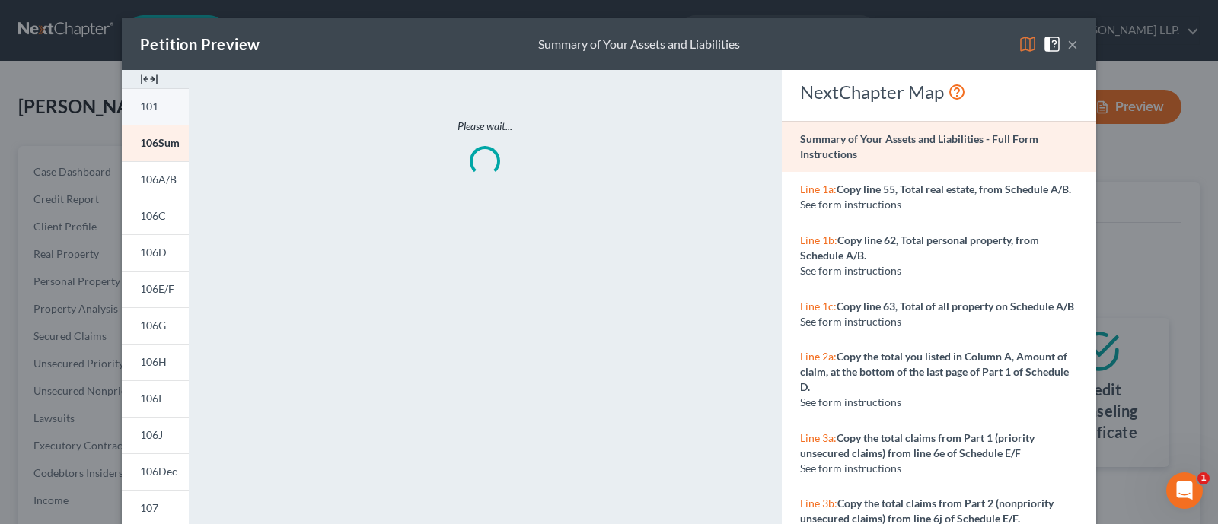
click at [144, 103] on span "101" at bounding box center [149, 106] width 18 height 13
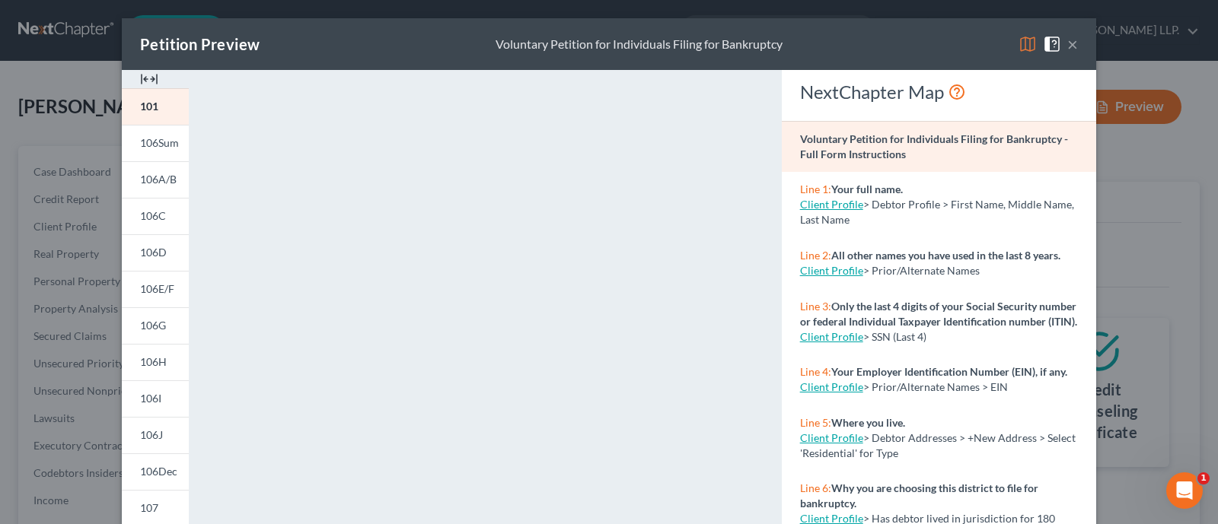
click at [1067, 48] on button "×" at bounding box center [1072, 44] width 11 height 18
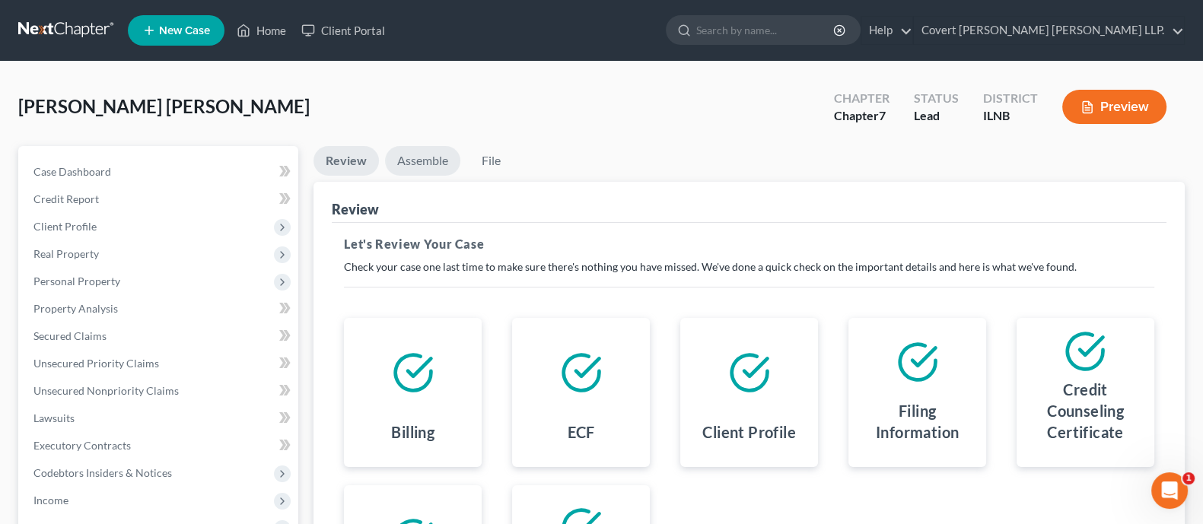
click at [419, 166] on link "Assemble" at bounding box center [422, 161] width 75 height 30
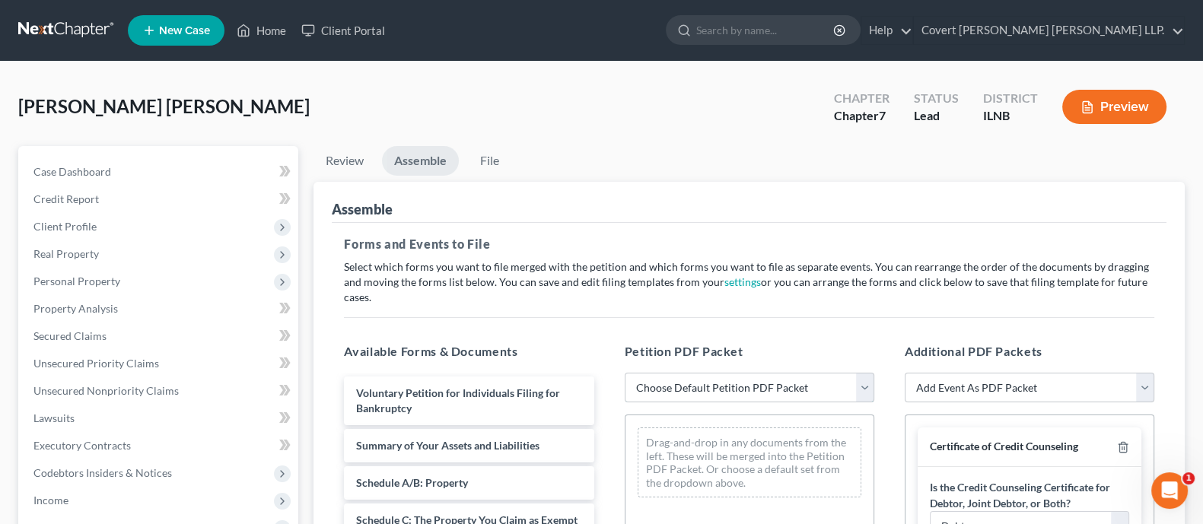
click at [702, 373] on select "Choose Default Petition PDF Packet Emergency Filing (Voluntary Petition and Cre…" at bounding box center [750, 388] width 250 height 30
select select "3"
click at [625, 373] on select "Choose Default Petition PDF Packet Emergency Filing (Voluntary Petition and Cre…" at bounding box center [750, 388] width 250 height 30
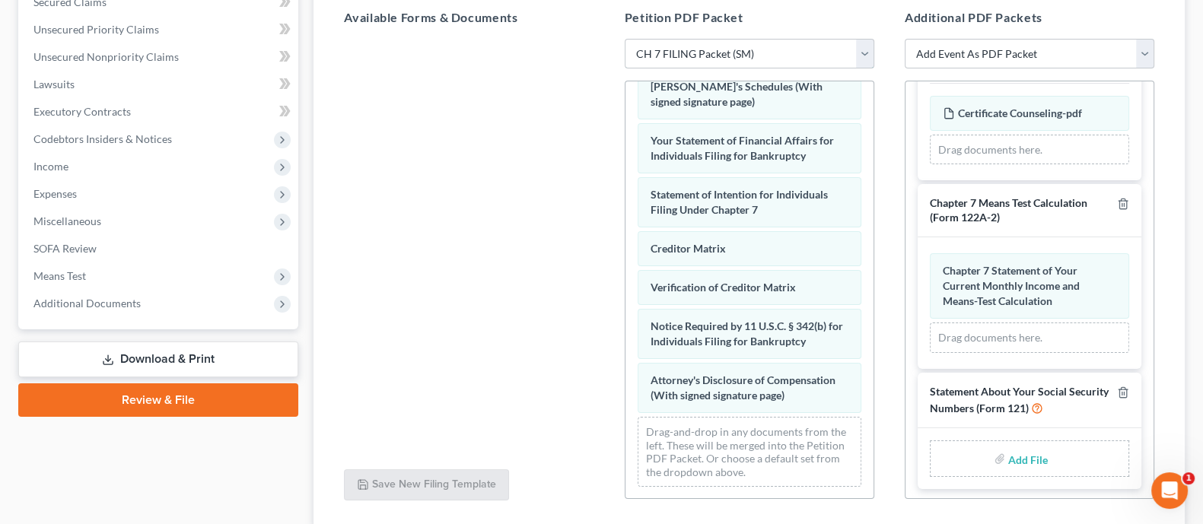
scroll to position [212, 0]
click at [1012, 445] on input "file" at bounding box center [1026, 458] width 37 height 27
type input "C:\fakepath\SS Statement Signed.pdf"
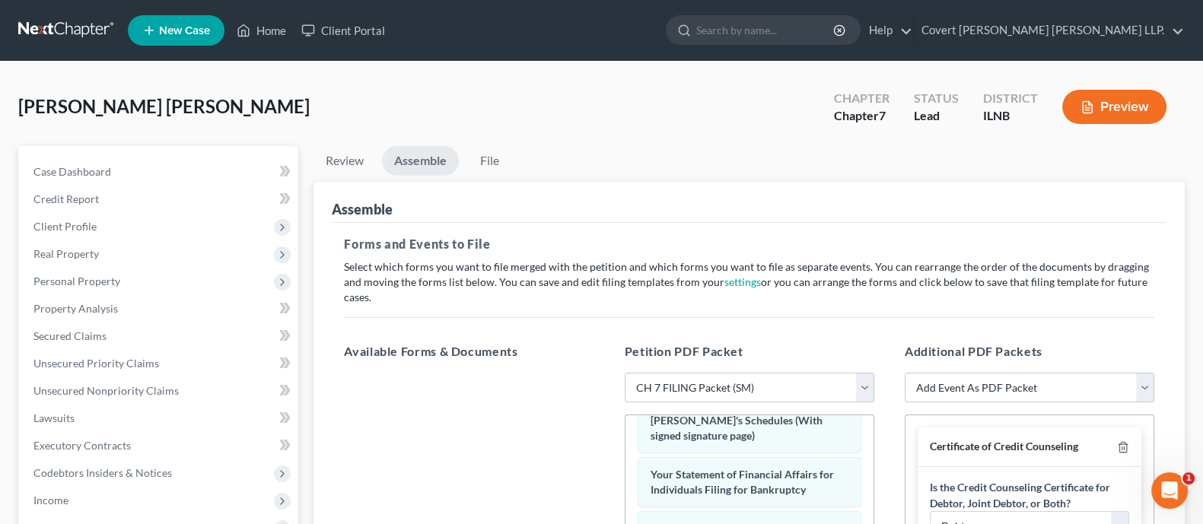
scroll to position [429, 0]
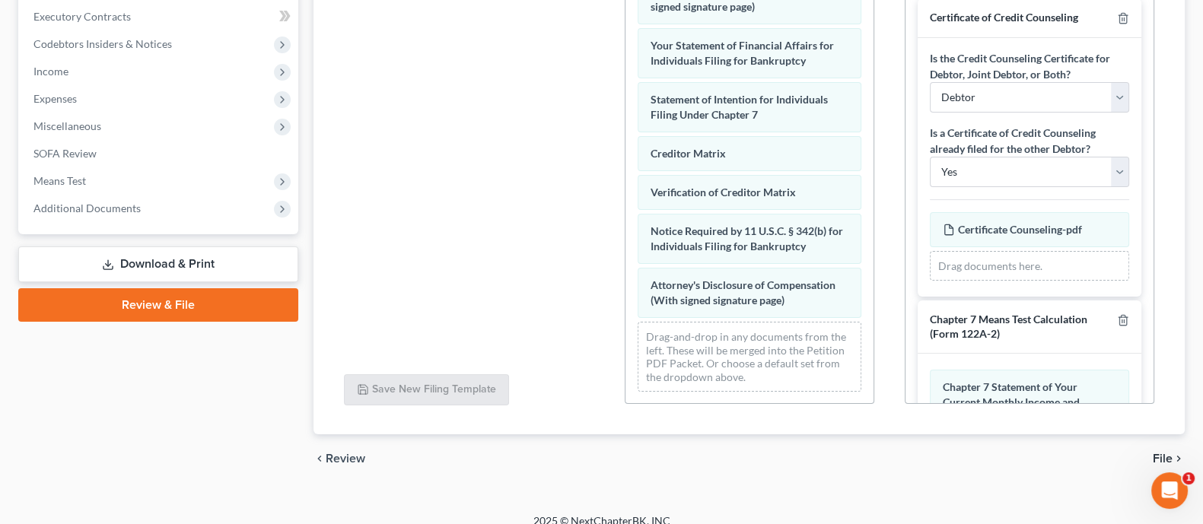
click at [1164, 453] on span "File" at bounding box center [1163, 459] width 20 height 12
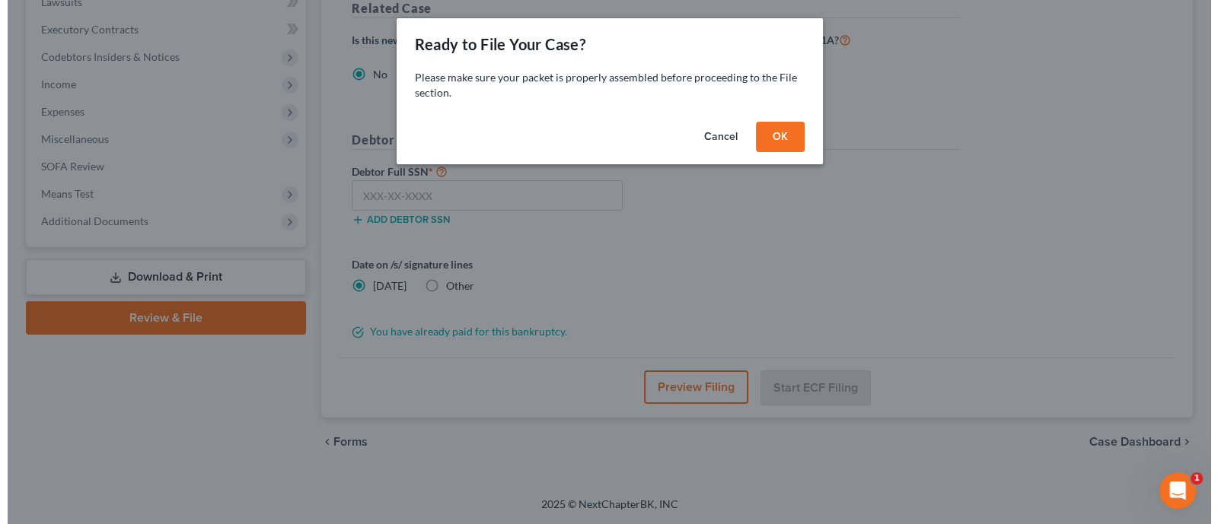
scroll to position [414, 0]
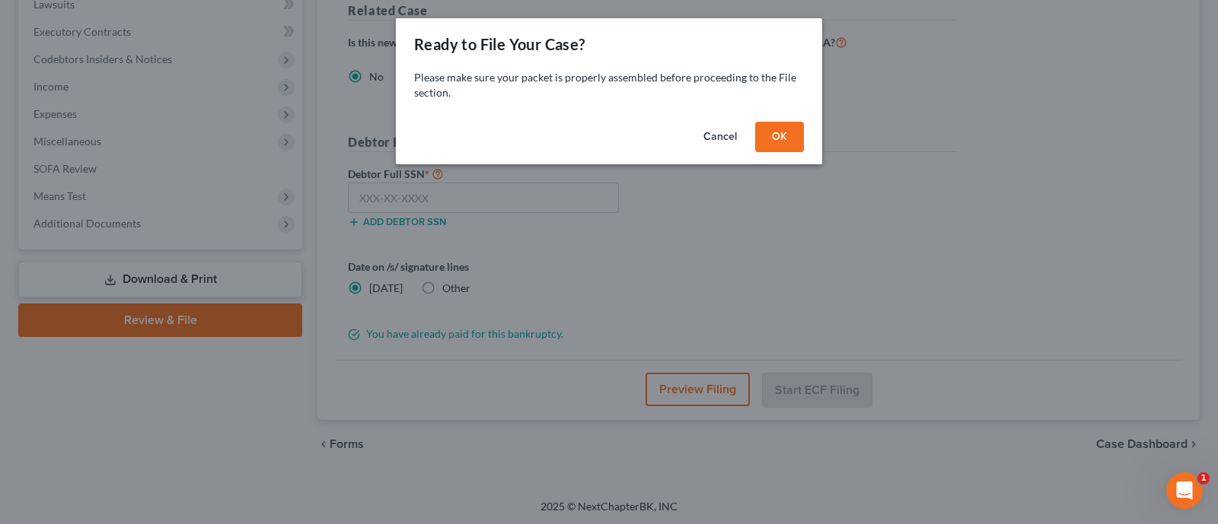
click at [779, 139] on button "OK" at bounding box center [779, 137] width 49 height 30
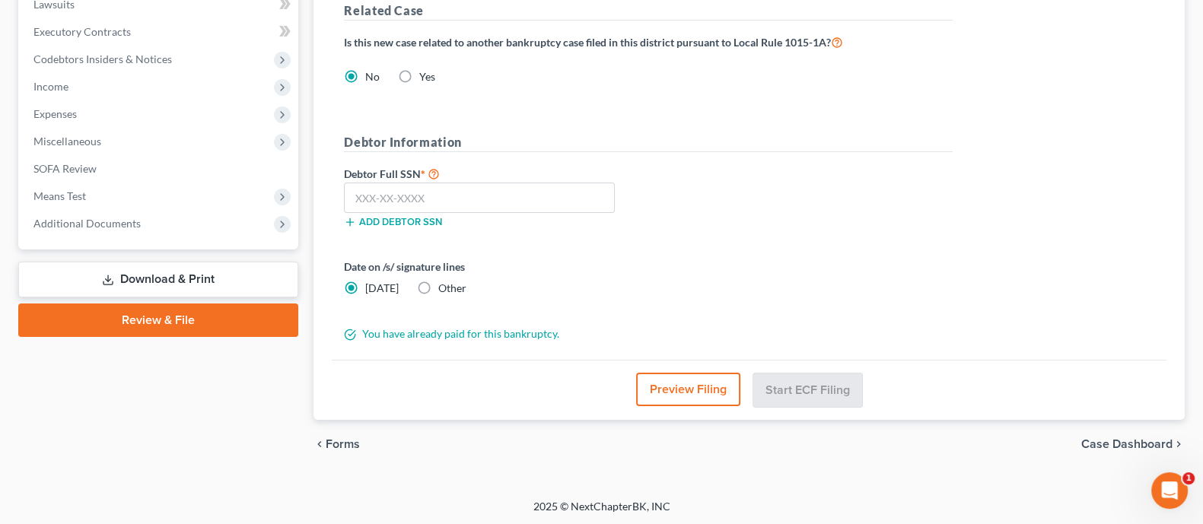
click at [712, 383] on button "Preview Filing" at bounding box center [688, 389] width 104 height 33
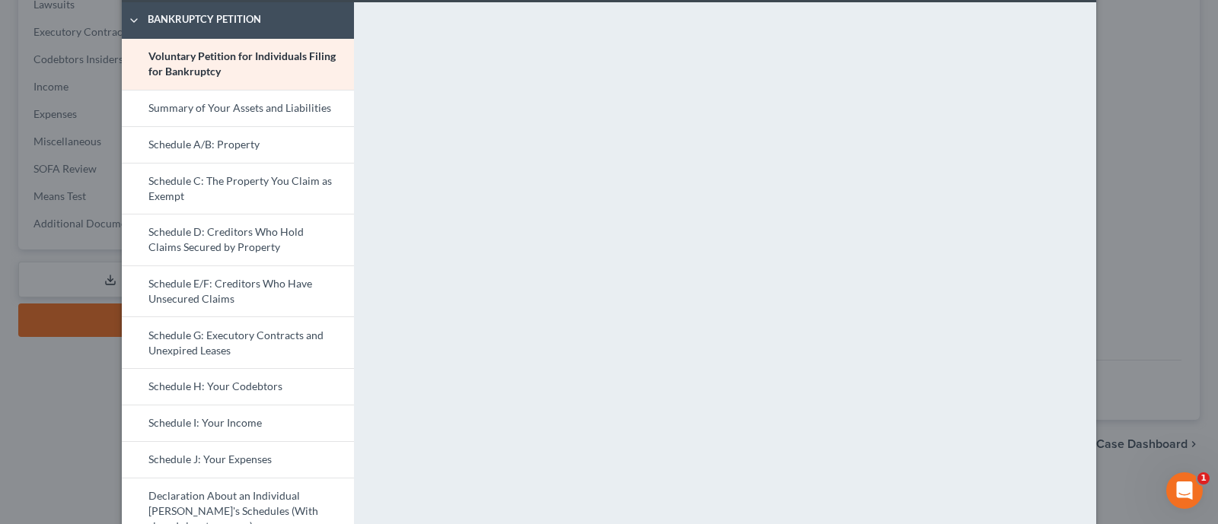
scroll to position [94, 0]
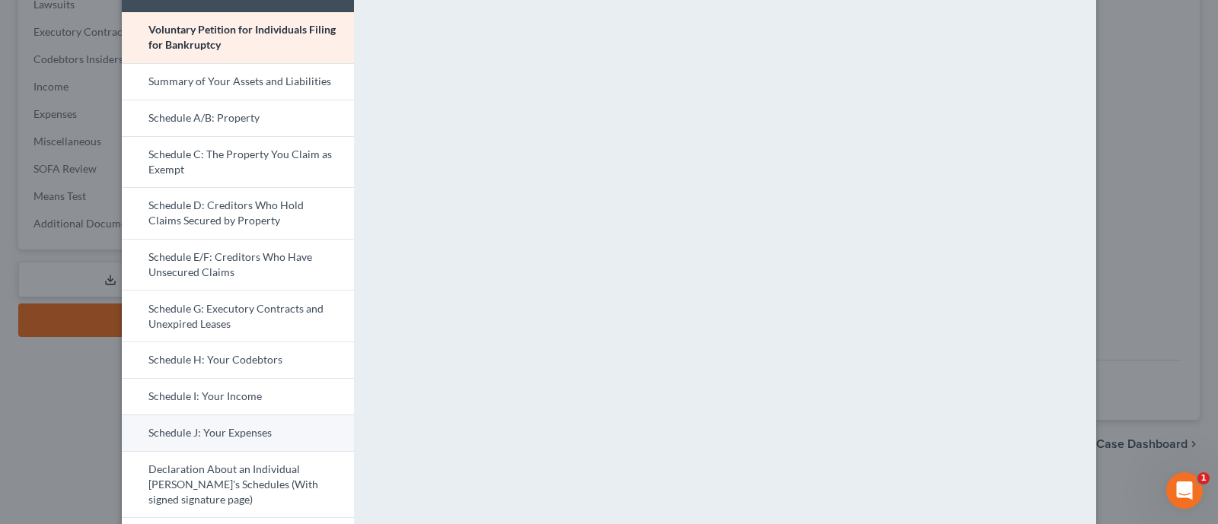
drag, startPoint x: 266, startPoint y: 477, endPoint x: 295, endPoint y: 447, distance: 42.0
click at [266, 477] on link "Declaration About an Individual Debtor's Schedules (With signed signature page)" at bounding box center [238, 484] width 232 height 67
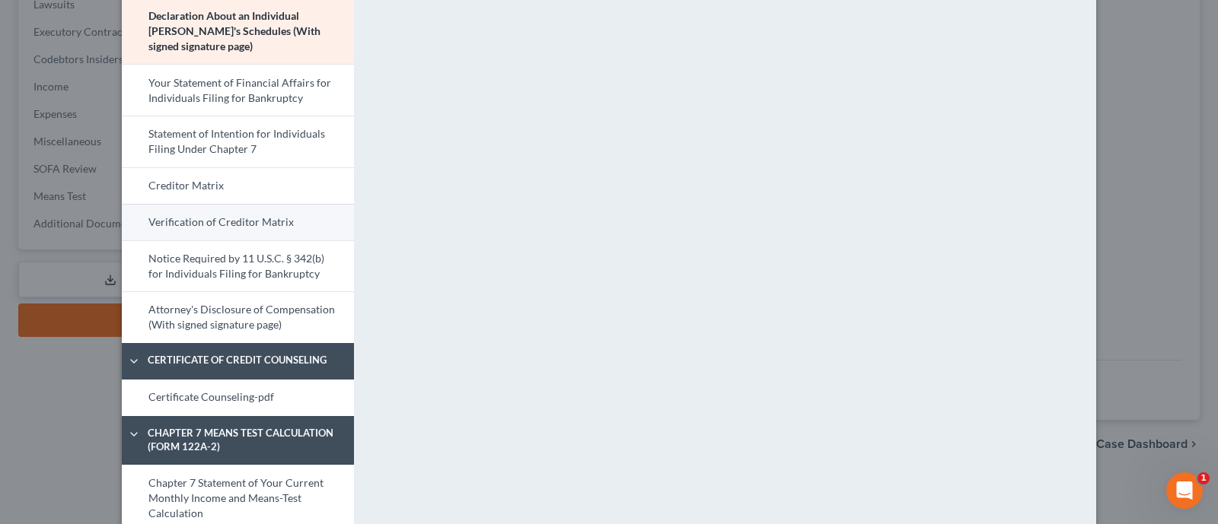
scroll to position [571, 0]
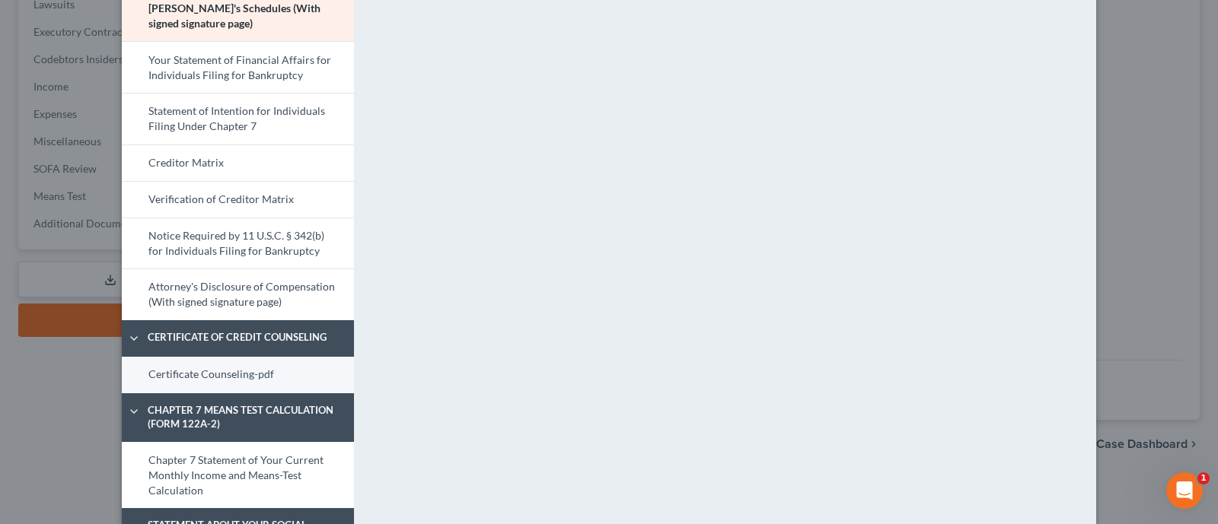
click at [255, 365] on link "Certificate Counseling-pdf" at bounding box center [238, 375] width 232 height 37
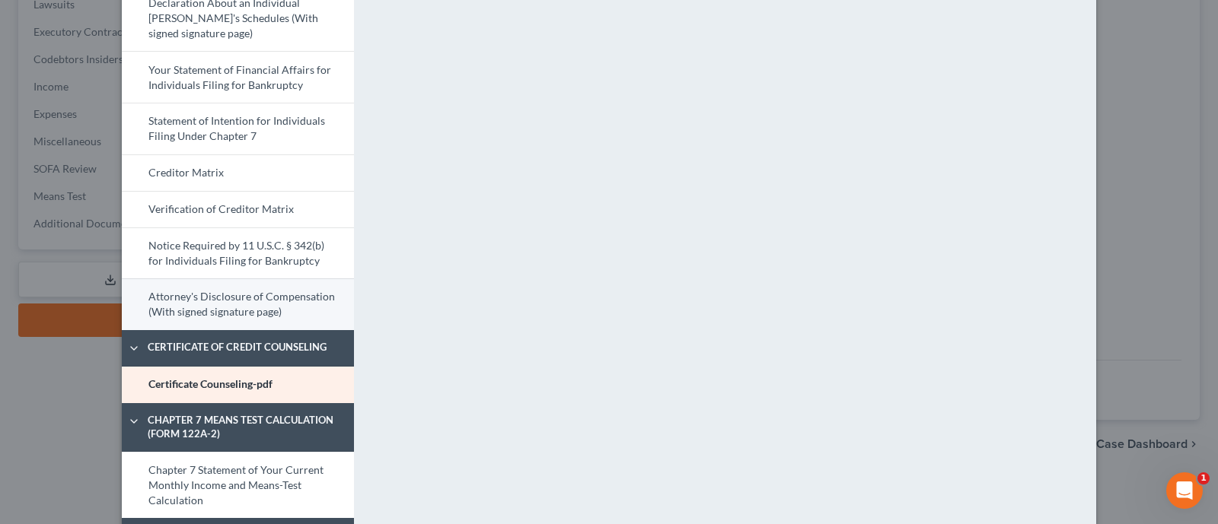
scroll to position [562, 0]
click at [236, 302] on link "Attorney's Disclosure of Compensation (With signed signature page)" at bounding box center [238, 304] width 232 height 52
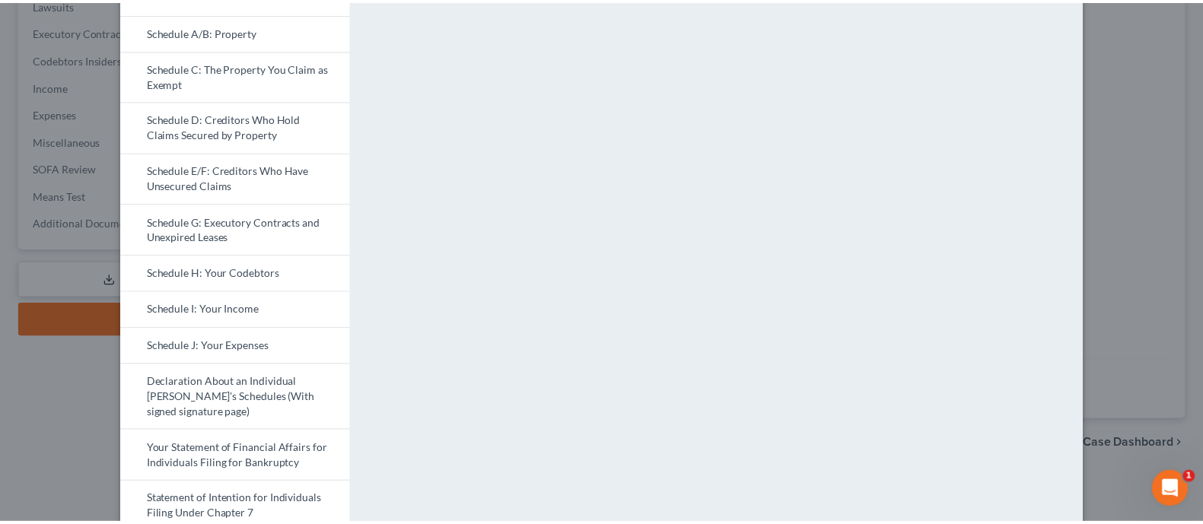
scroll to position [657, 0]
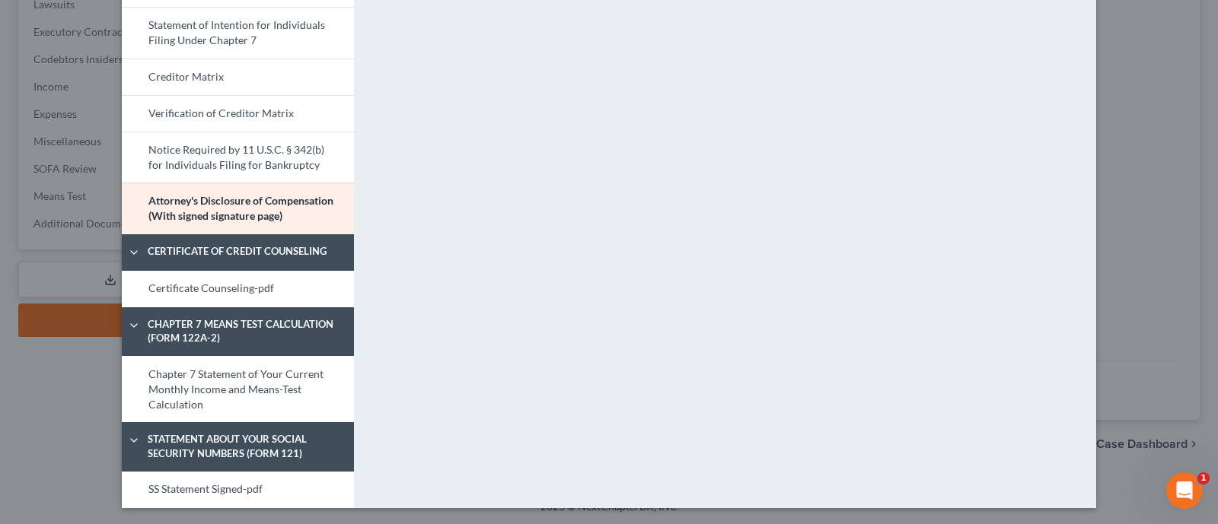
click at [1134, 139] on div "Petition Preview Attorney's Disclosure of Compensation (With signed signature p…" at bounding box center [609, 262] width 1218 height 524
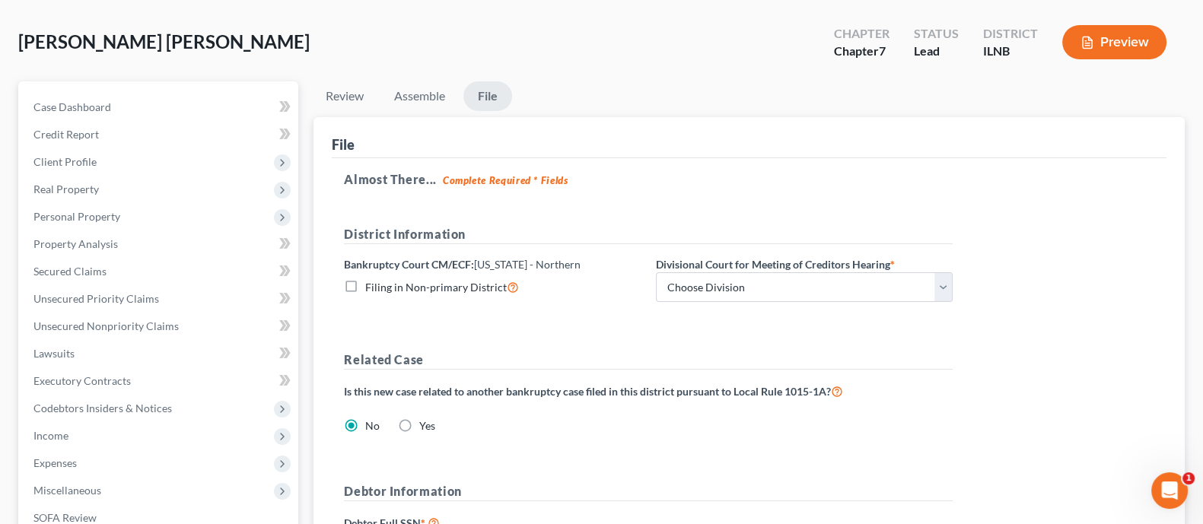
scroll to position [33, 0]
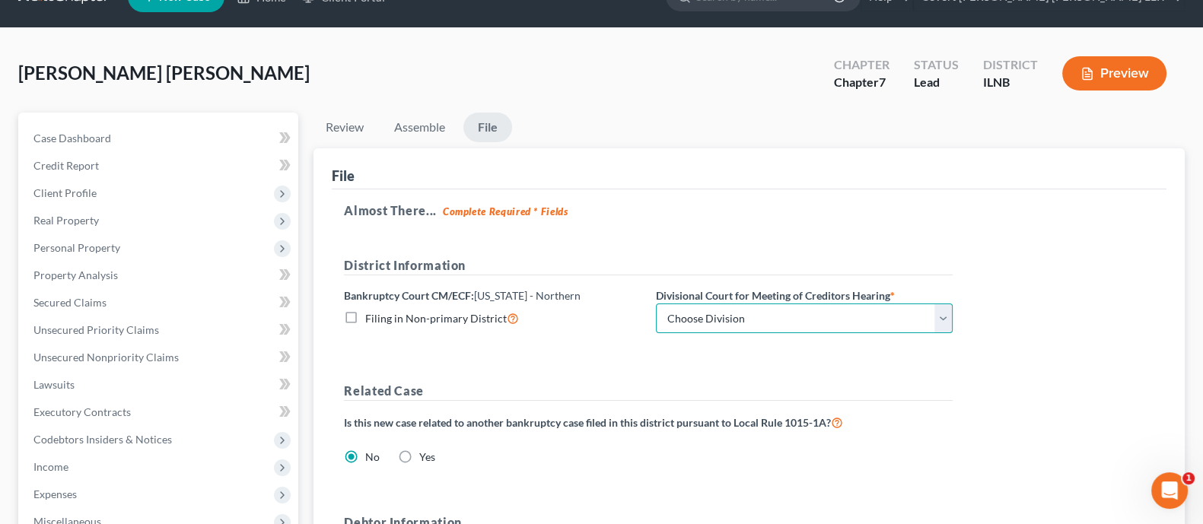
click at [801, 328] on select "Choose Division Chicago Rockford" at bounding box center [804, 319] width 297 height 30
select select "0"
click at [656, 304] on select "Choose Division Chicago Rockford" at bounding box center [804, 319] width 297 height 30
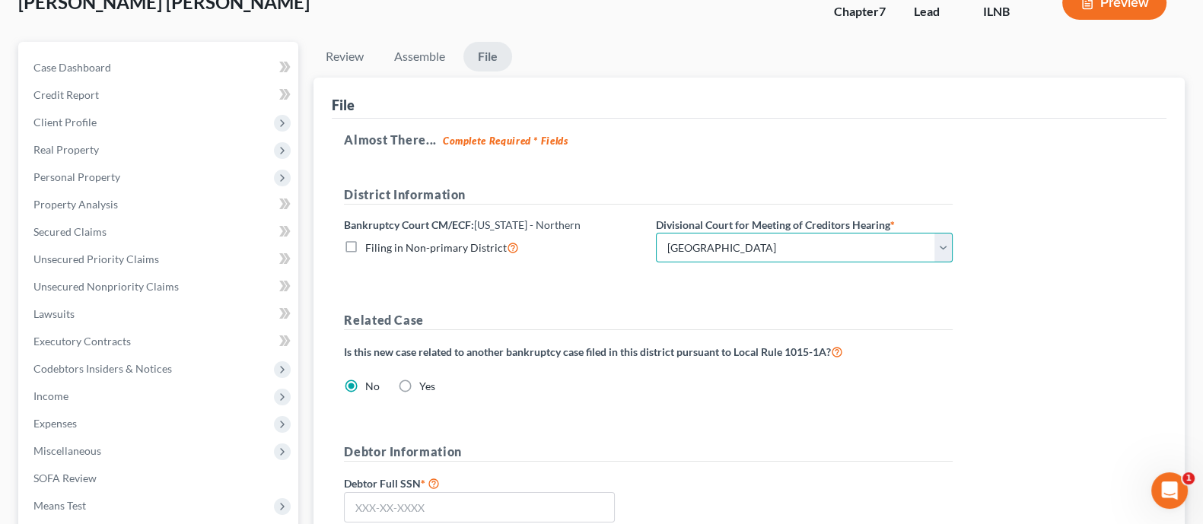
scroll to position [224, 0]
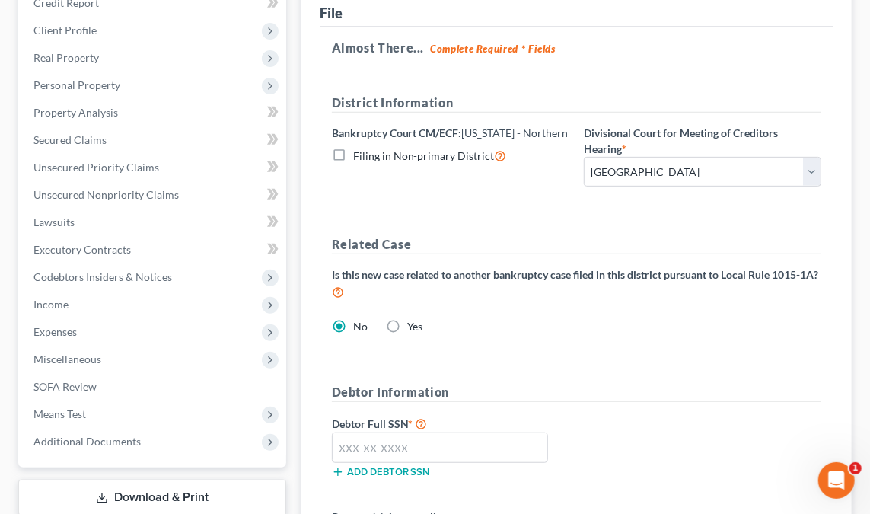
click at [731, 39] on h5 "Almost There... Complete Required * Fields" at bounding box center [576, 48] width 489 height 18
click at [402, 432] on input "text" at bounding box center [440, 447] width 216 height 30
click at [444, 432] on input "text" at bounding box center [440, 447] width 216 height 30
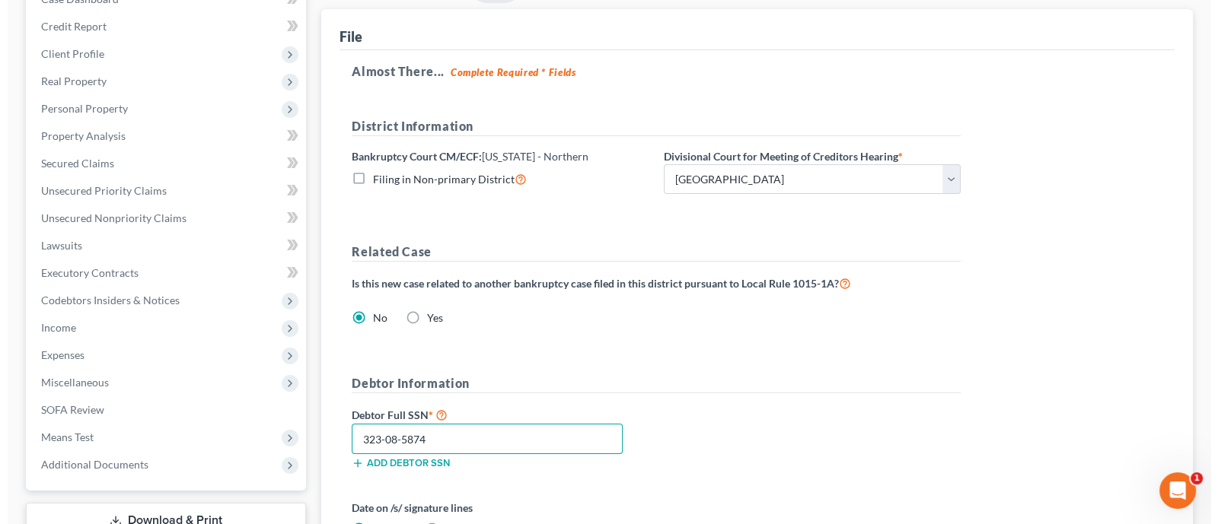
scroll to position [412, 0]
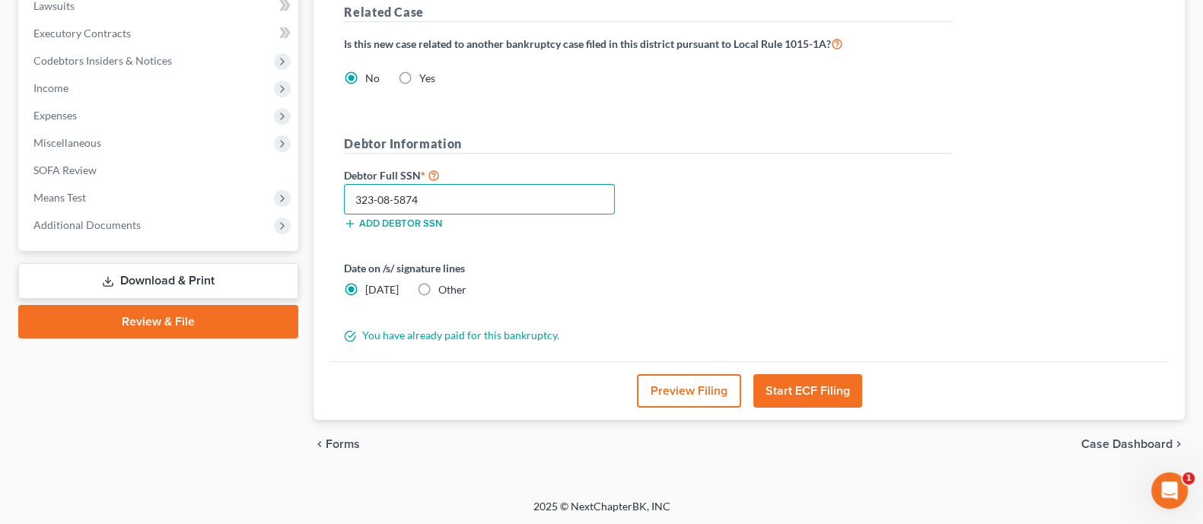
type input "323-08-5874"
click at [826, 387] on button "Start ECF Filing" at bounding box center [807, 390] width 109 height 33
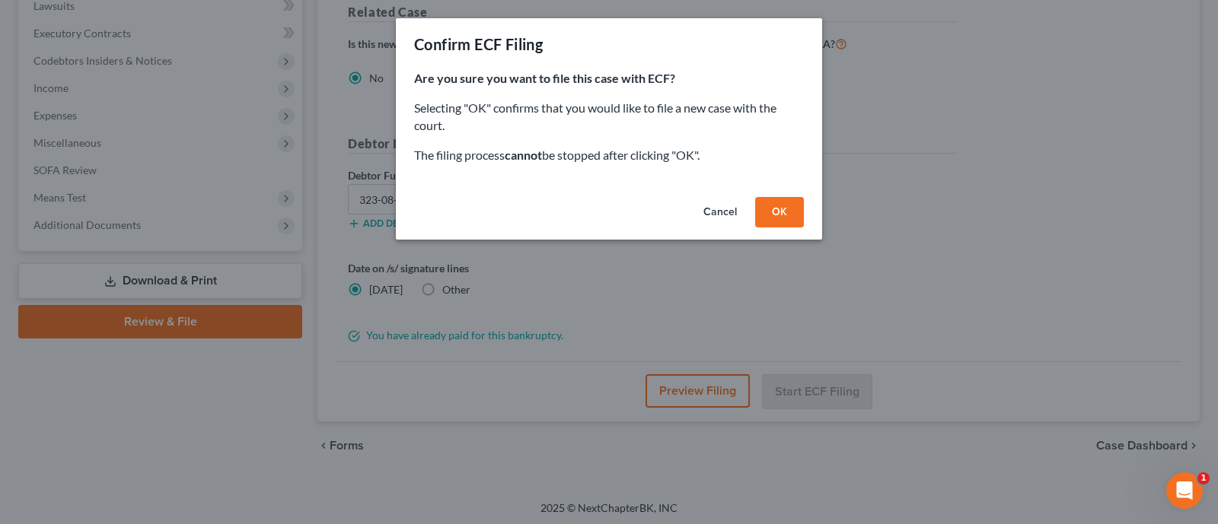
click at [806, 211] on div "Cancel OK" at bounding box center [609, 215] width 426 height 49
click at [792, 209] on button "OK" at bounding box center [779, 212] width 49 height 30
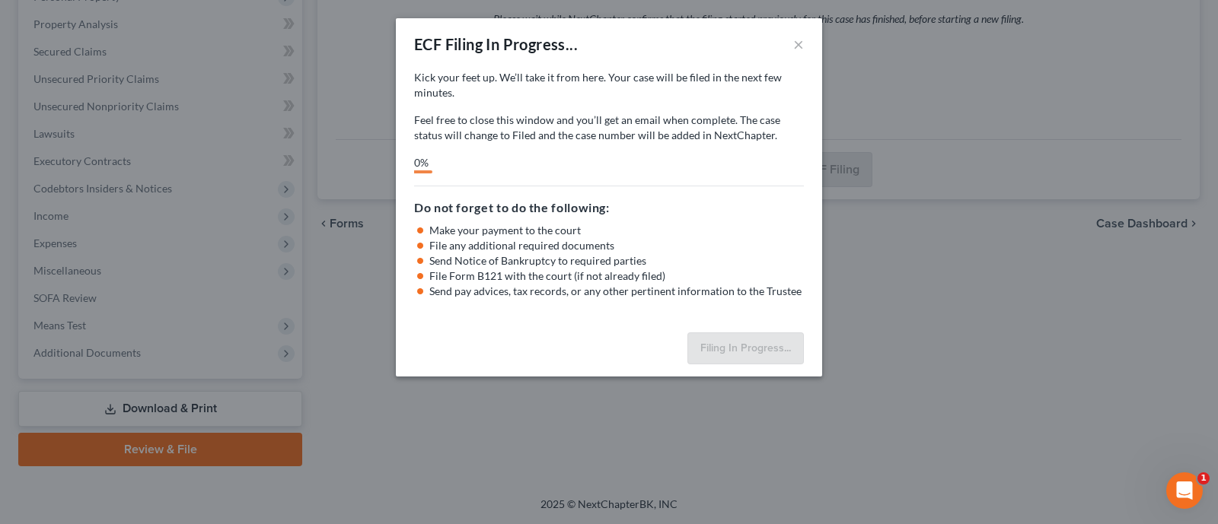
scroll to position [283, 0]
click at [991, 210] on div "ECF Filing In Progress... × Kick your feet up. We’ll take it from here. Your ca…" at bounding box center [609, 262] width 1218 height 524
select select "0"
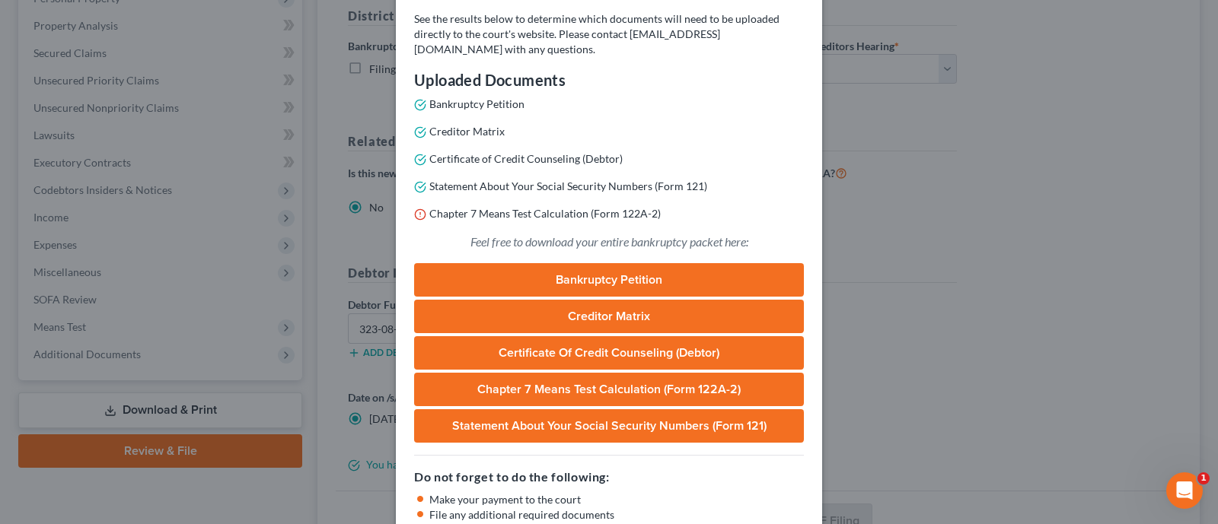
scroll to position [189, 0]
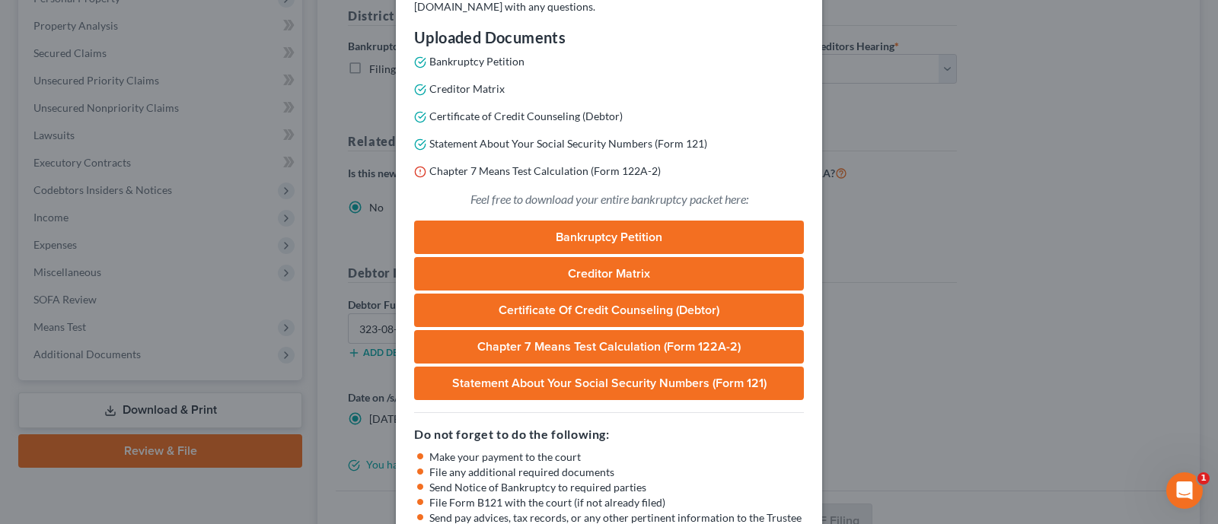
click at [648, 234] on link "Bankruptcy Petition" at bounding box center [609, 237] width 390 height 33
click at [658, 381] on link "Statement About Your Social Security Numbers (Form 121)" at bounding box center [609, 383] width 390 height 33
click at [587, 346] on link "Chapter 7 Means Test Calculation (Form 122A-2)" at bounding box center [609, 346] width 390 height 33
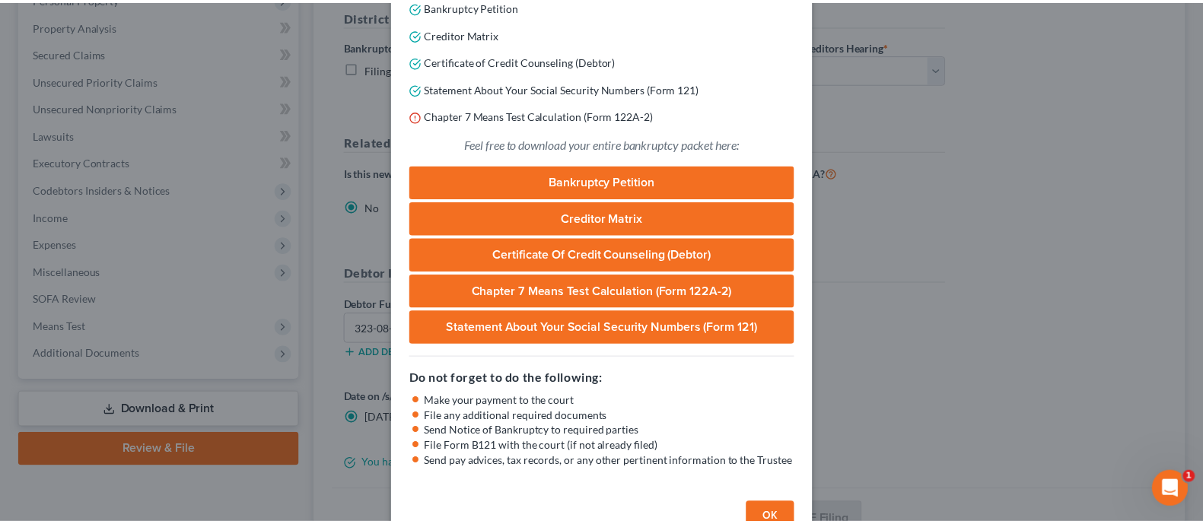
scroll to position [284, 0]
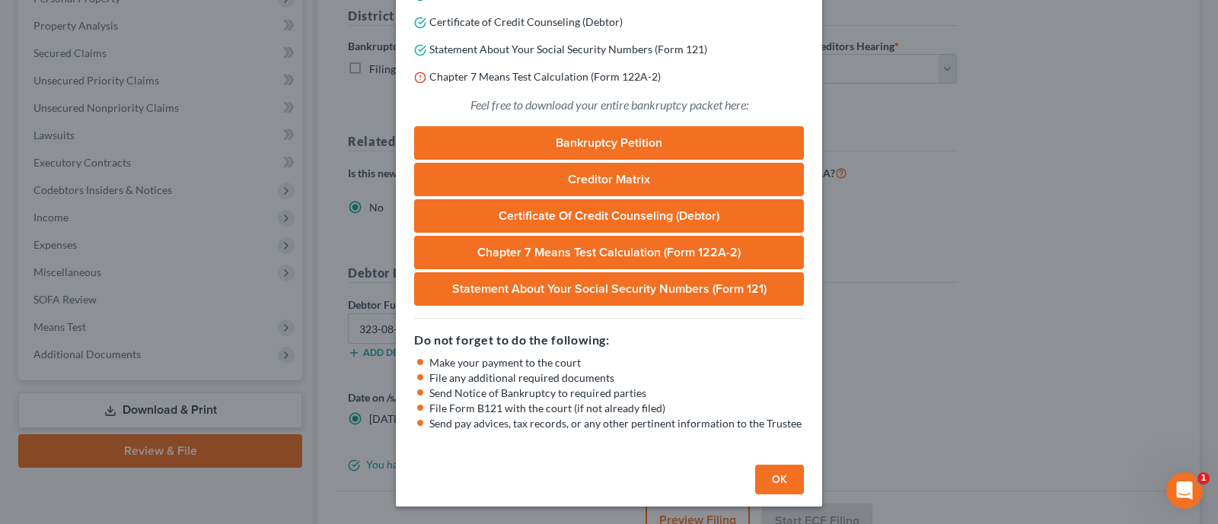
click at [780, 476] on button "OK" at bounding box center [779, 480] width 49 height 30
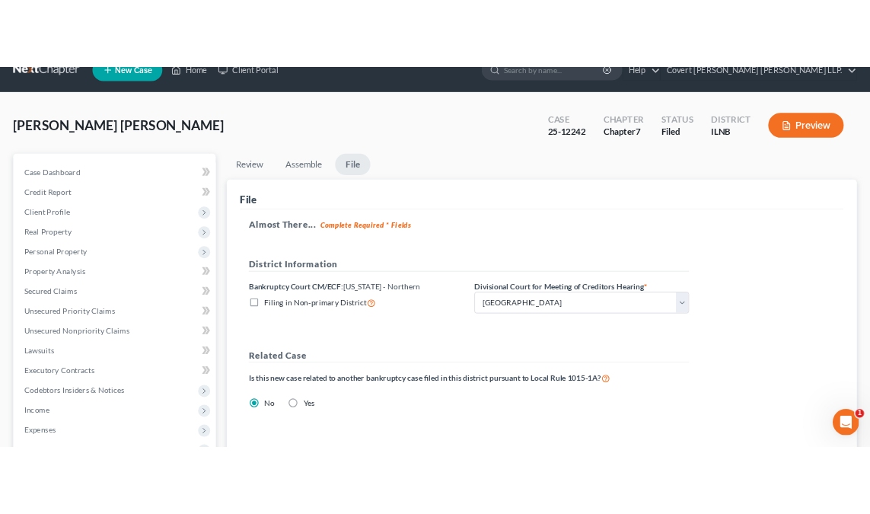
scroll to position [0, 0]
